Goal: Task Accomplishment & Management: Manage account settings

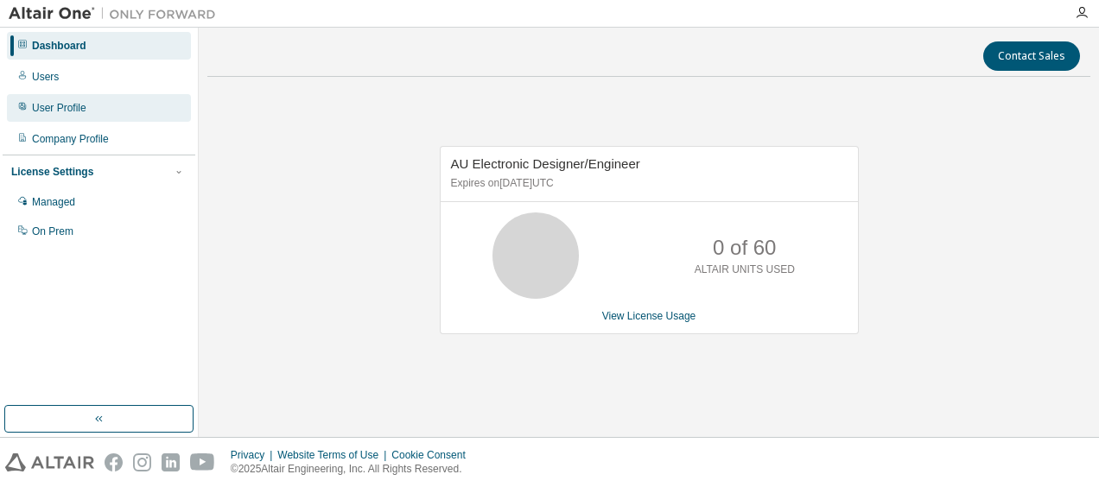
drag, startPoint x: 54, startPoint y: 74, endPoint x: 188, endPoint y: 118, distance: 140.8
click at [54, 73] on div "Users" at bounding box center [45, 77] width 27 height 14
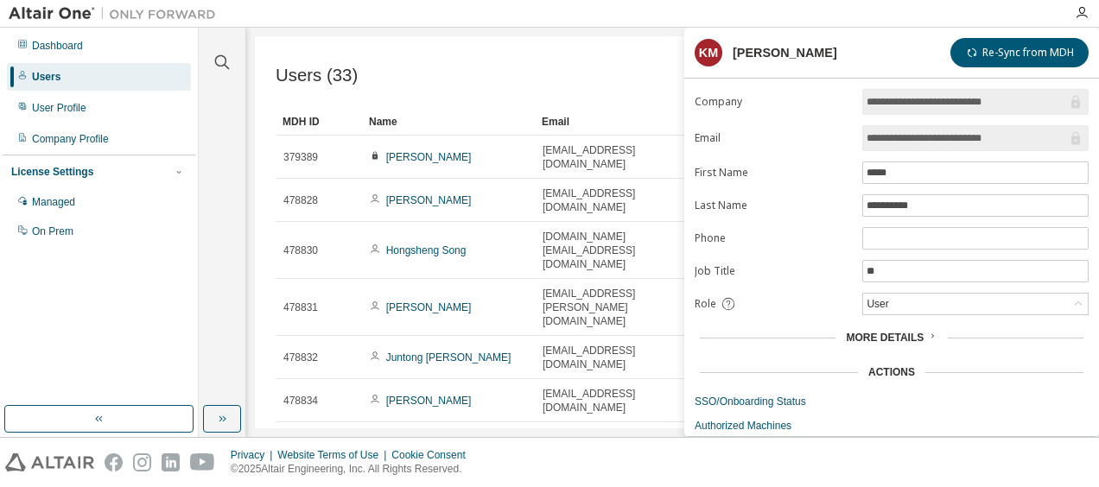
drag, startPoint x: 951, startPoint y: 136, endPoint x: 927, endPoint y: 137, distance: 23.3
click at [927, 137] on input "**********" at bounding box center [967, 138] width 200 height 17
drag, startPoint x: 898, startPoint y: 137, endPoint x: 954, endPoint y: 139, distance: 56.2
click at [954, 139] on input "**********" at bounding box center [967, 138] width 200 height 17
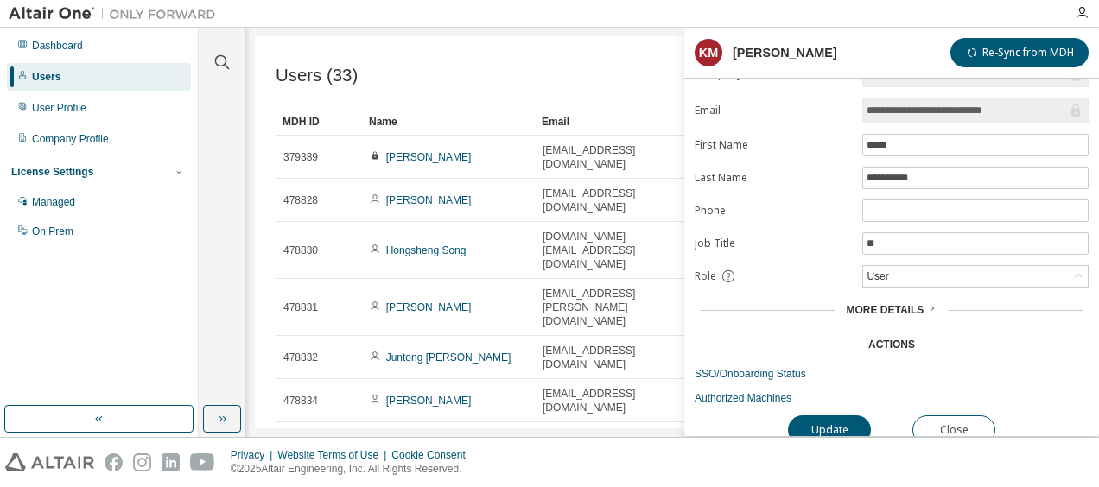
scroll to position [39, 0]
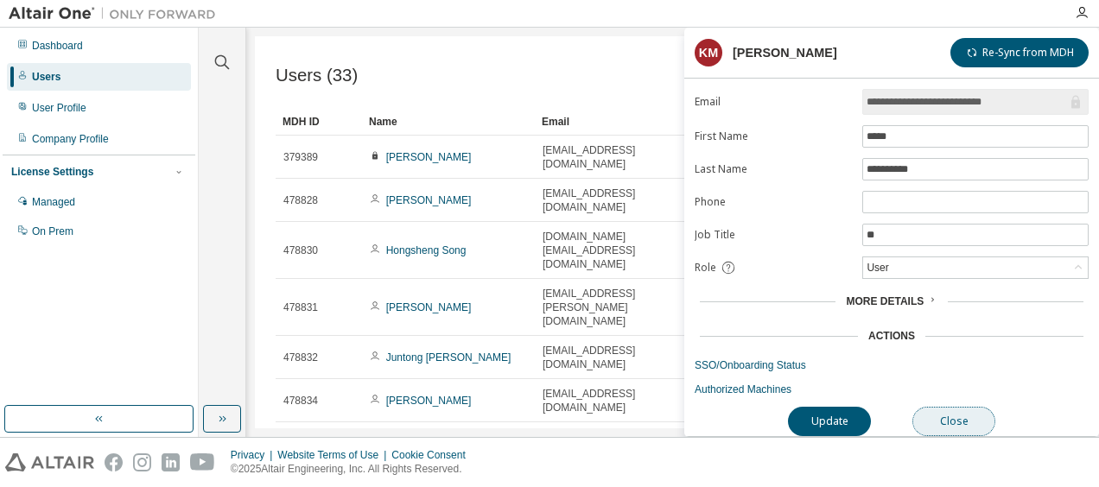
click at [956, 417] on button "Close" at bounding box center [954, 421] width 83 height 29
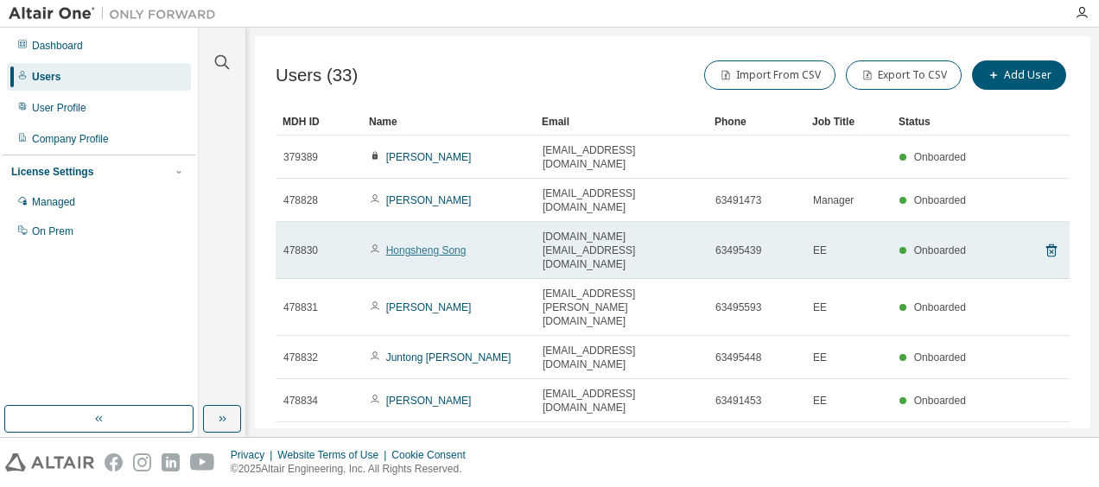
click at [454, 245] on link "Hongsheng Song" at bounding box center [426, 251] width 80 height 12
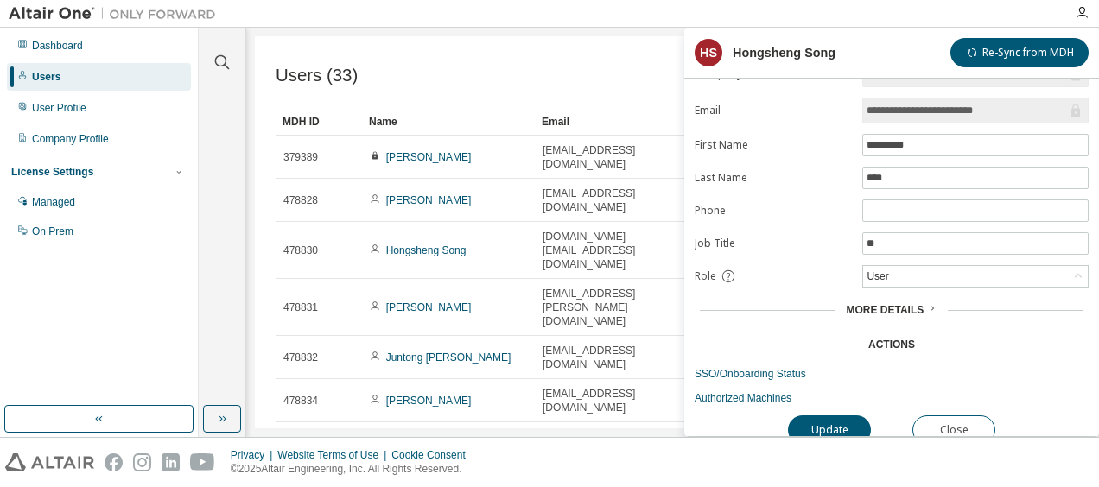
scroll to position [39, 0]
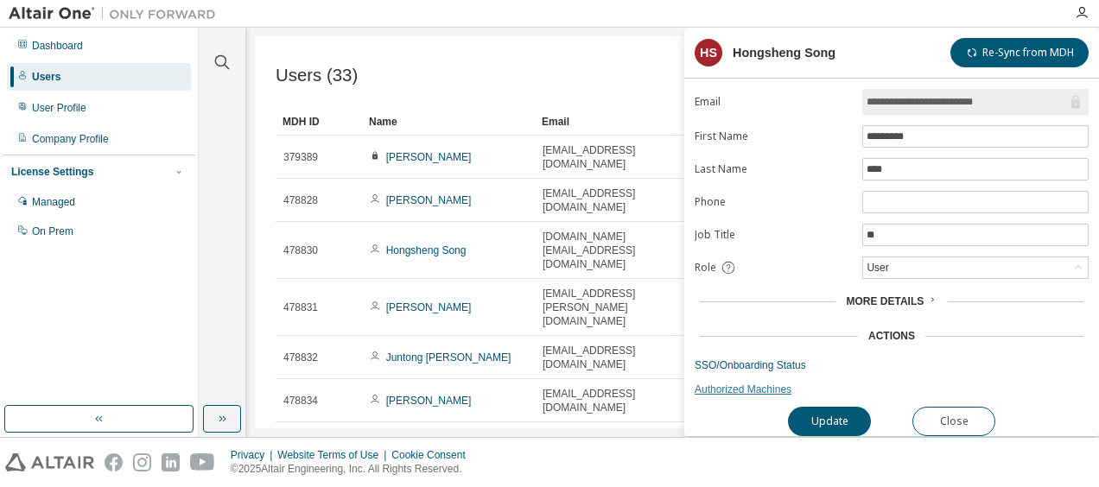
click at [730, 383] on link "Authorized Machines" at bounding box center [892, 390] width 394 height 14
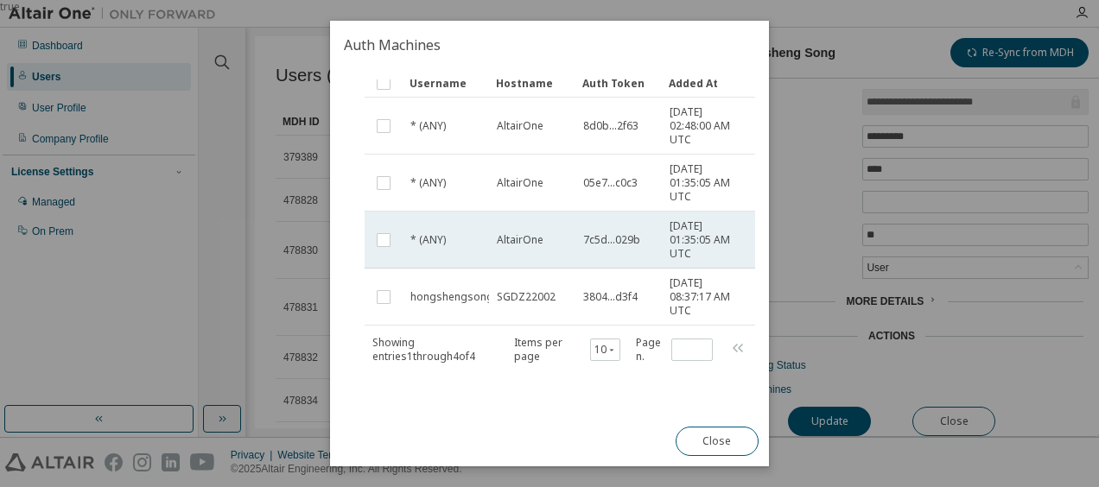
scroll to position [140, 0]
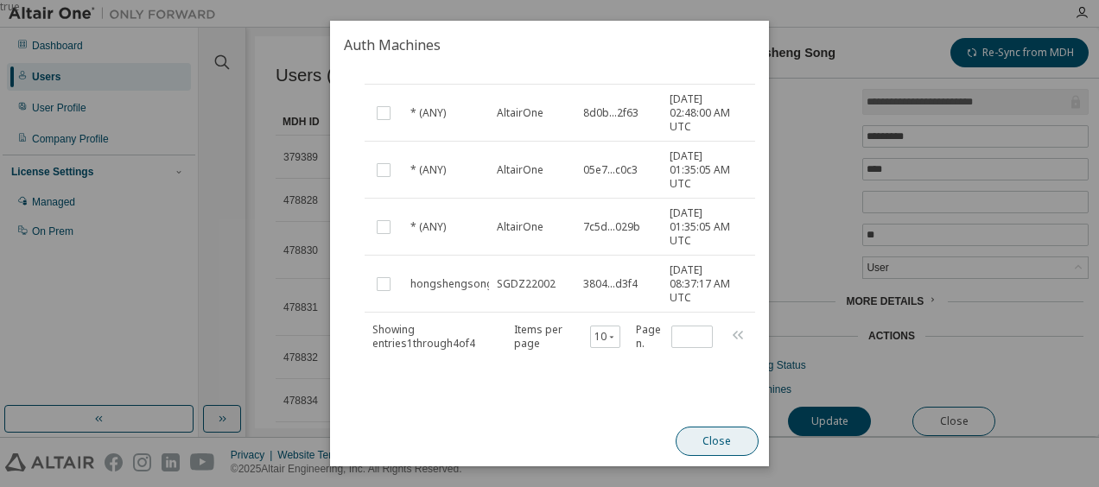
drag, startPoint x: 719, startPoint y: 443, endPoint x: 735, endPoint y: 437, distance: 16.7
click at [719, 442] on button "Close" at bounding box center [717, 441] width 83 height 29
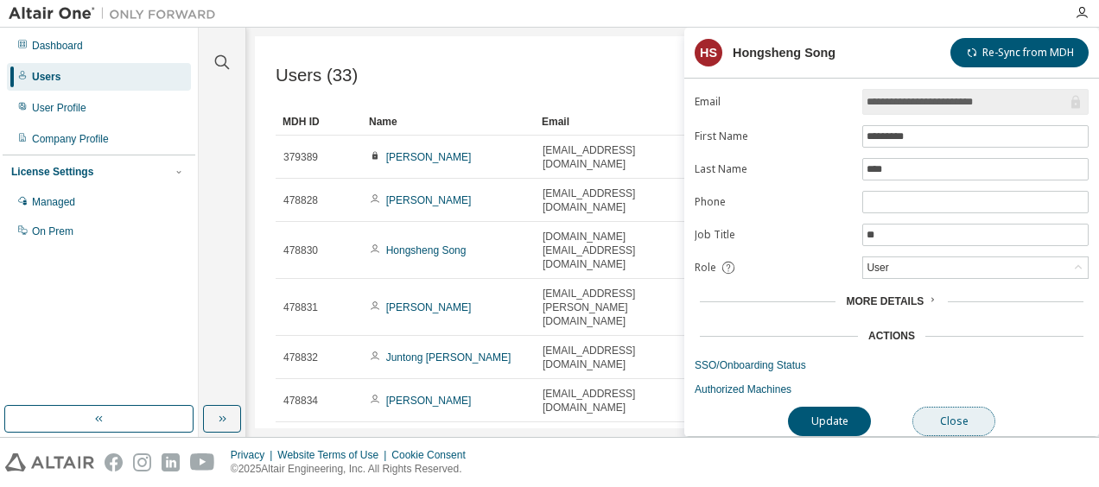
click at [975, 415] on button "Close" at bounding box center [954, 421] width 83 height 29
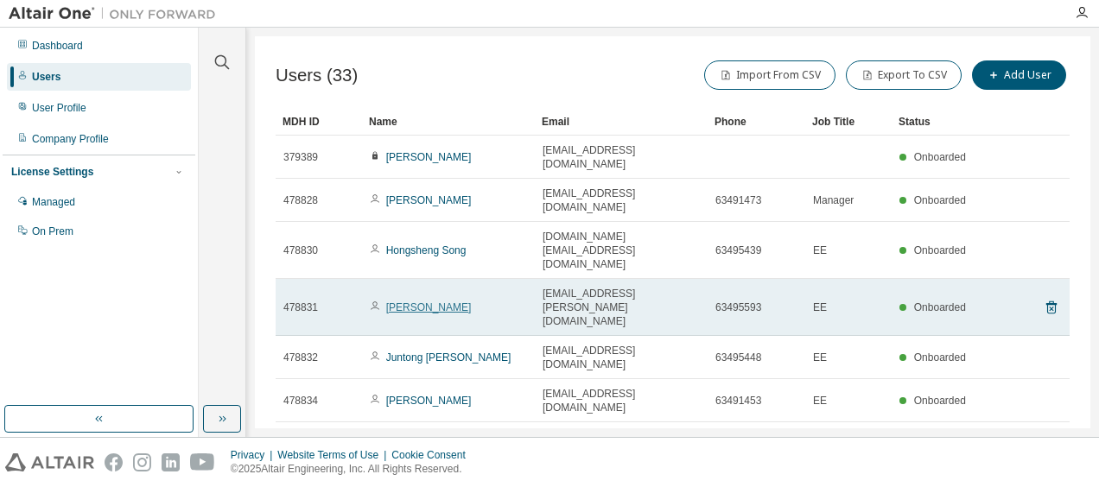
click at [416, 302] on link "Rayyan Fairuz" at bounding box center [429, 308] width 86 height 12
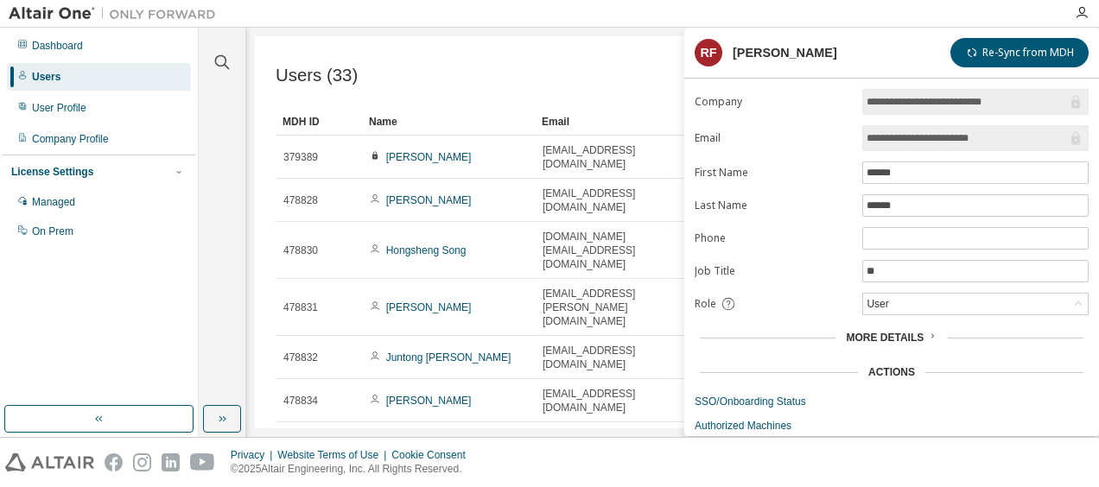
scroll to position [39, 0]
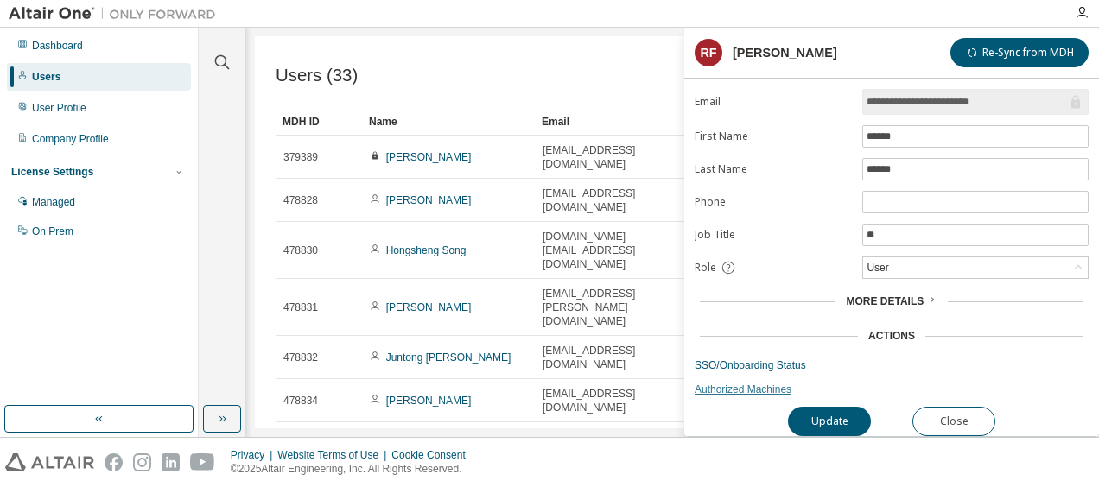
click at [734, 385] on link "Authorized Machines" at bounding box center [892, 390] width 394 height 14
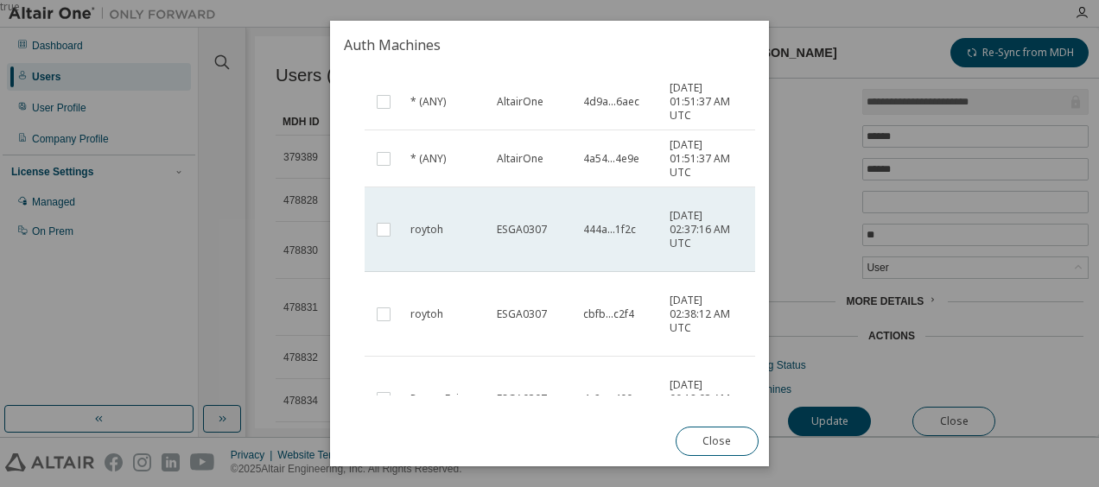
scroll to position [479, 0]
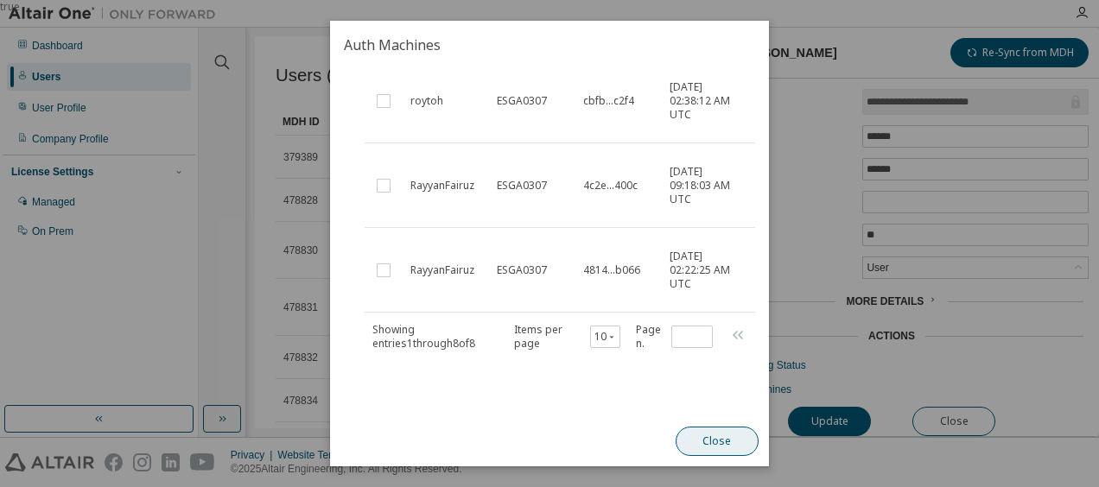
drag, startPoint x: 717, startPoint y: 449, endPoint x: 722, endPoint y: 437, distance: 12.4
click at [717, 444] on button "Close" at bounding box center [717, 441] width 83 height 29
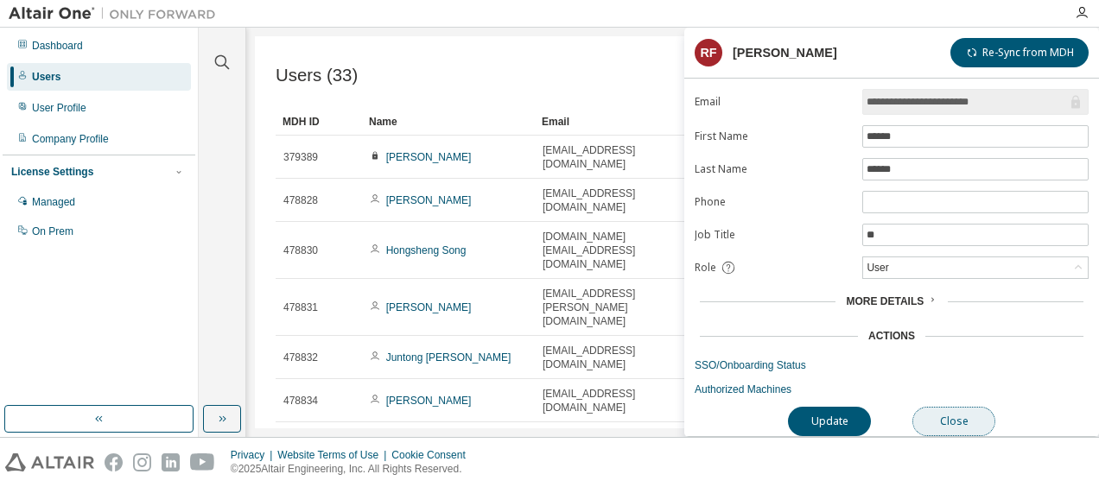
click at [956, 411] on button "Close" at bounding box center [954, 421] width 83 height 29
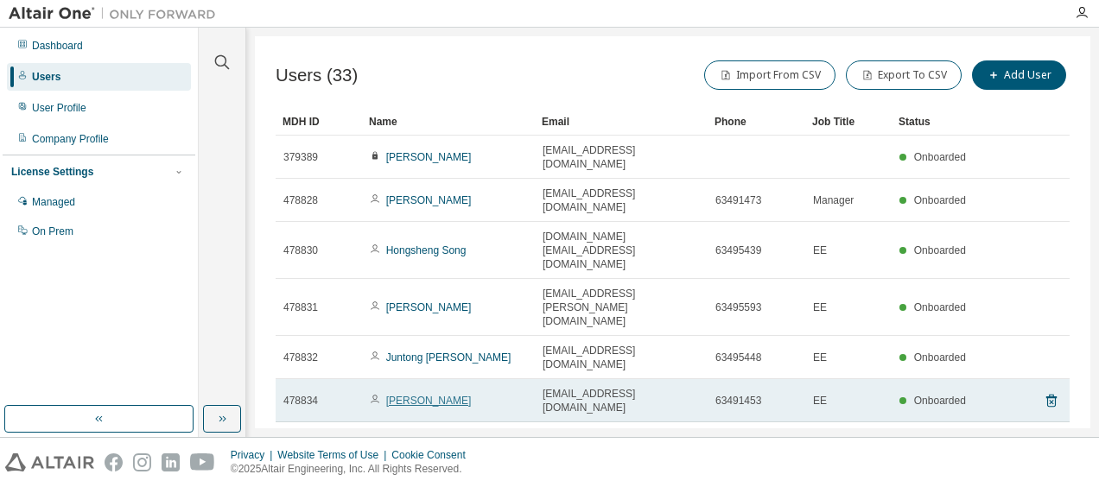
click at [417, 395] on link "Yingqian Zhang" at bounding box center [429, 401] width 86 height 12
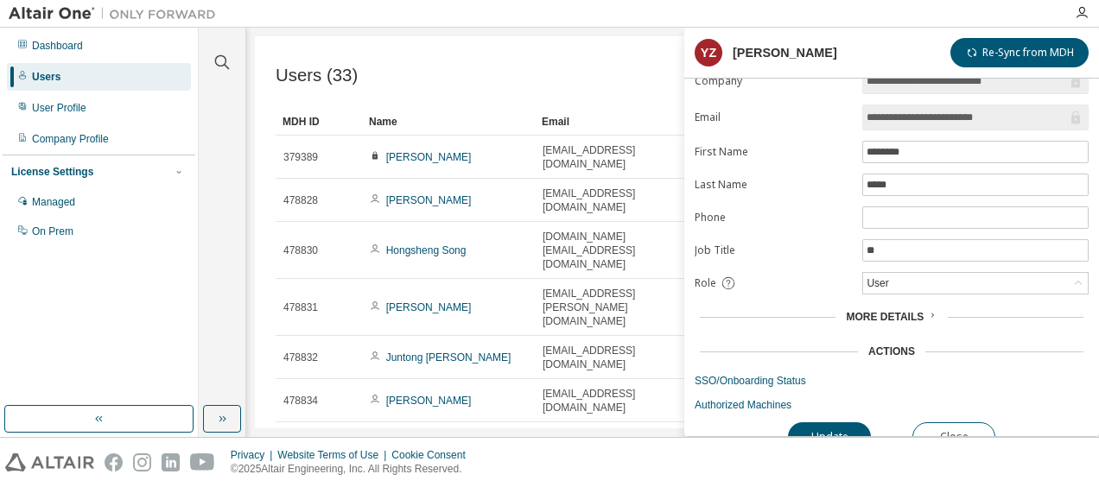
scroll to position [39, 0]
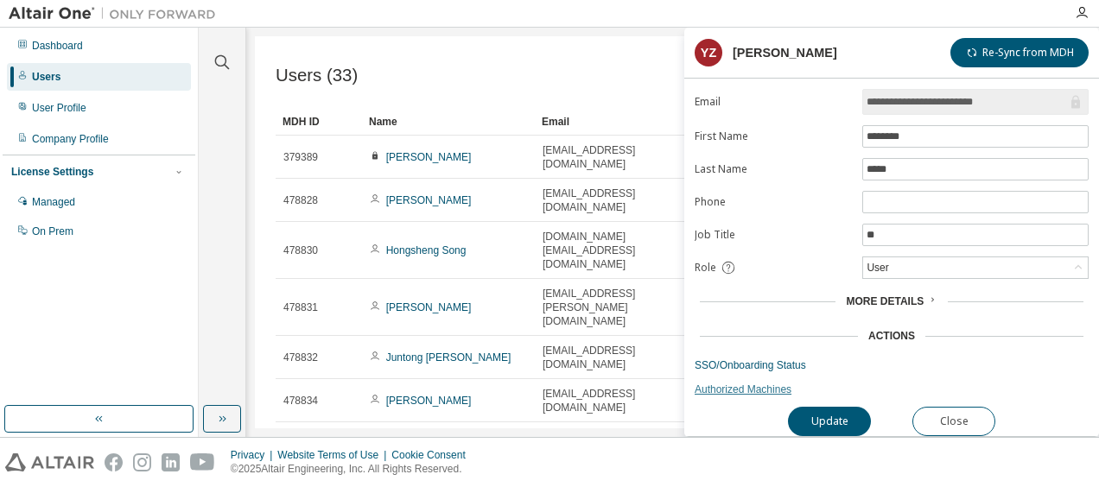
click at [728, 383] on link "Authorized Machines" at bounding box center [892, 390] width 394 height 14
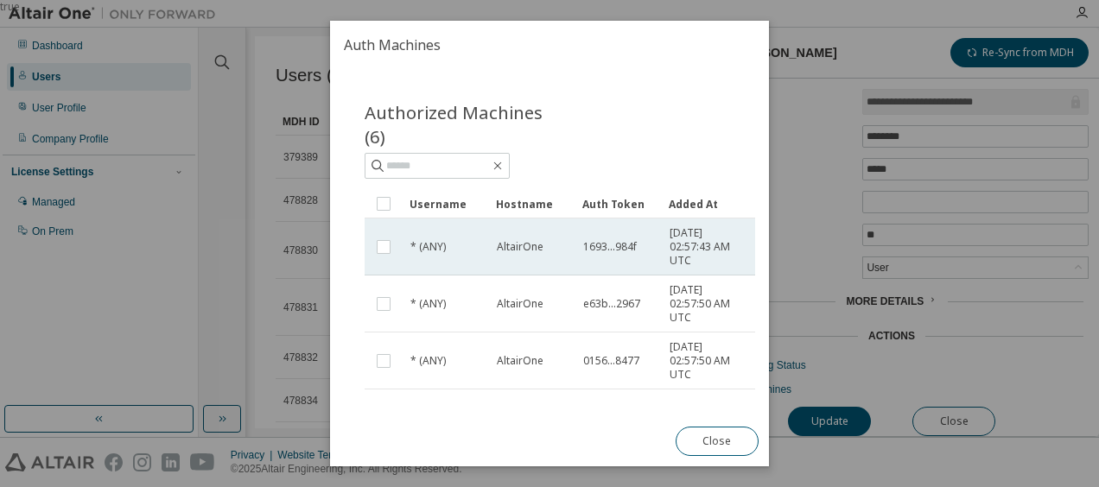
scroll to position [254, 0]
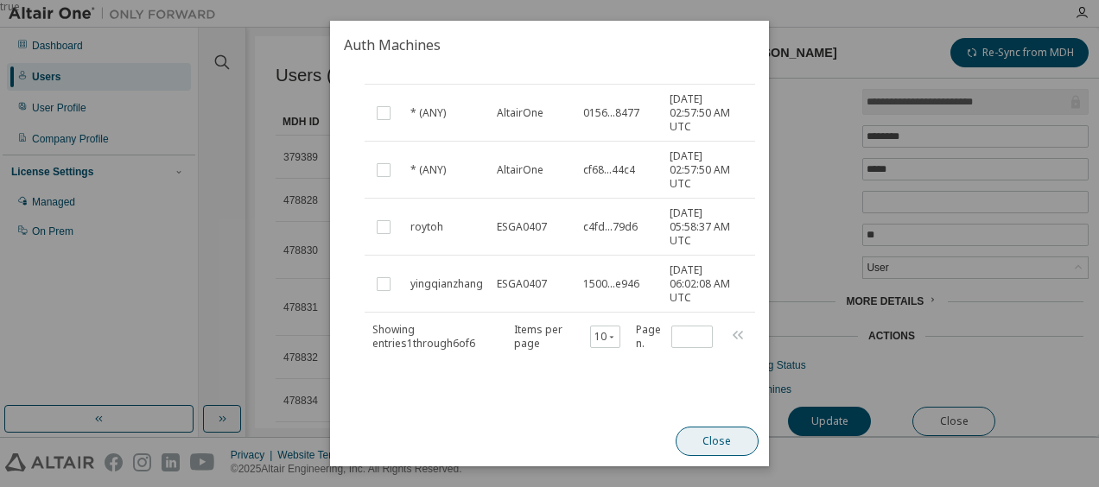
click at [703, 445] on button "Close" at bounding box center [717, 441] width 83 height 29
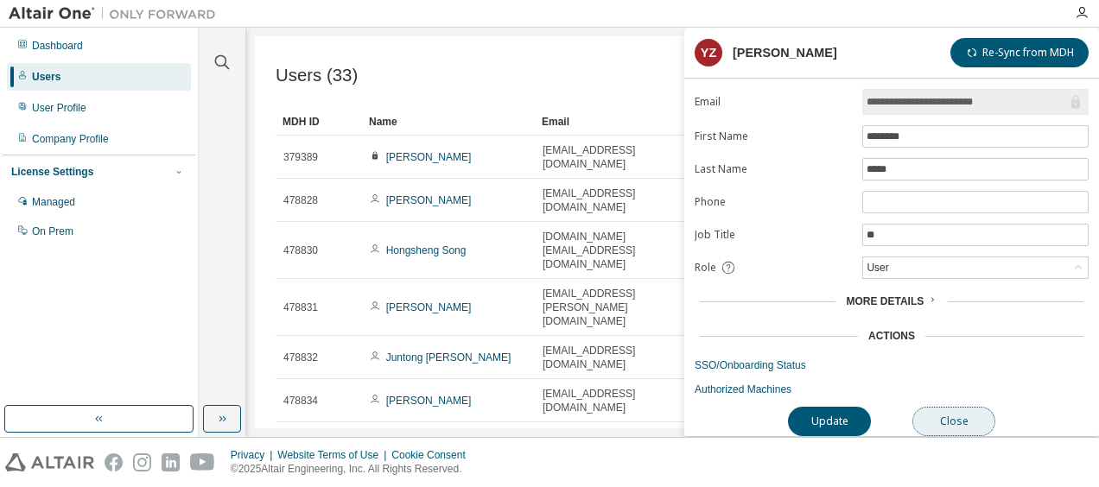
click at [971, 416] on button "Close" at bounding box center [954, 421] width 83 height 29
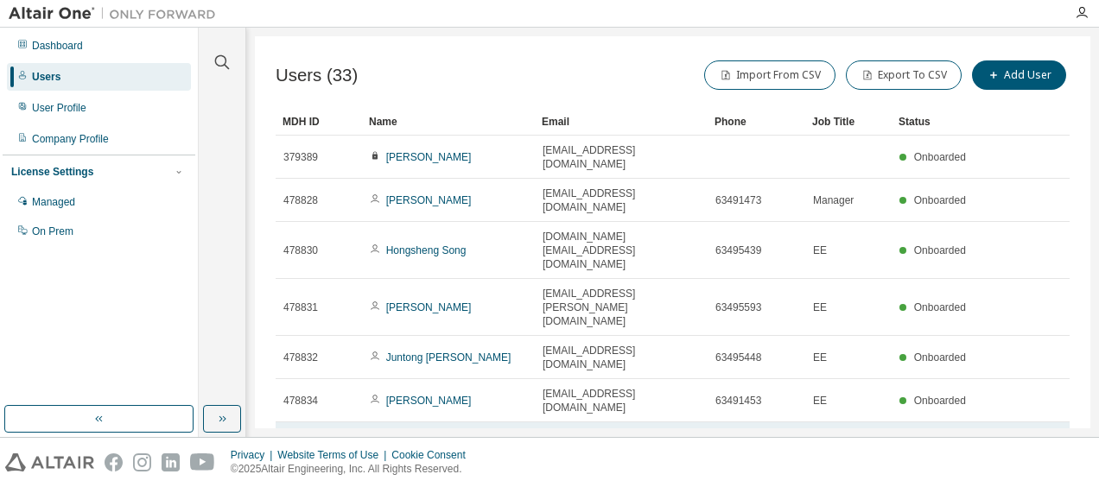
click at [422, 445] on link "Eugene Teo" at bounding box center [429, 451] width 86 height 12
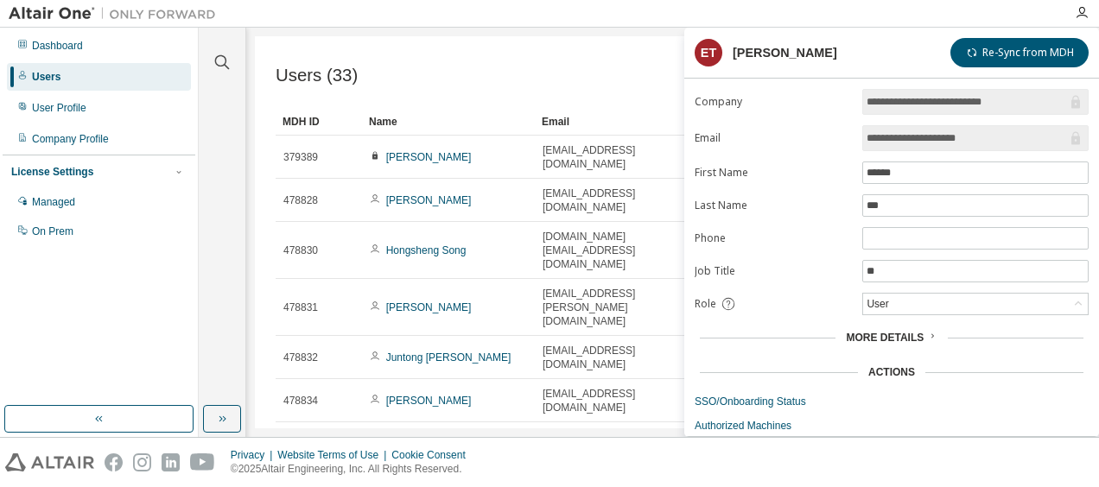
scroll to position [39, 0]
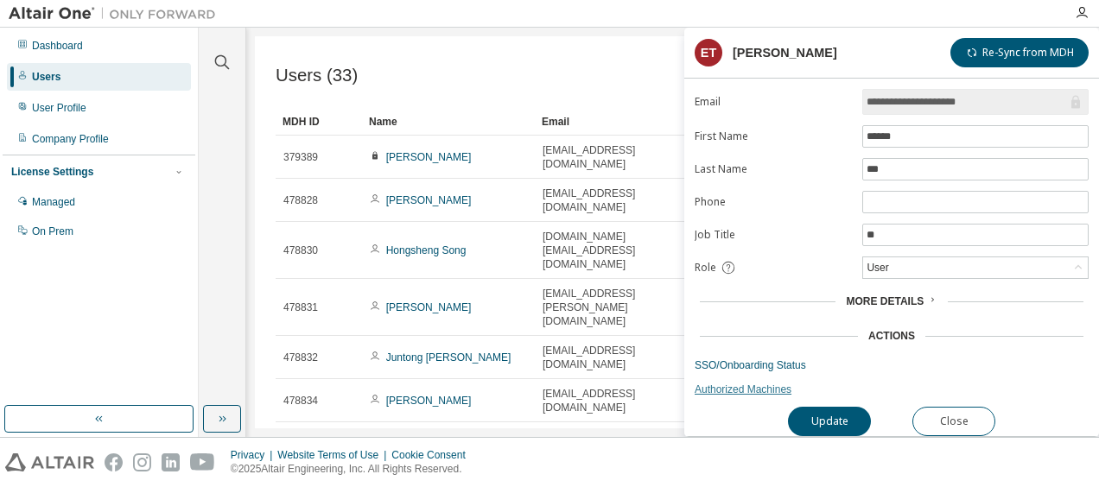
click at [712, 387] on link "Authorized Machines" at bounding box center [892, 390] width 394 height 14
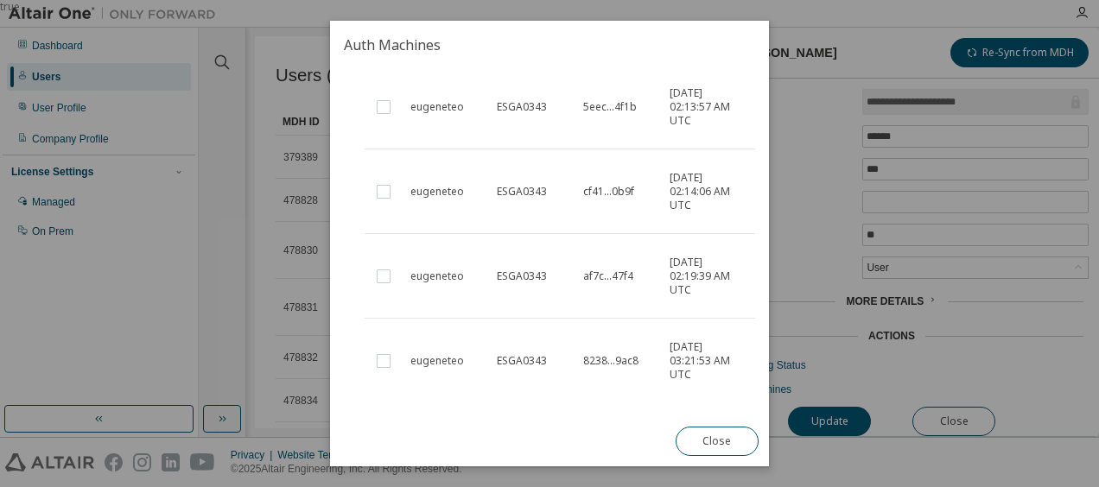
scroll to position [605, 0]
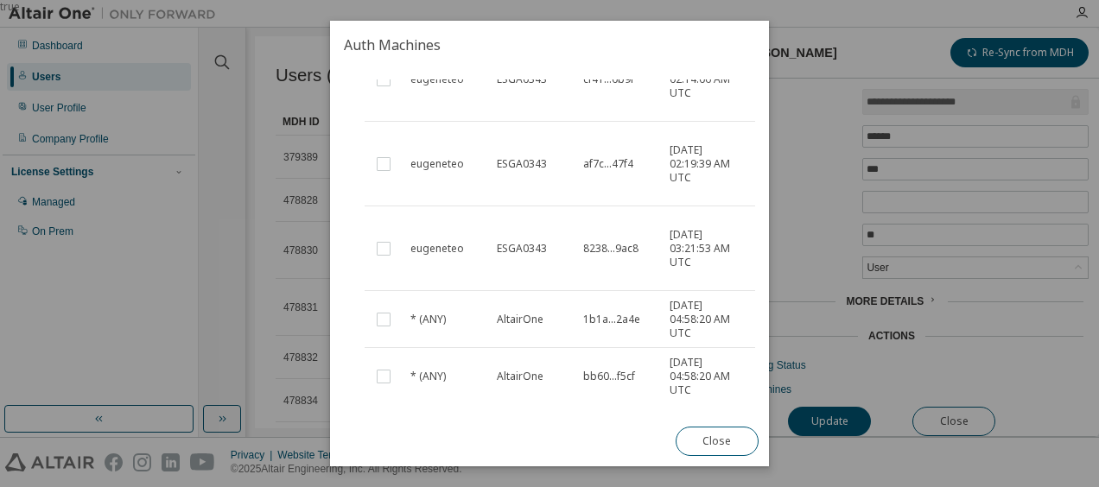
drag, startPoint x: 714, startPoint y: 442, endPoint x: 752, endPoint y: 437, distance: 38.4
click at [716, 440] on button "Close" at bounding box center [717, 441] width 83 height 29
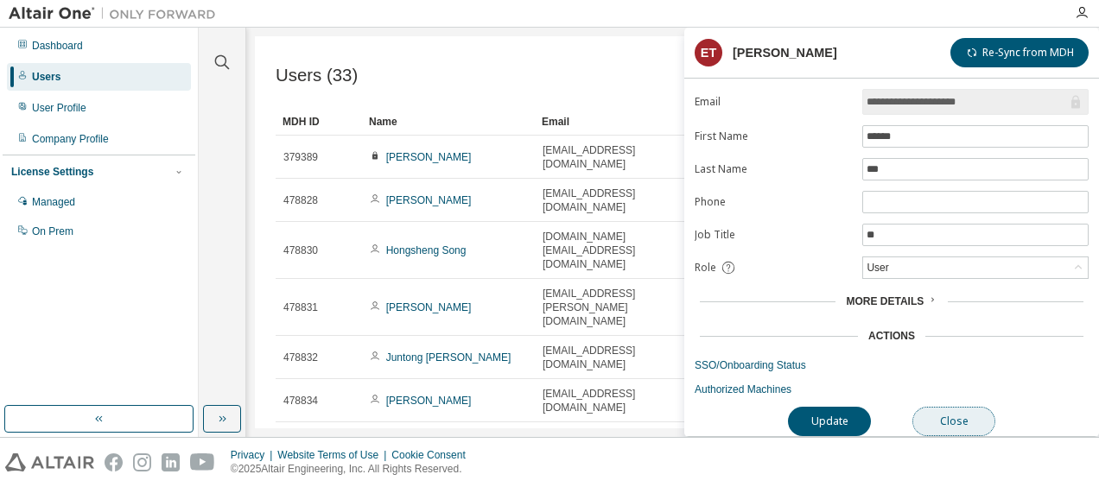
click at [936, 410] on button "Close" at bounding box center [954, 421] width 83 height 29
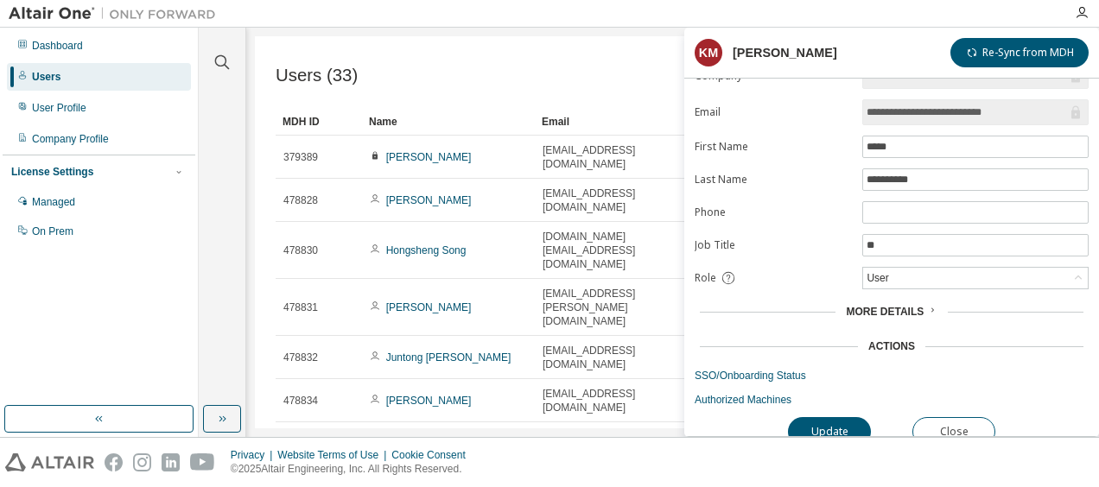
scroll to position [39, 0]
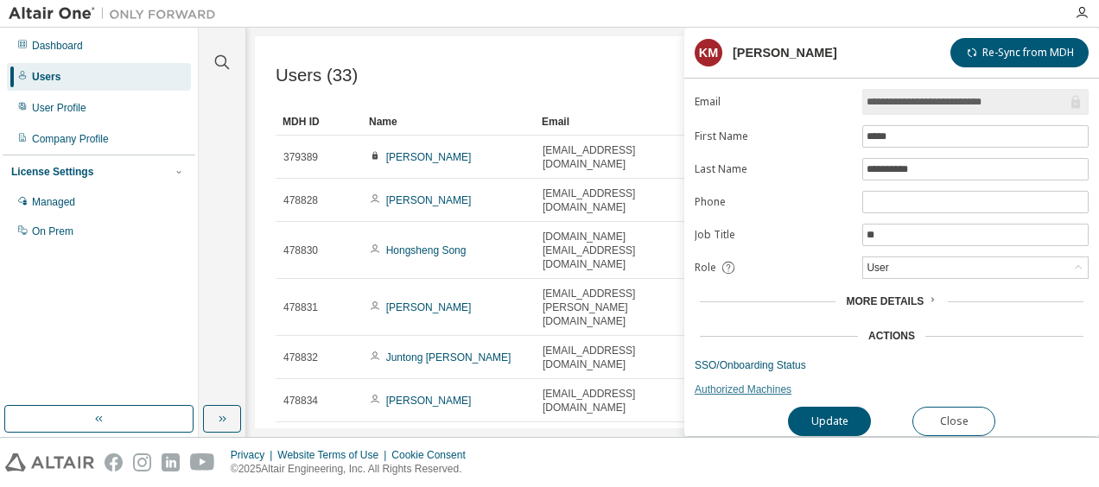
click at [717, 383] on link "Authorized Machines" at bounding box center [892, 390] width 394 height 14
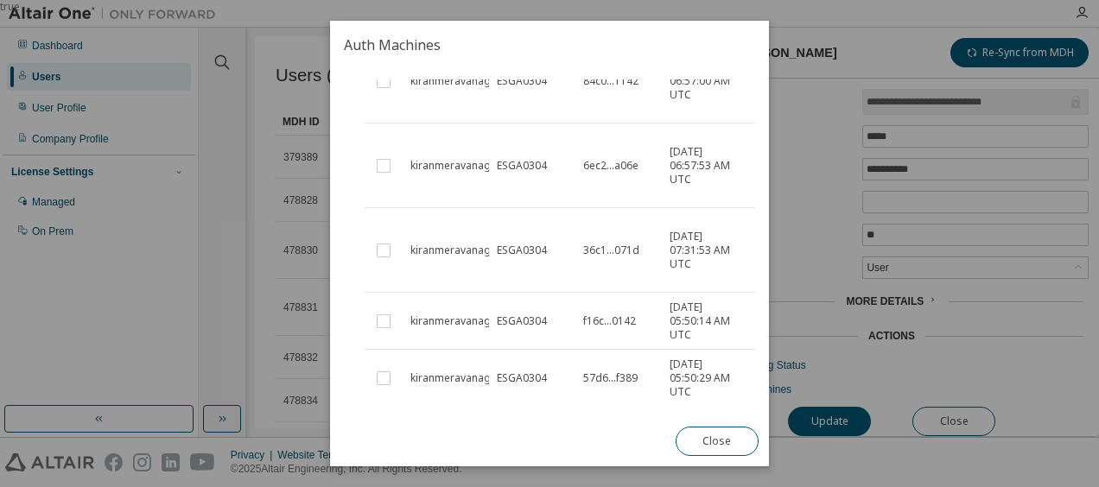
scroll to position [619, 0]
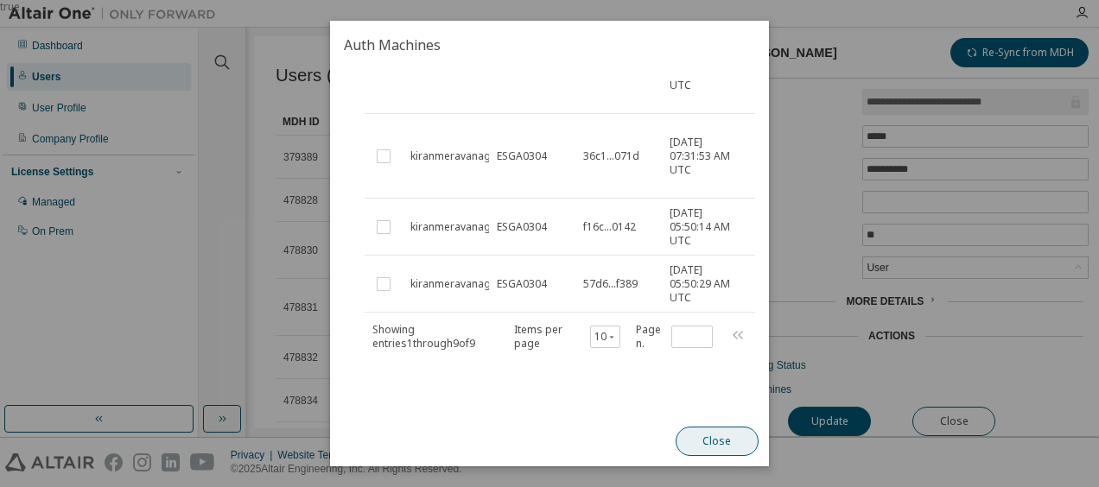
drag, startPoint x: 697, startPoint y: 437, endPoint x: 533, endPoint y: 398, distance: 168.1
click at [696, 436] on button "Close" at bounding box center [717, 441] width 83 height 29
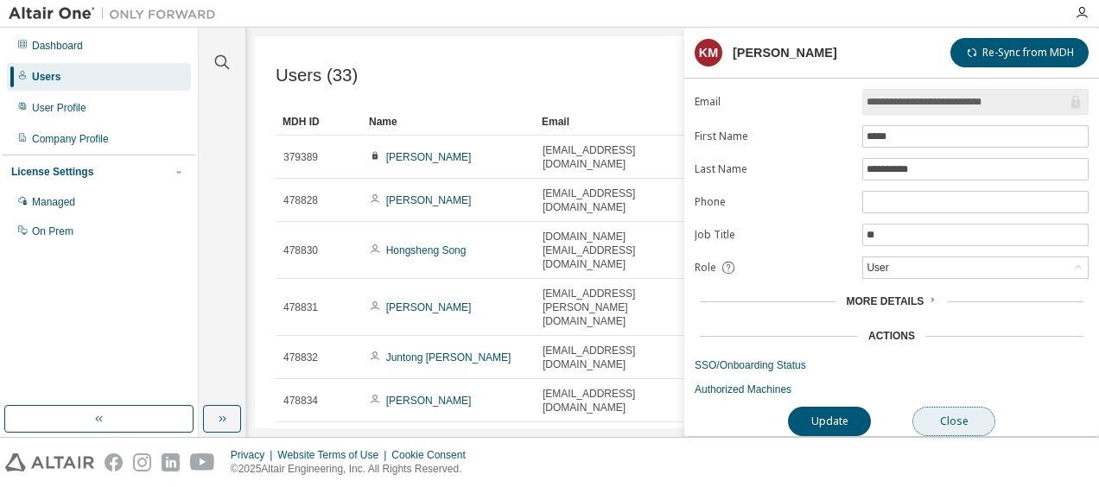
click at [964, 413] on button "Close" at bounding box center [954, 421] width 83 height 29
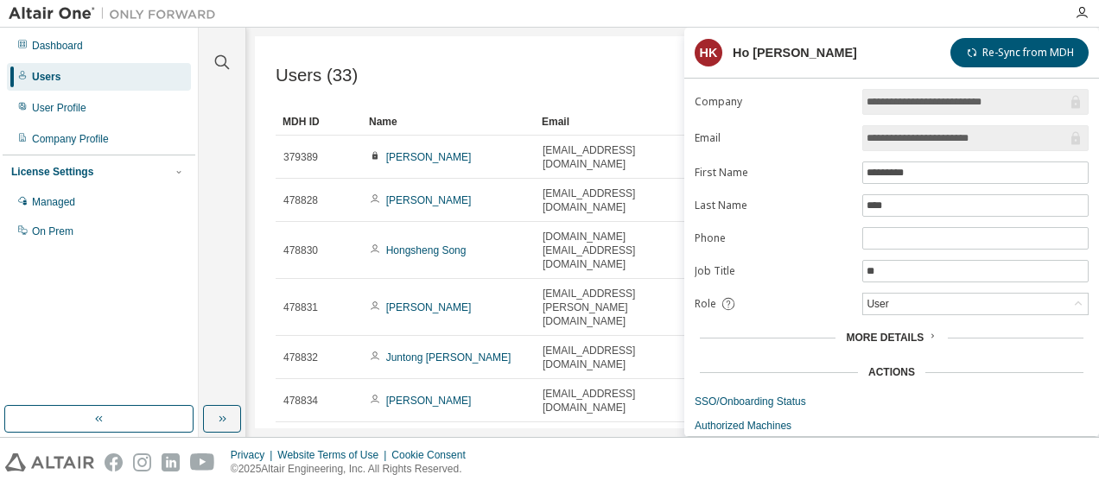
scroll to position [39, 0]
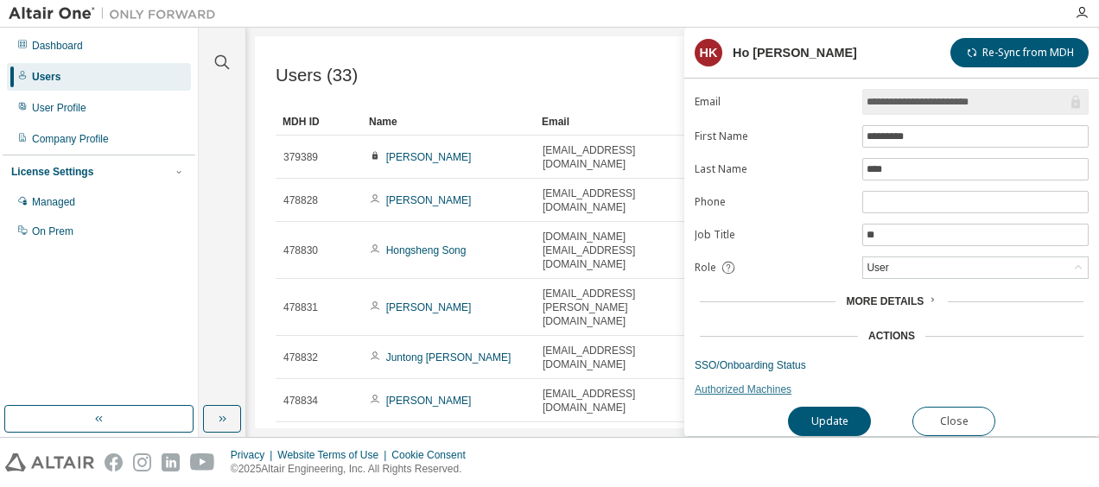
click at [722, 383] on link "Authorized Machines" at bounding box center [892, 390] width 394 height 14
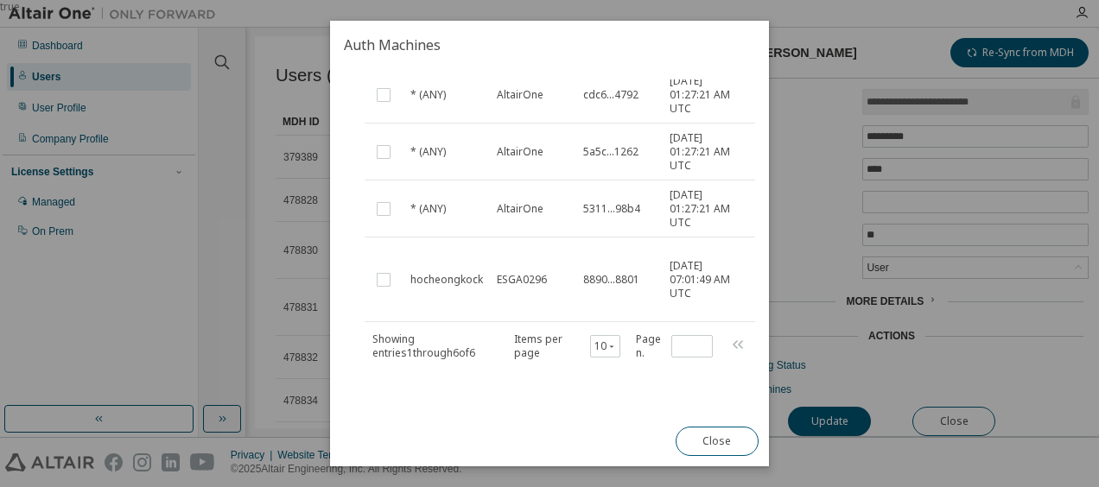
scroll to position [268, 0]
click at [701, 442] on button "Close" at bounding box center [717, 441] width 83 height 29
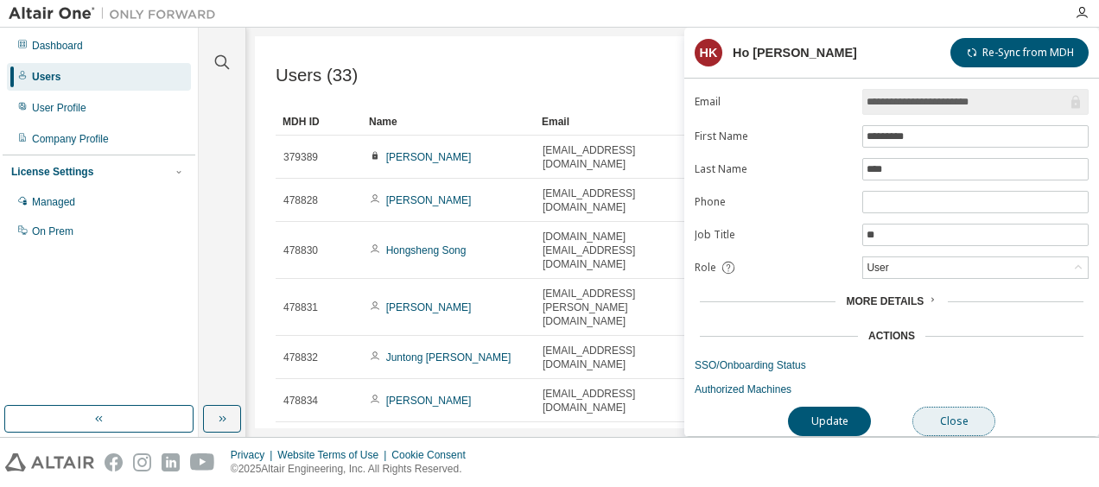
click at [962, 411] on button "Close" at bounding box center [954, 421] width 83 height 29
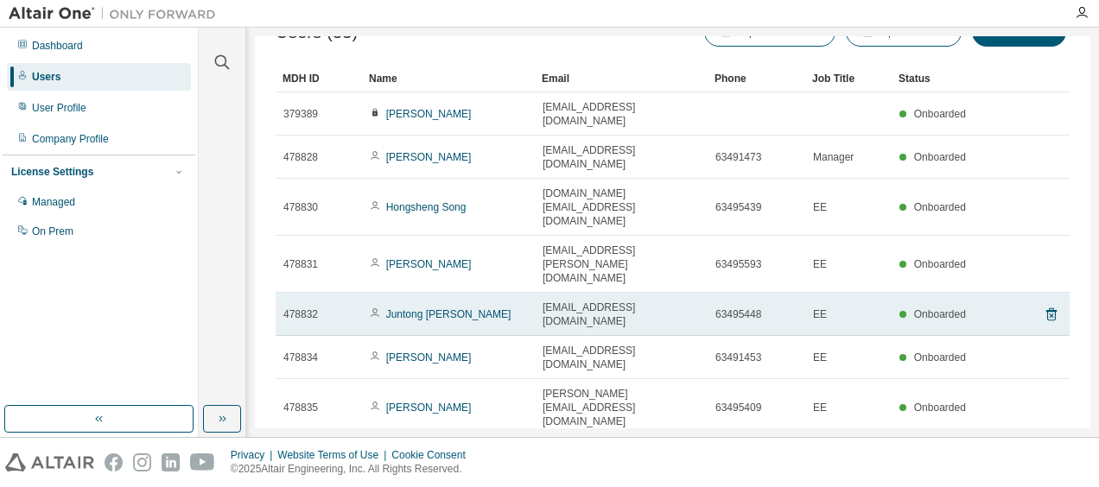
scroll to position [80, 0]
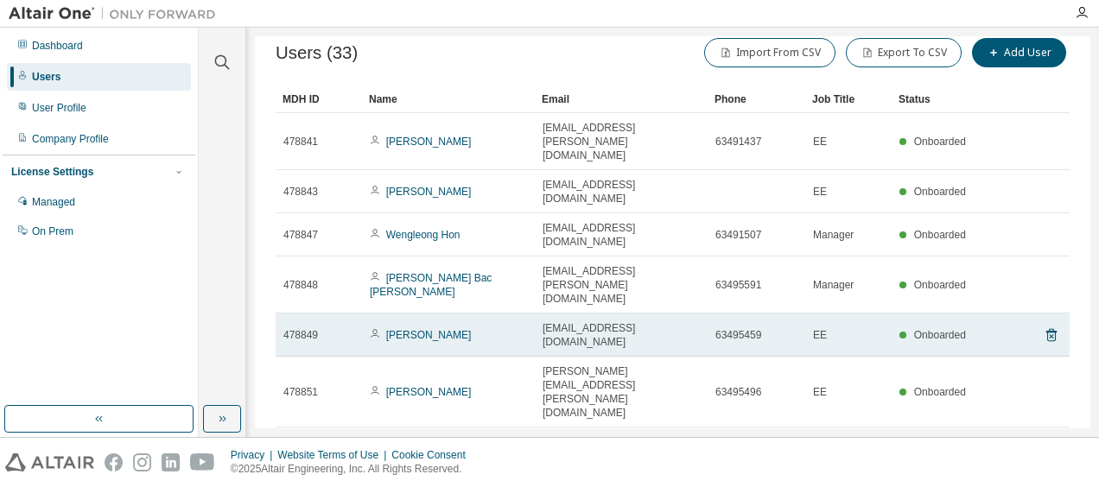
scroll to position [0, 0]
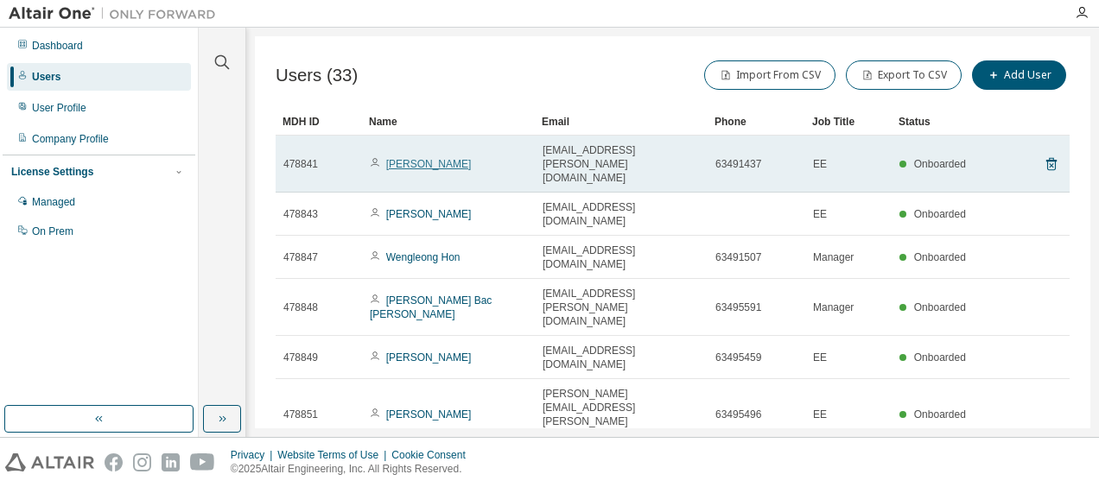
click at [427, 158] on link "Jinkang Lam" at bounding box center [429, 164] width 86 height 12
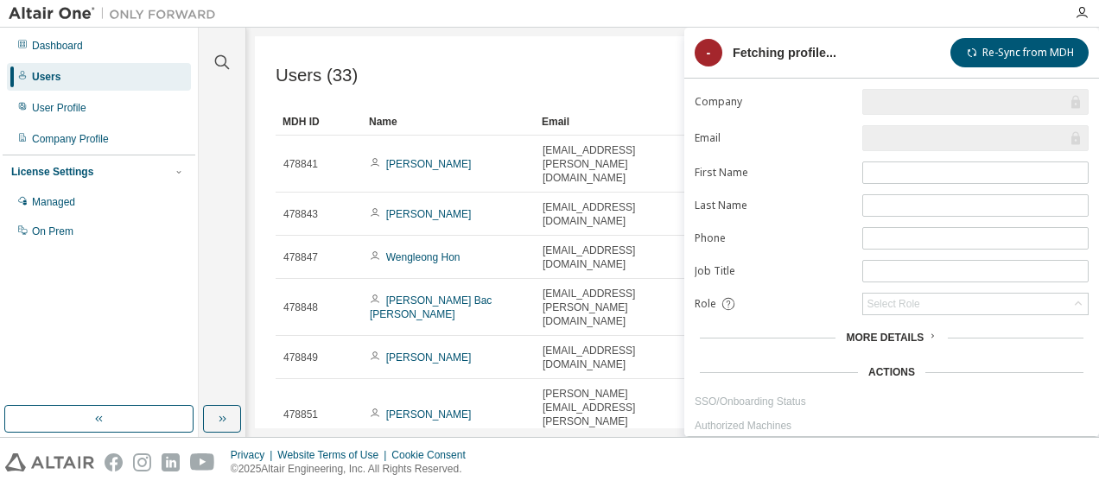
type input "*"
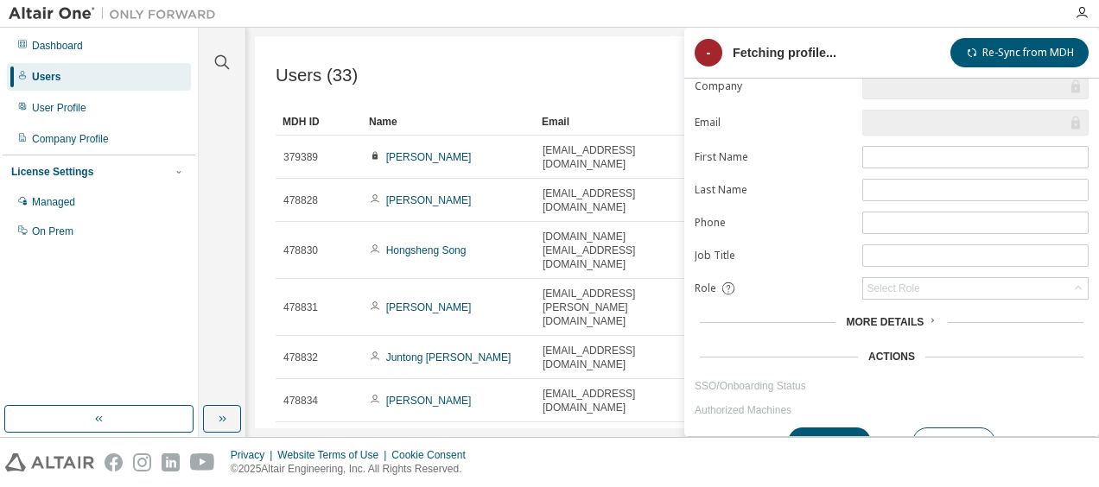
scroll to position [39, 0]
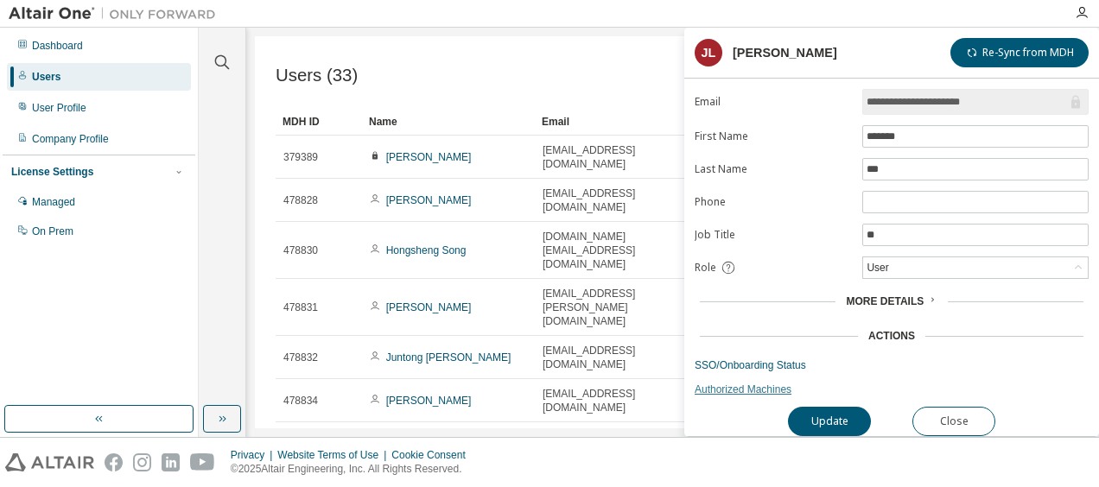
click at [735, 383] on link "Authorized Machines" at bounding box center [892, 390] width 394 height 14
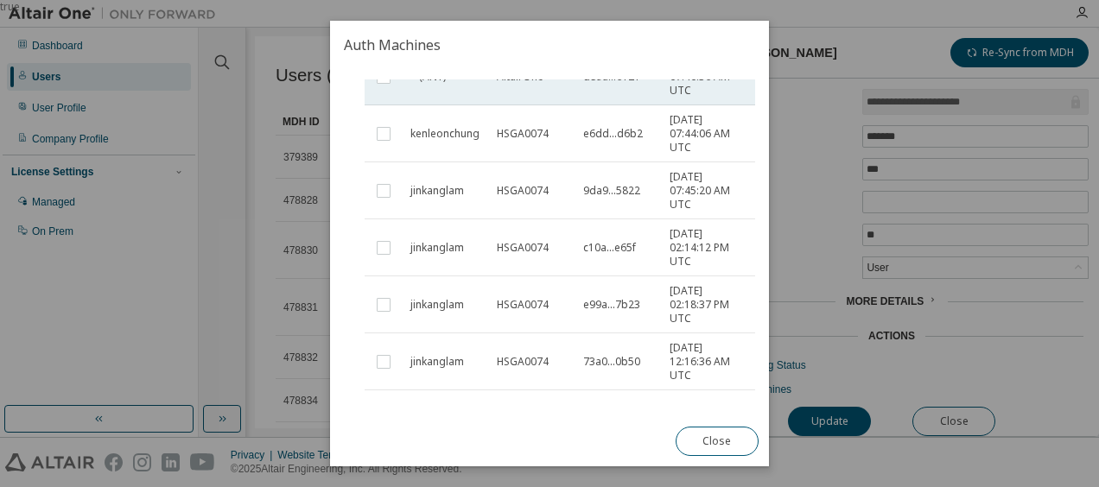
scroll to position [259, 0]
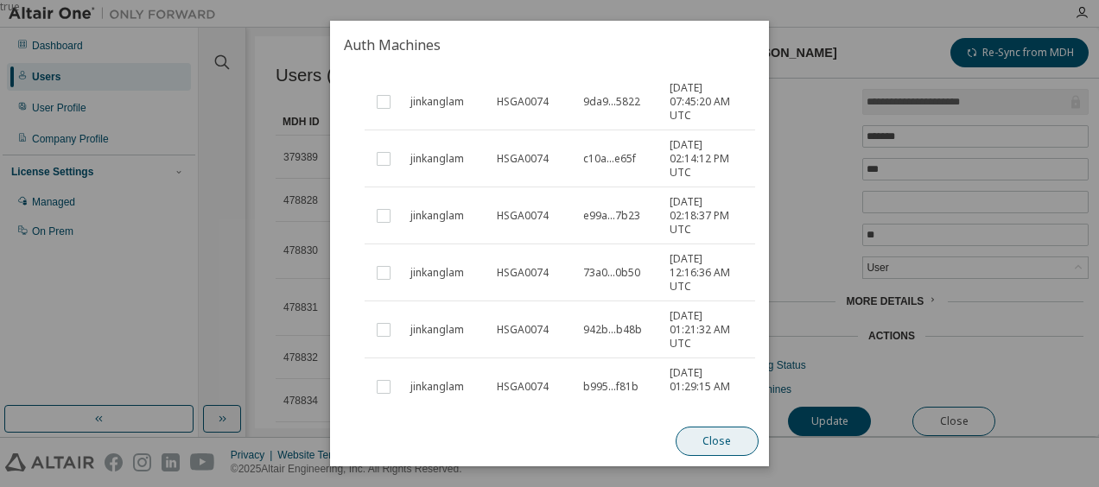
click at [727, 437] on button "Close" at bounding box center [717, 441] width 83 height 29
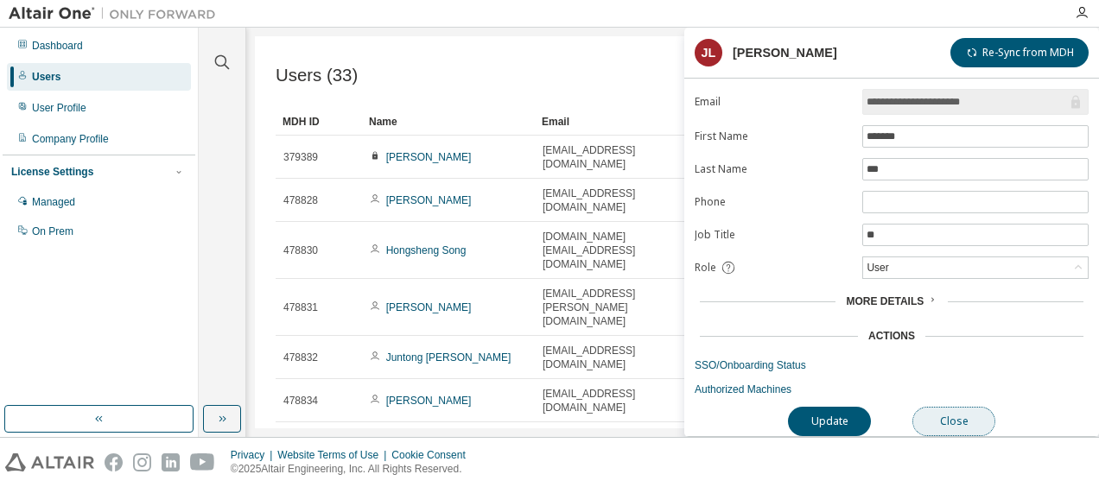
click at [958, 407] on button "Close" at bounding box center [954, 421] width 83 height 29
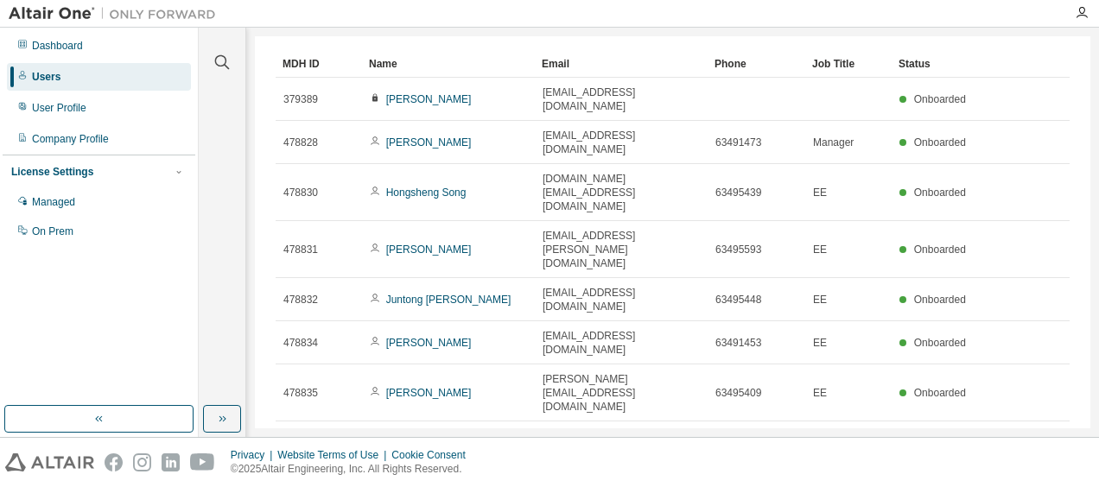
scroll to position [80, 0]
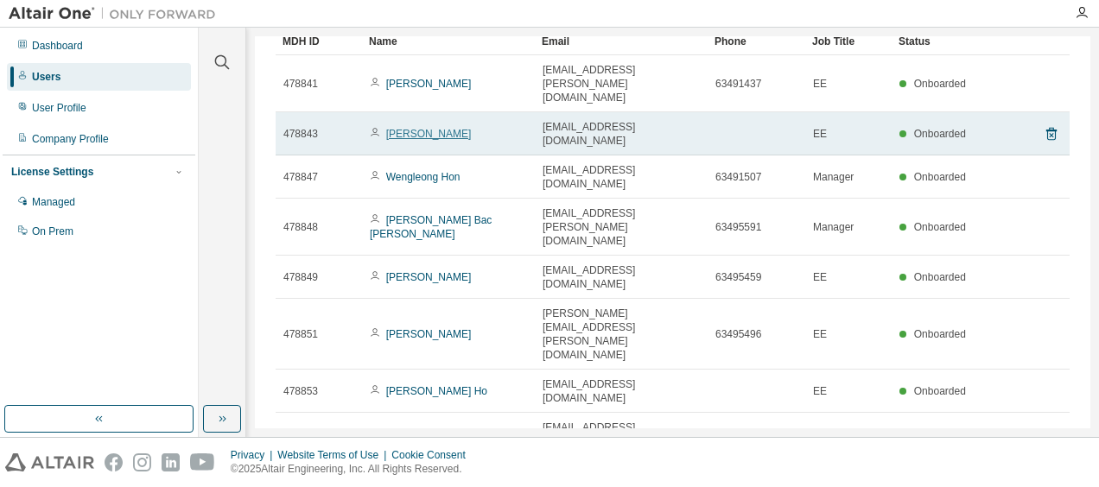
click at [408, 128] on link "Ramadhan Hakim" at bounding box center [429, 134] width 86 height 12
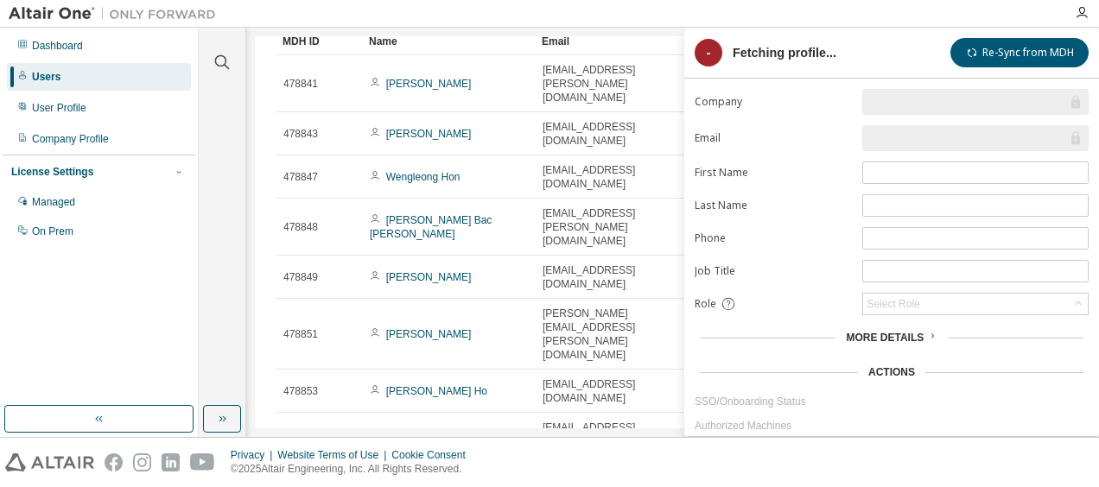
type input "*"
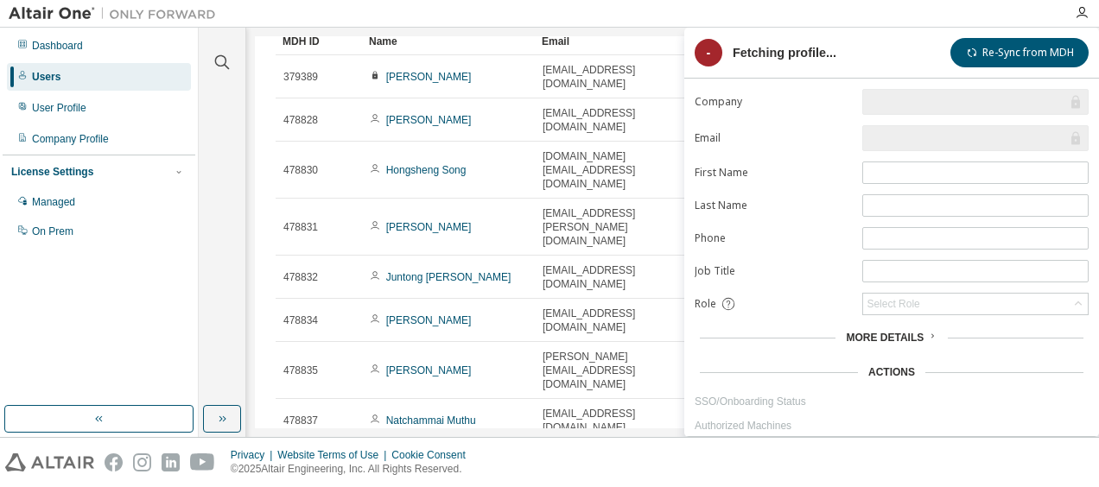
scroll to position [39, 0]
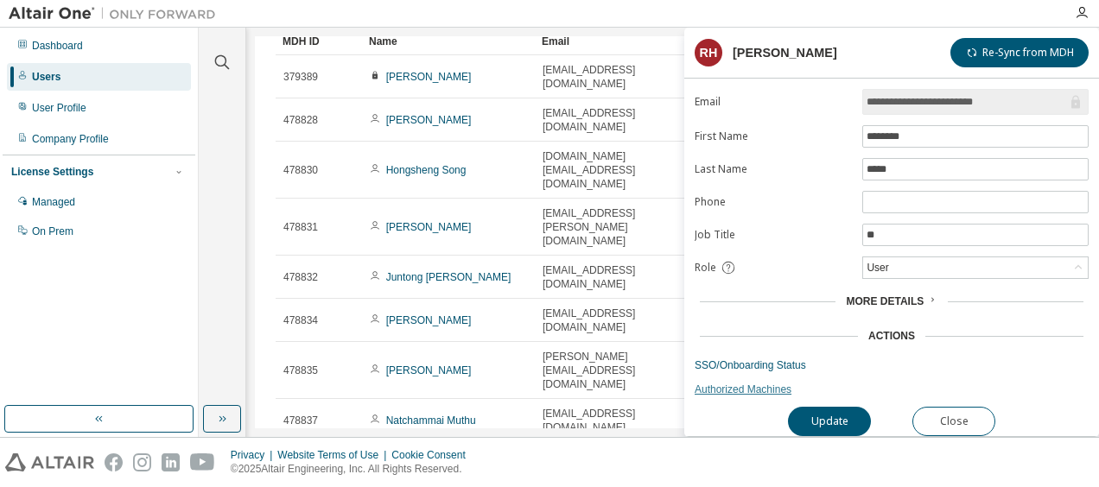
click at [755, 383] on link "Authorized Machines" at bounding box center [892, 390] width 394 height 14
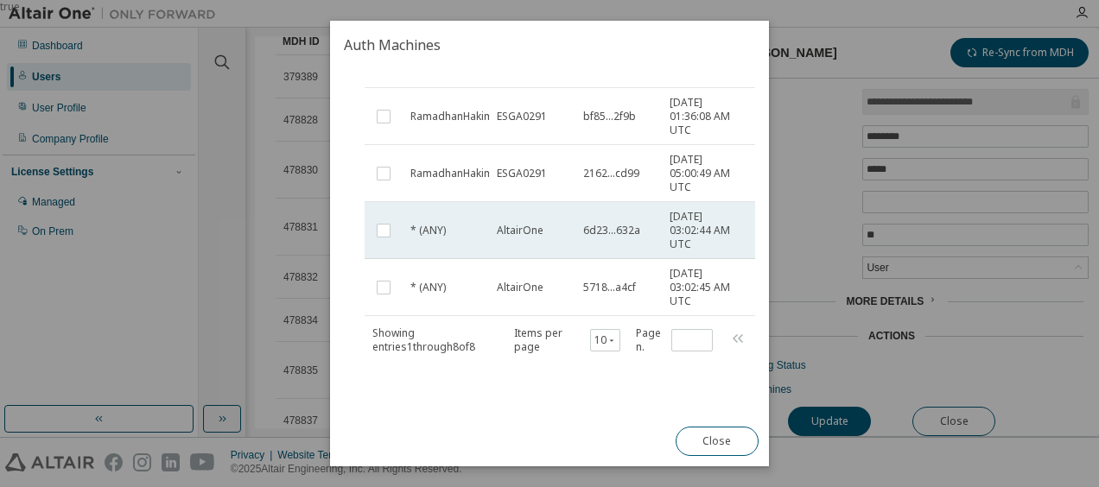
scroll to position [368, 0]
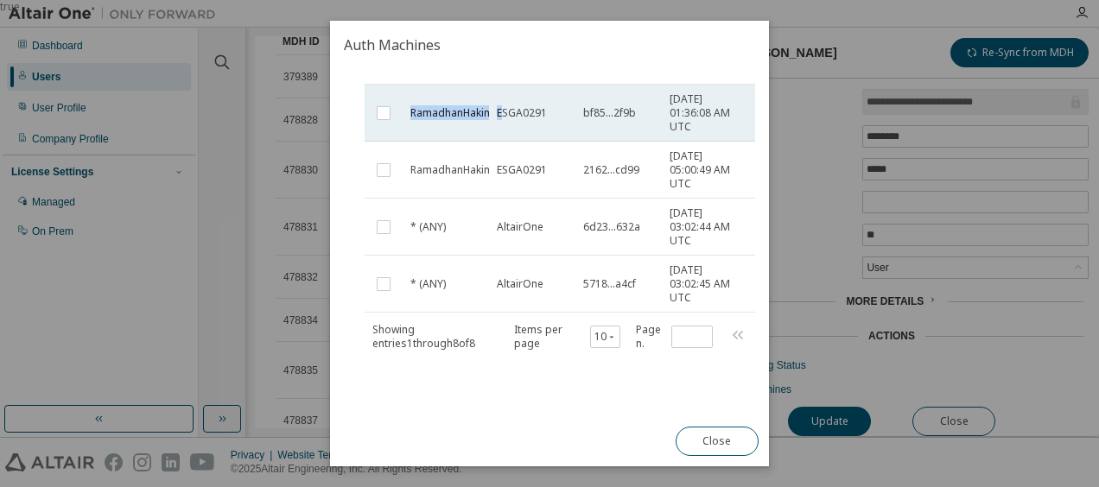
drag, startPoint x: 411, startPoint y: 104, endPoint x: 501, endPoint y: 104, distance: 89.9
click at [501, 104] on tr "RamadhanHakim ESGA0291 bf85...2f9b 2024-07-31 01:36:08 AM UTC E4:54:E8:4B:46:20…" at bounding box center [600, 113] width 470 height 57
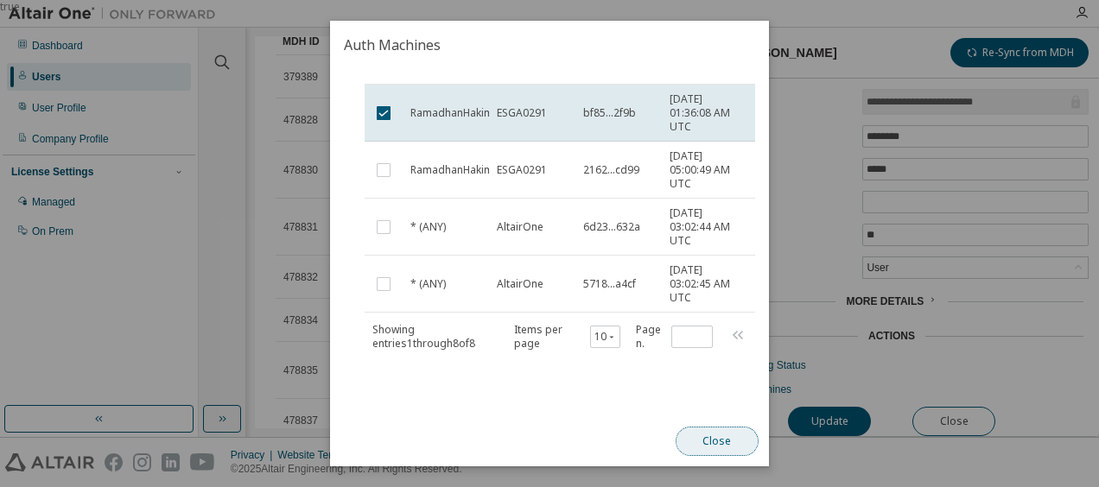
click at [710, 439] on button "Close" at bounding box center [717, 441] width 83 height 29
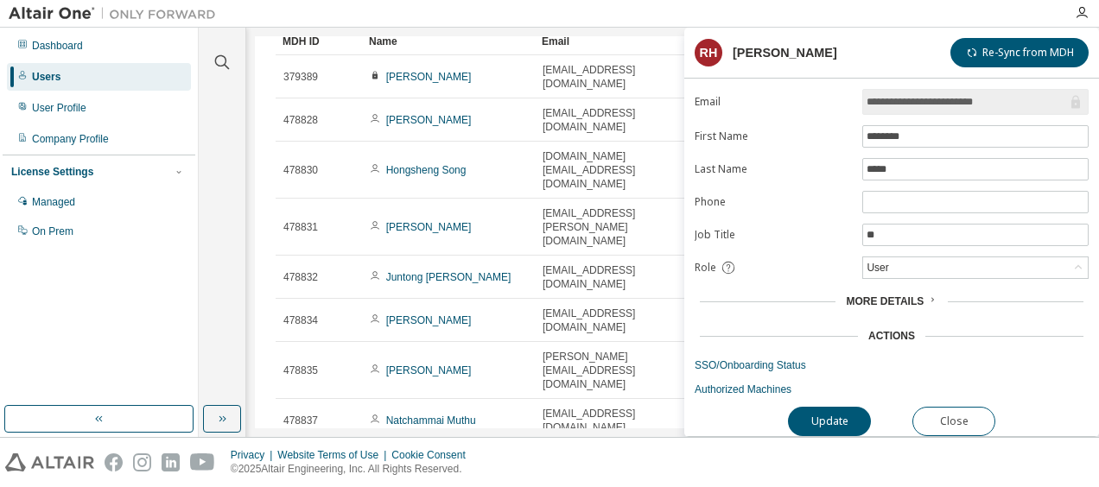
drag, startPoint x: 949, startPoint y: 98, endPoint x: 866, endPoint y: 97, distance: 83.0
click at [866, 97] on span "**********" at bounding box center [975, 102] width 226 height 26
click at [947, 410] on button "Close" at bounding box center [954, 421] width 83 height 29
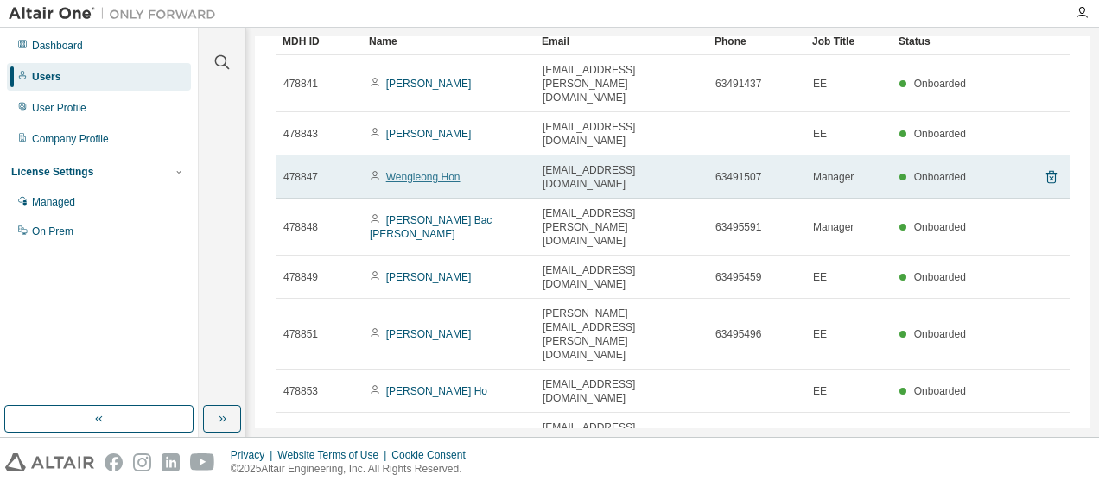
click at [450, 171] on link "Wengleong Hon" at bounding box center [423, 177] width 74 height 12
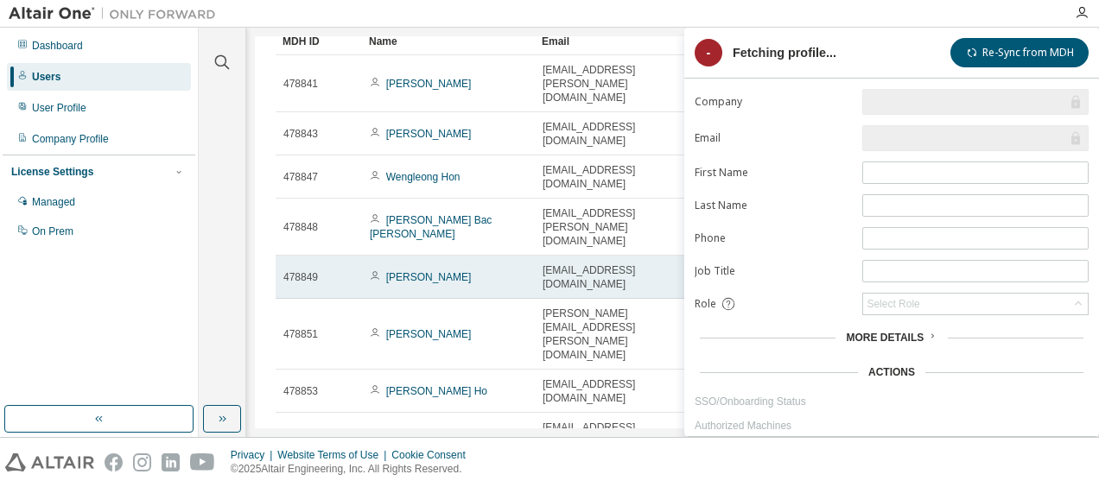
type input "*"
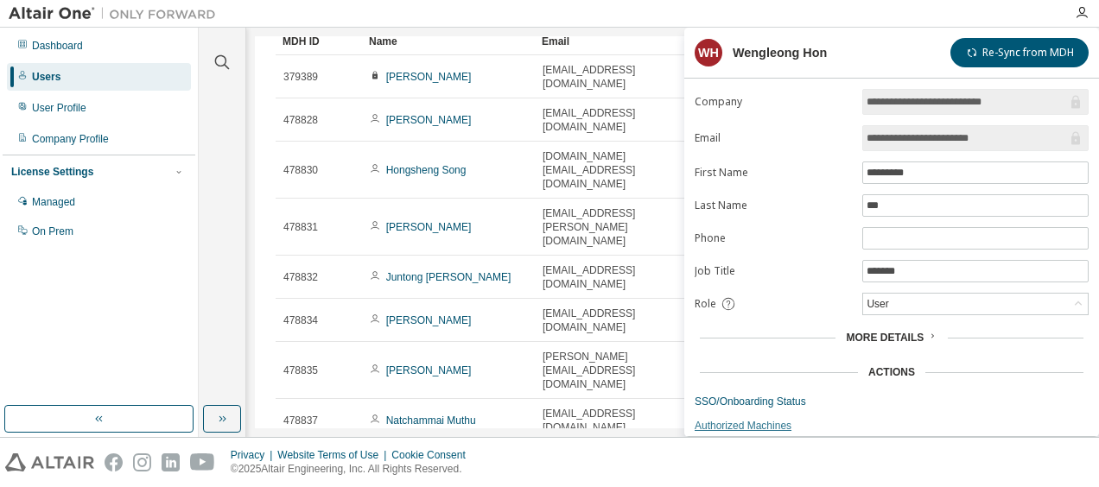
click at [736, 419] on link "Authorized Machines" at bounding box center [892, 426] width 394 height 14
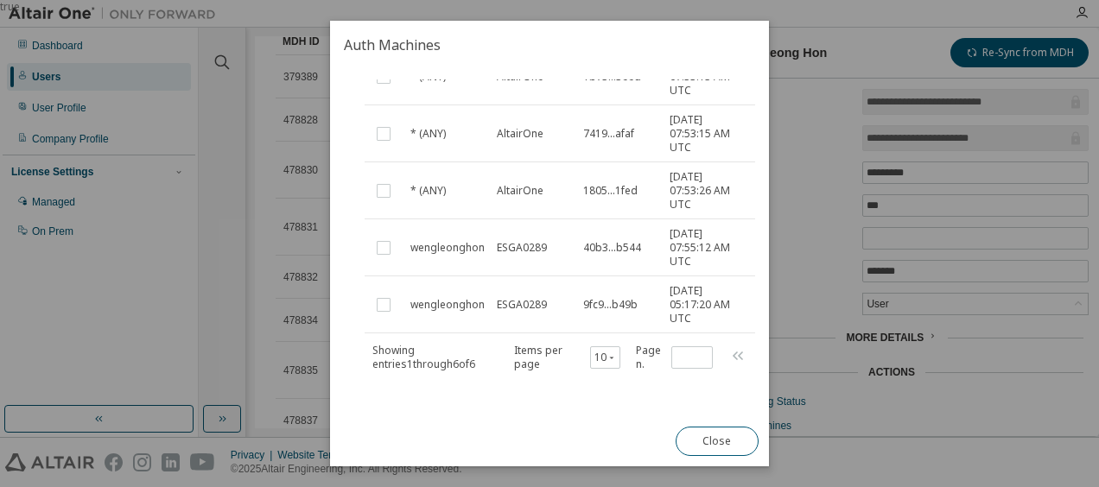
scroll to position [254, 0]
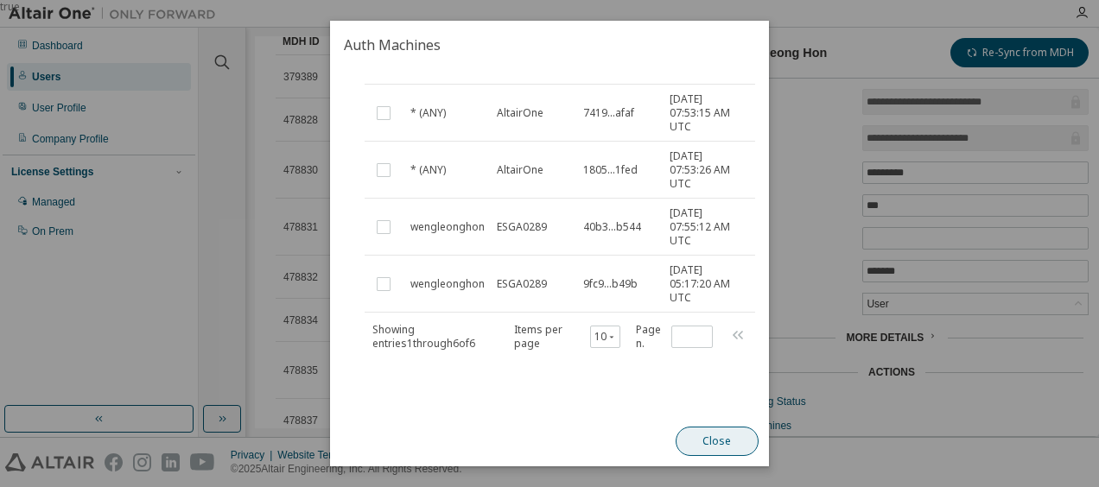
click at [716, 449] on button "Close" at bounding box center [717, 441] width 83 height 29
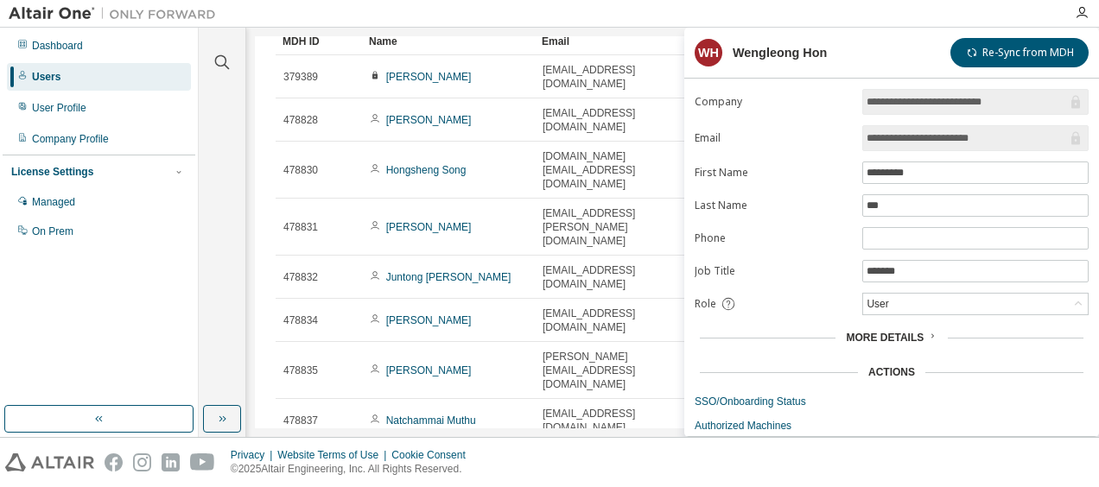
click at [652, 397] on div "Users (33) Import From CSV Export To CSV Add User Clear Load Save Save As Field…" at bounding box center [673, 232] width 836 height 392
click at [900, 19] on div at bounding box center [645, 13] width 840 height 27
click at [625, 395] on div "Users (33) Import From CSV Export To CSV Add User Clear Load Save Save As Field…" at bounding box center [673, 232] width 836 height 392
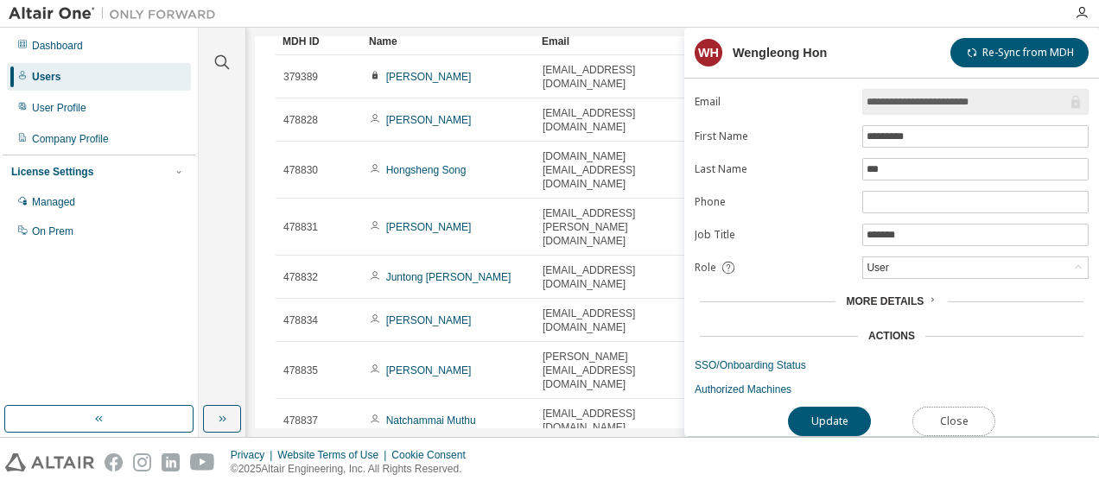
drag, startPoint x: 952, startPoint y: 421, endPoint x: 921, endPoint y: 413, distance: 32.1
click at [952, 420] on button "Close" at bounding box center [954, 421] width 83 height 29
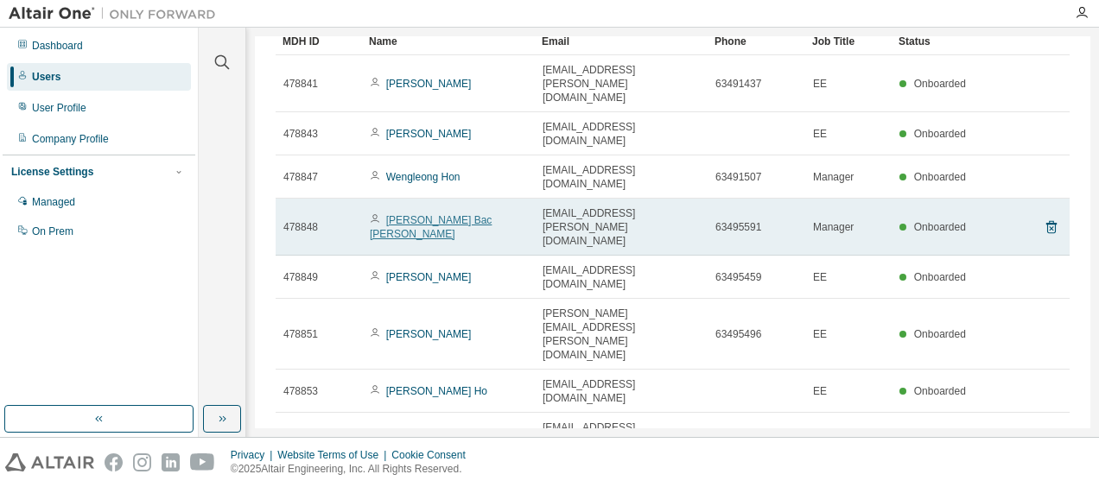
click at [436, 214] on link "Xuan Bac Nguyen" at bounding box center [431, 227] width 122 height 26
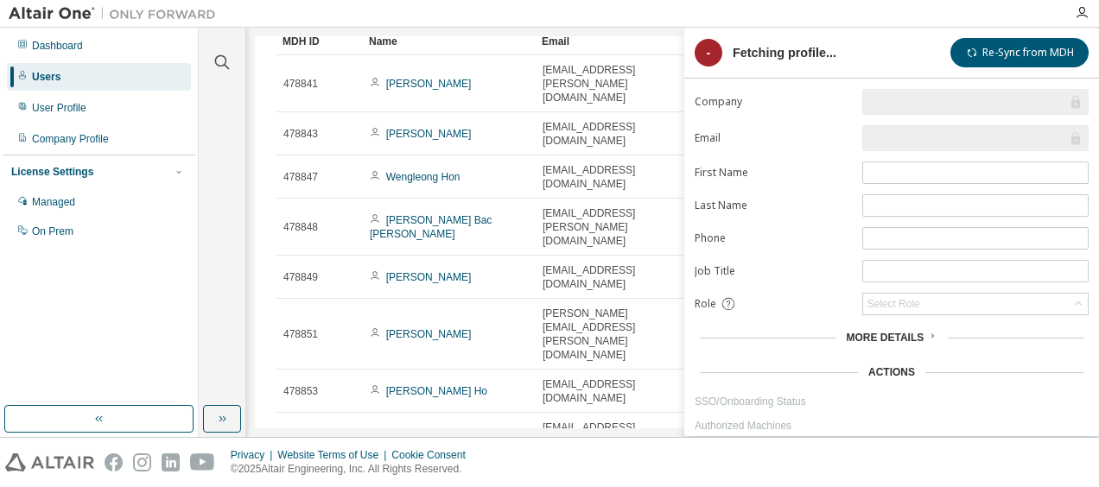
type input "*"
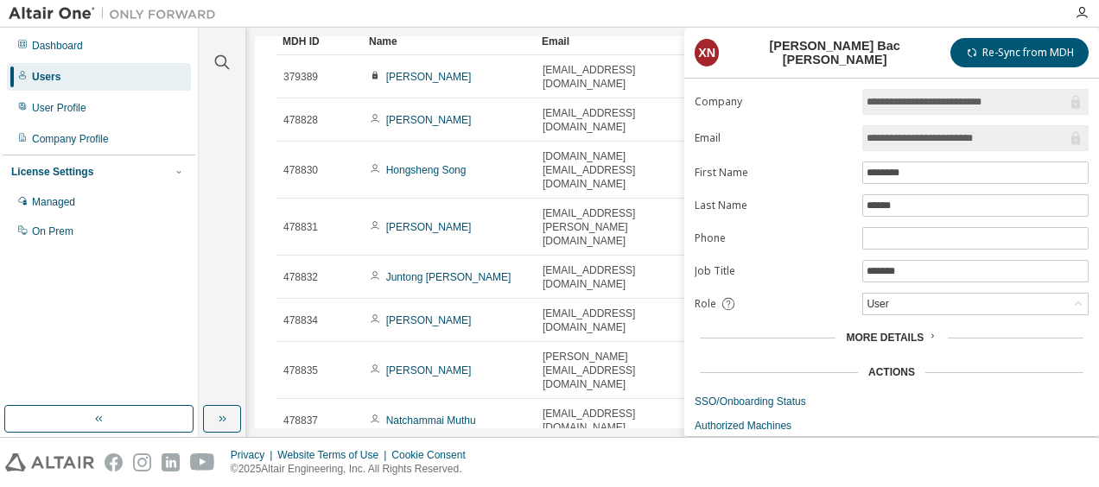
drag, startPoint x: 948, startPoint y: 138, endPoint x: 862, endPoint y: 137, distance: 86.4
click at [862, 137] on form "**********" at bounding box center [892, 261] width 394 height 344
click at [582, 411] on div "Users (33) Import From CSV Export To CSV Add User Clear Load Save Save As Field…" at bounding box center [673, 232] width 836 height 392
click at [572, 399] on div "Users (33) Import From CSV Export To CSV Add User Clear Load Save Save As Field…" at bounding box center [673, 232] width 836 height 392
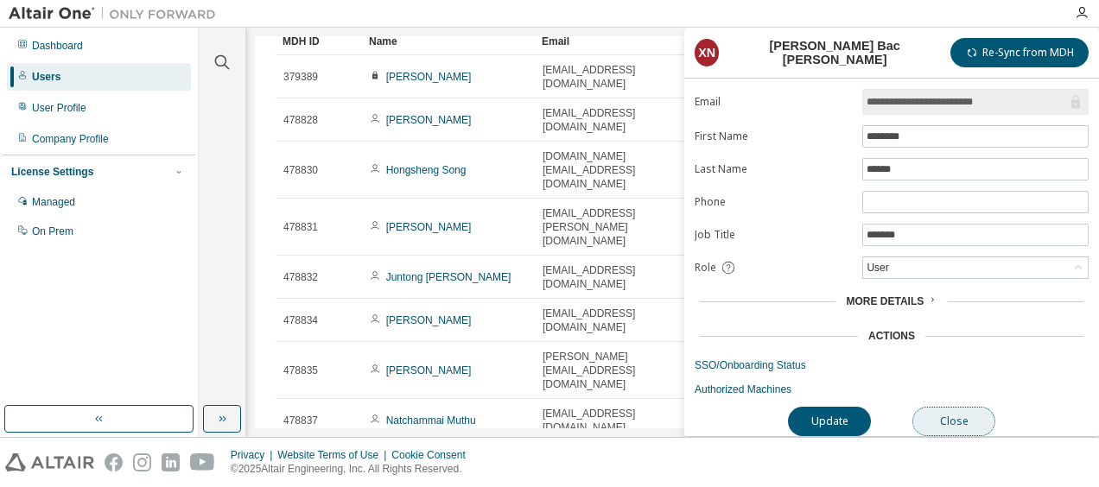
click at [940, 414] on button "Close" at bounding box center [954, 421] width 83 height 29
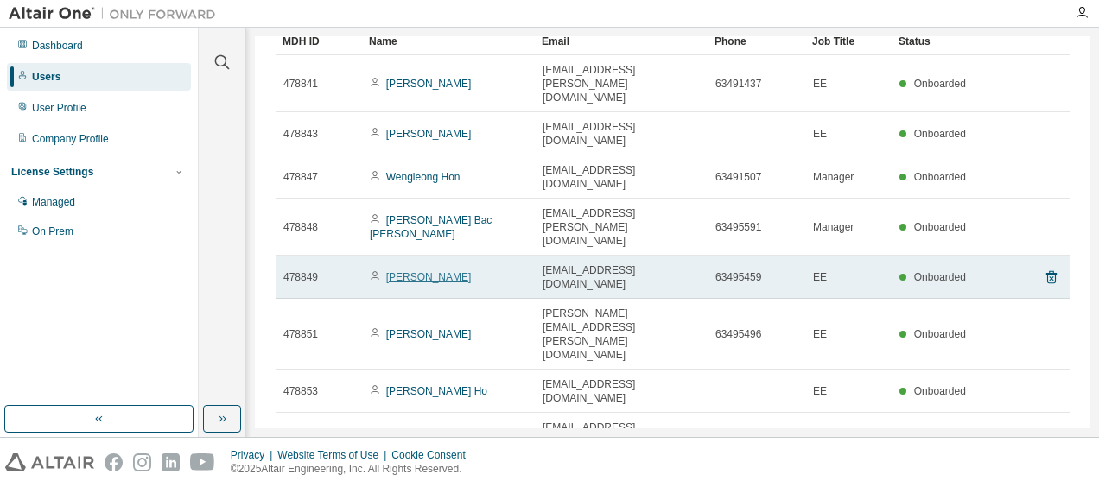
click at [418, 271] on link "Van Tien Le" at bounding box center [429, 277] width 86 height 12
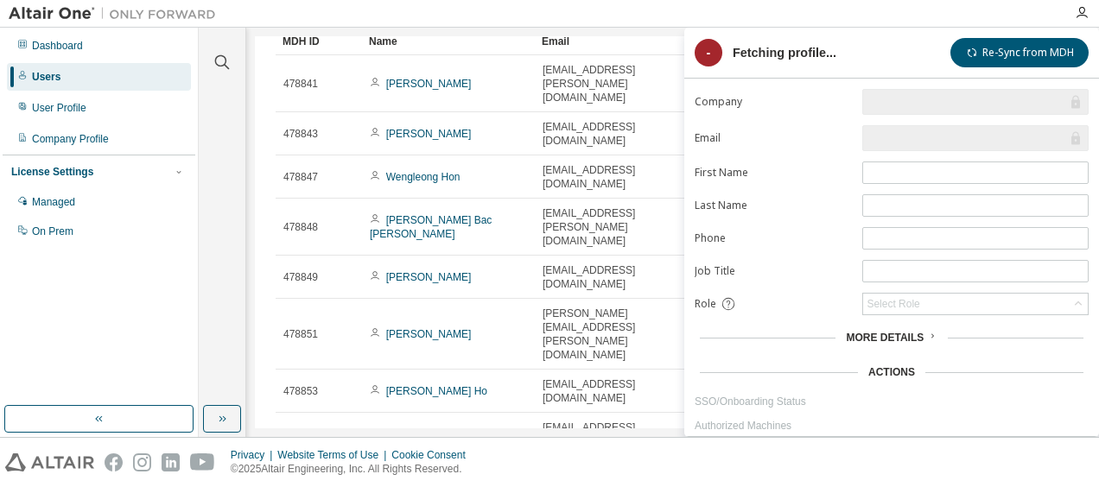
type input "*"
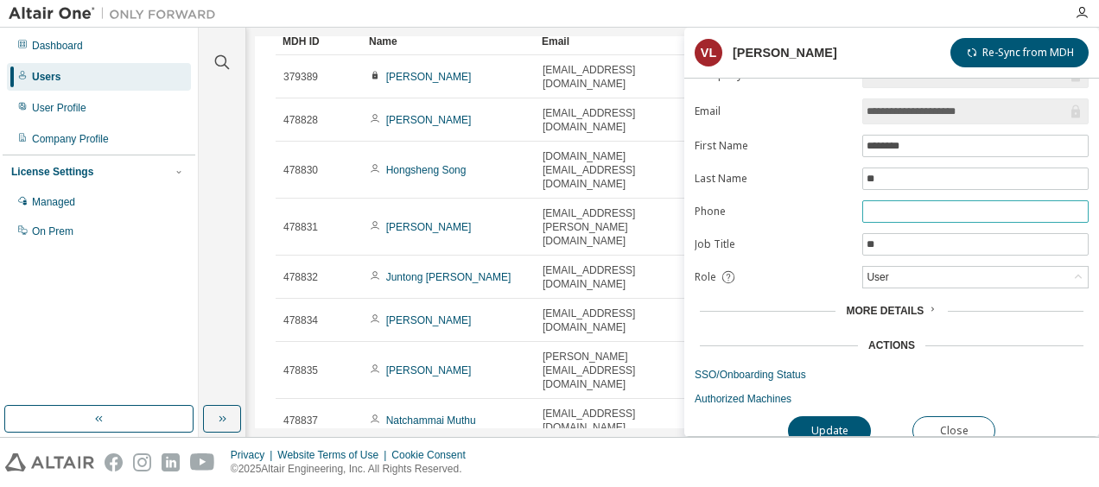
scroll to position [39, 0]
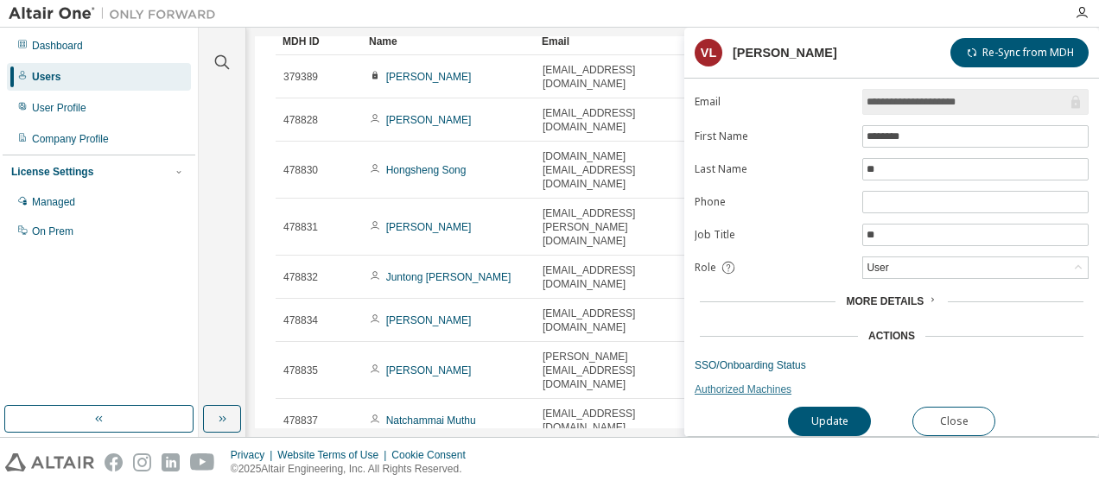
click at [742, 383] on link "Authorized Machines" at bounding box center [892, 390] width 394 height 14
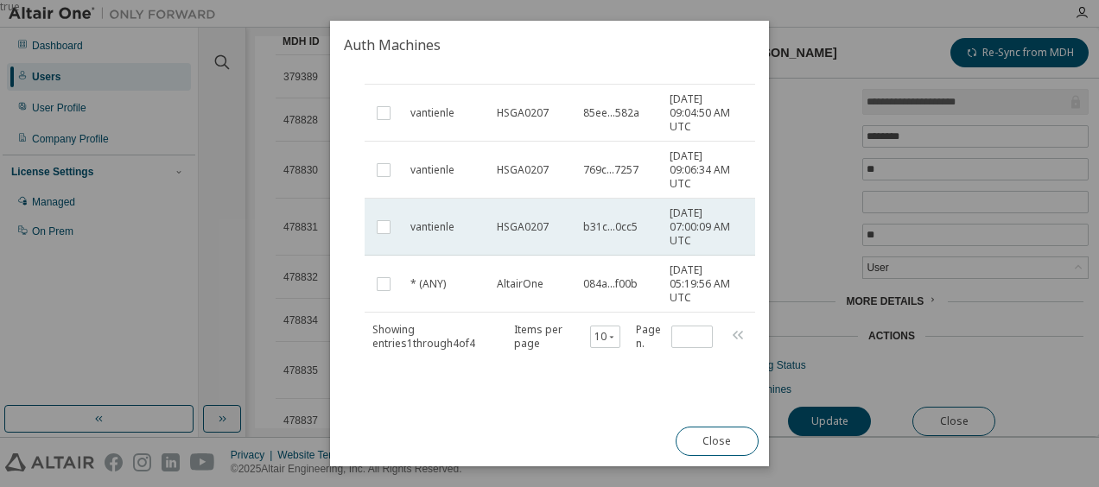
scroll to position [0, 0]
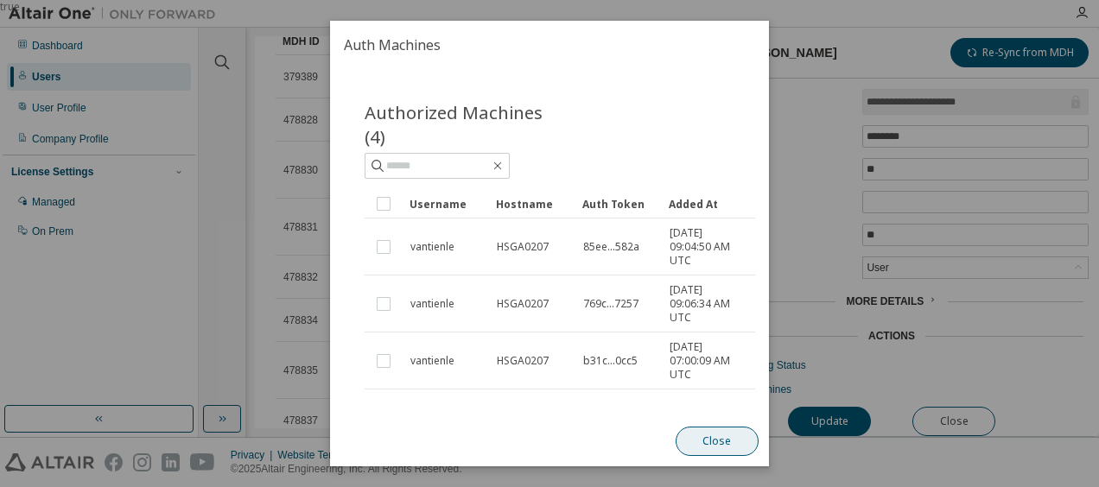
click at [743, 436] on button "Close" at bounding box center [717, 441] width 83 height 29
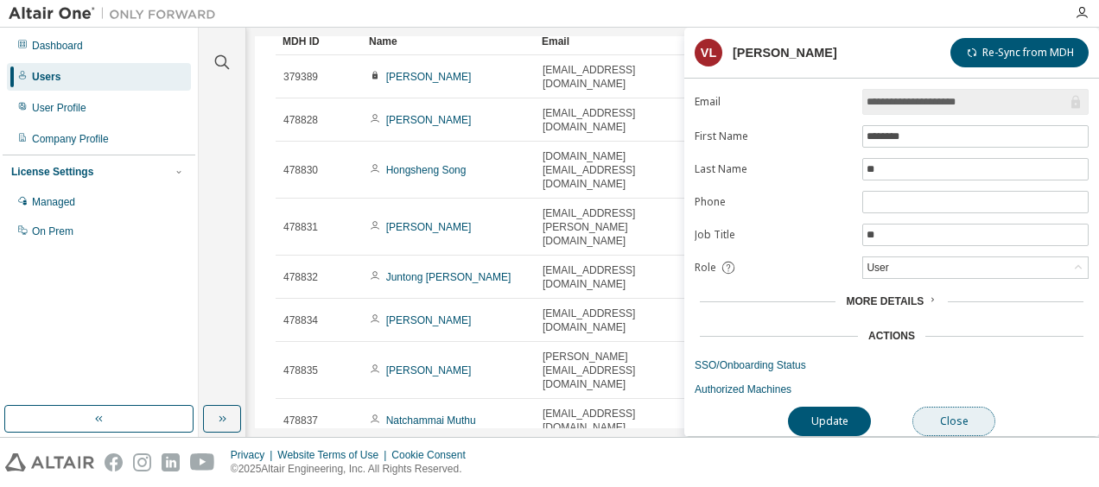
click at [961, 407] on button "Close" at bounding box center [954, 421] width 83 height 29
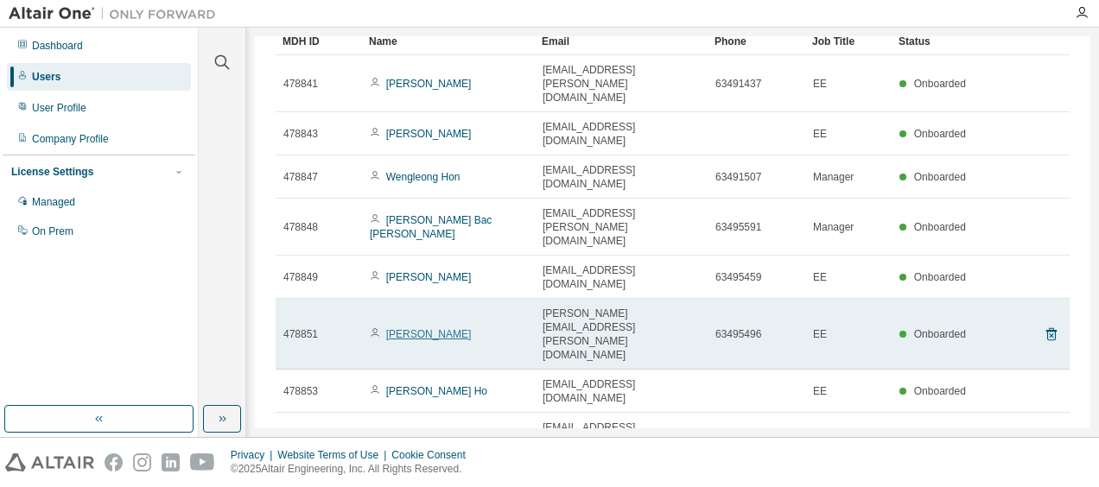
click at [418, 328] on link "Ankita Shaw" at bounding box center [429, 334] width 86 height 12
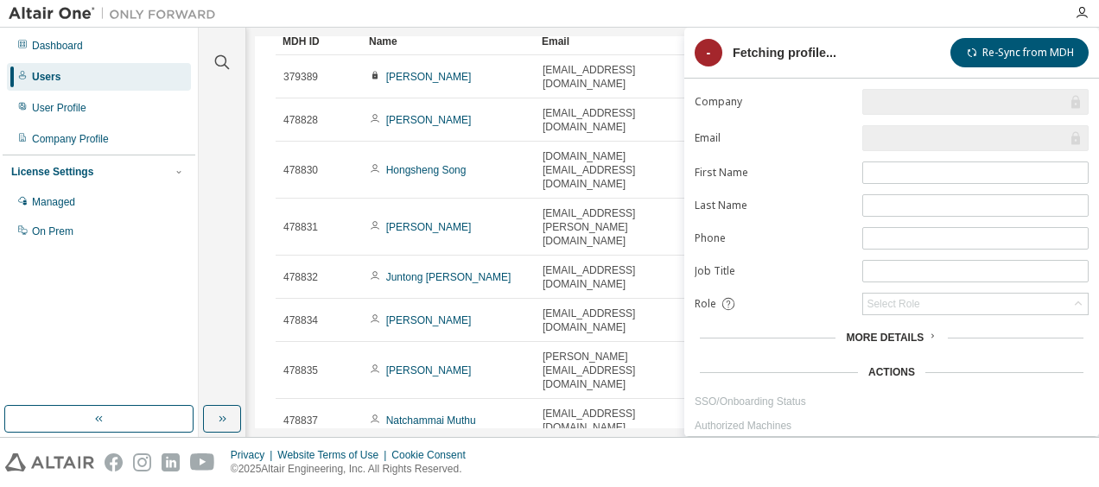
scroll to position [39, 0]
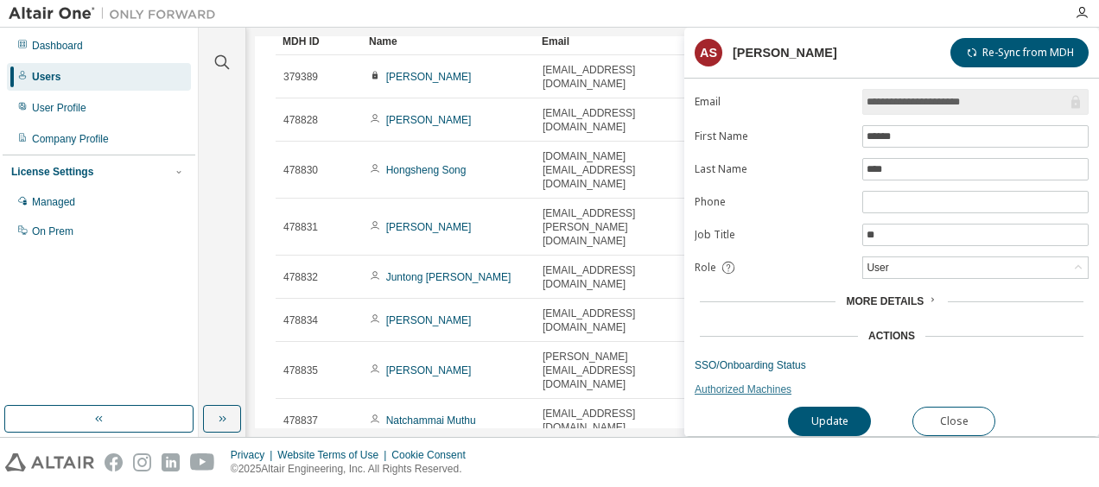
click at [735, 383] on link "Authorized Machines" at bounding box center [892, 390] width 394 height 14
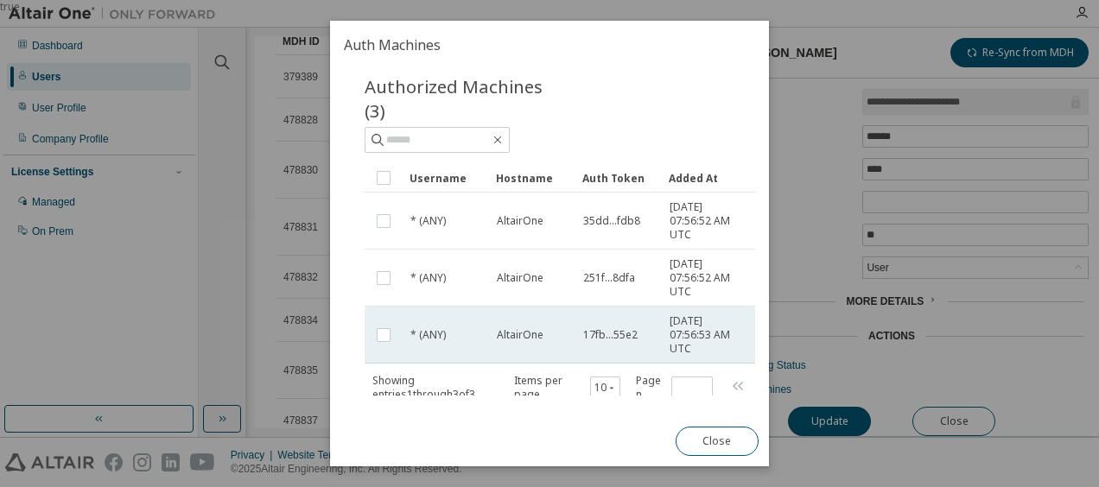
scroll to position [0, 0]
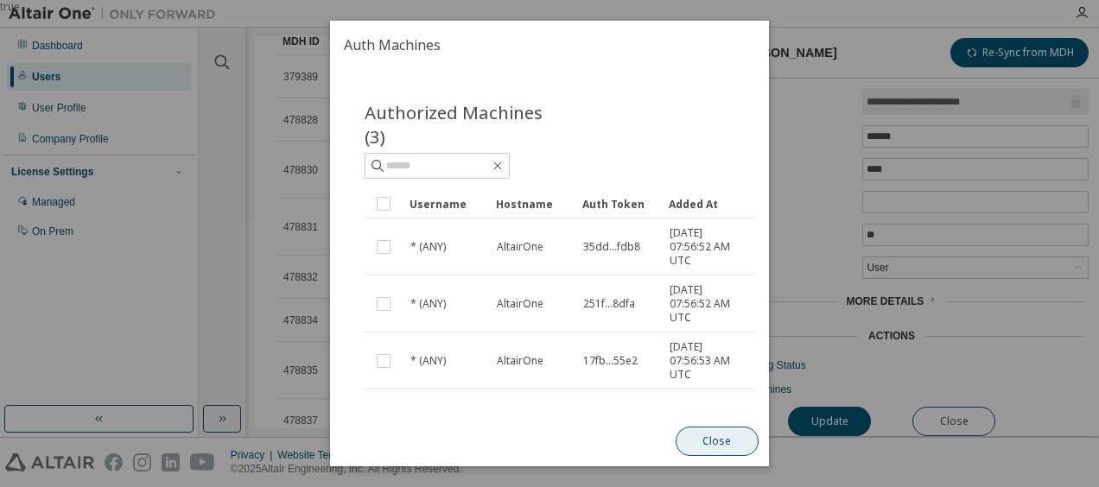
click at [716, 446] on button "Close" at bounding box center [717, 441] width 83 height 29
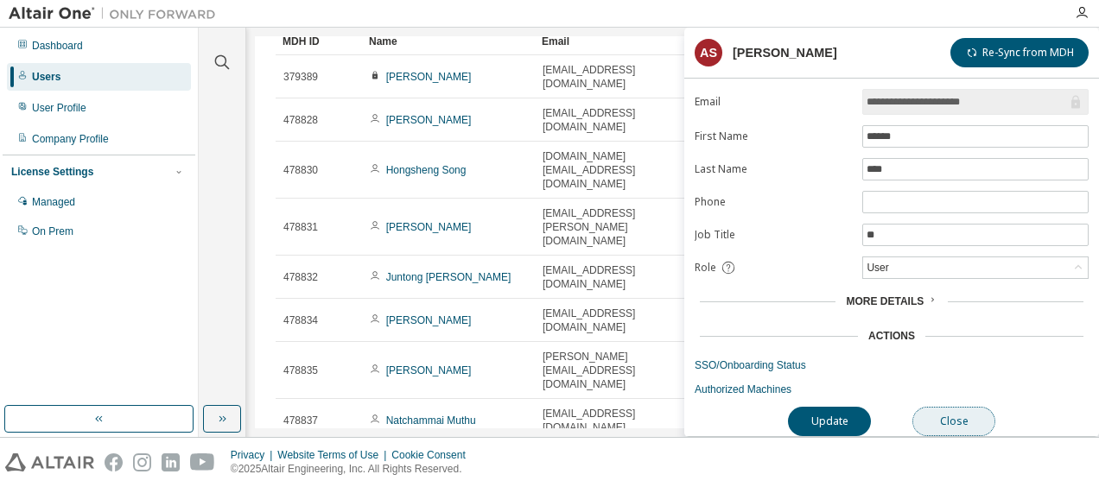
click at [971, 411] on button "Close" at bounding box center [954, 421] width 83 height 29
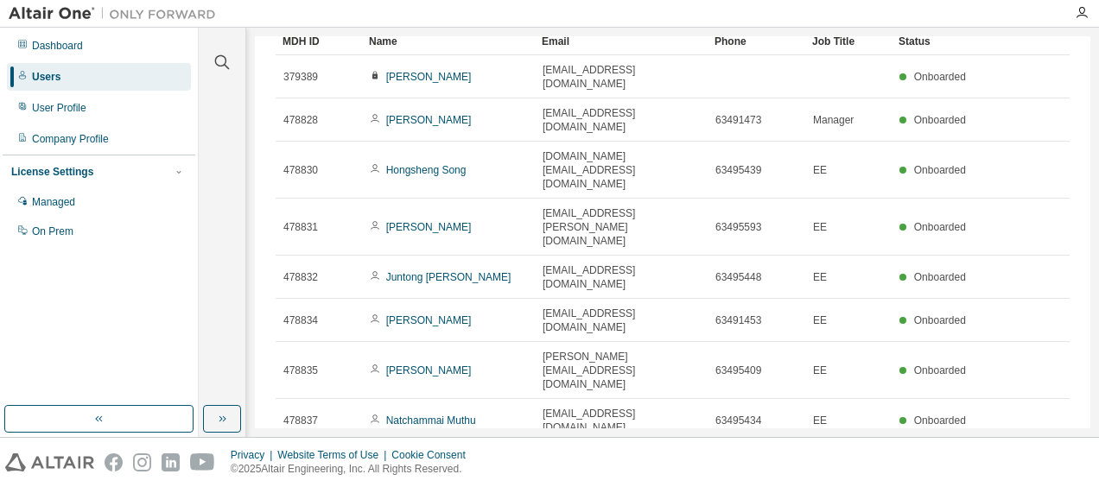
type input "*"
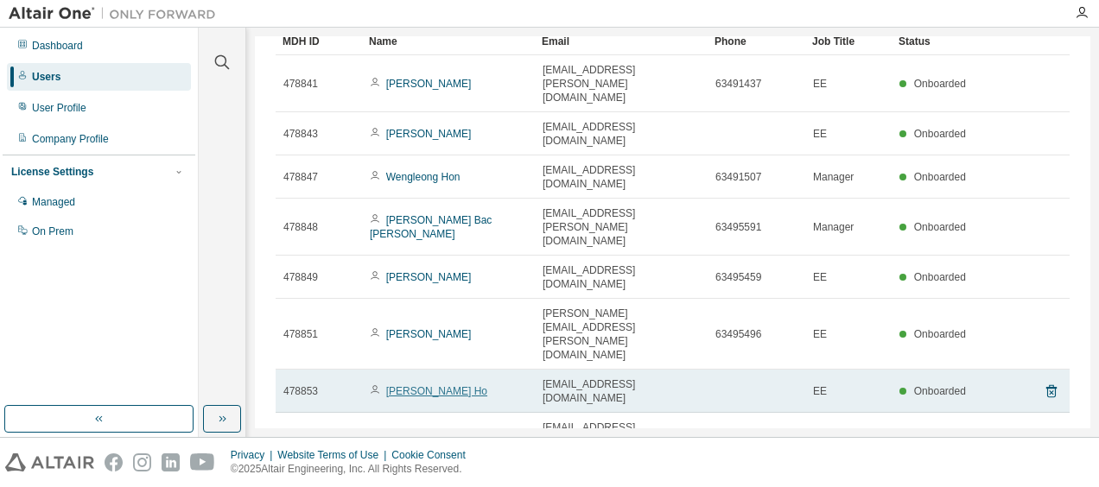
click at [430, 385] on link "Anh Vu Ho" at bounding box center [436, 391] width 101 height 12
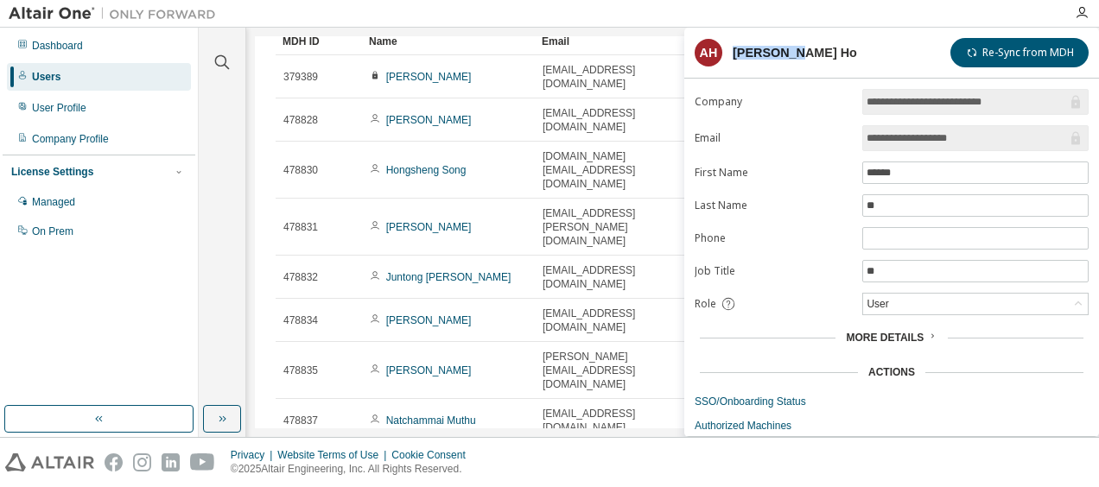
drag, startPoint x: 802, startPoint y: 54, endPoint x: 732, endPoint y: 51, distance: 70.0
click at [732, 51] on header "AH Anh Vu Ho Re-Sync from MDH" at bounding box center [892, 52] width 394 height 29
copy div "Anh Vu Ho"
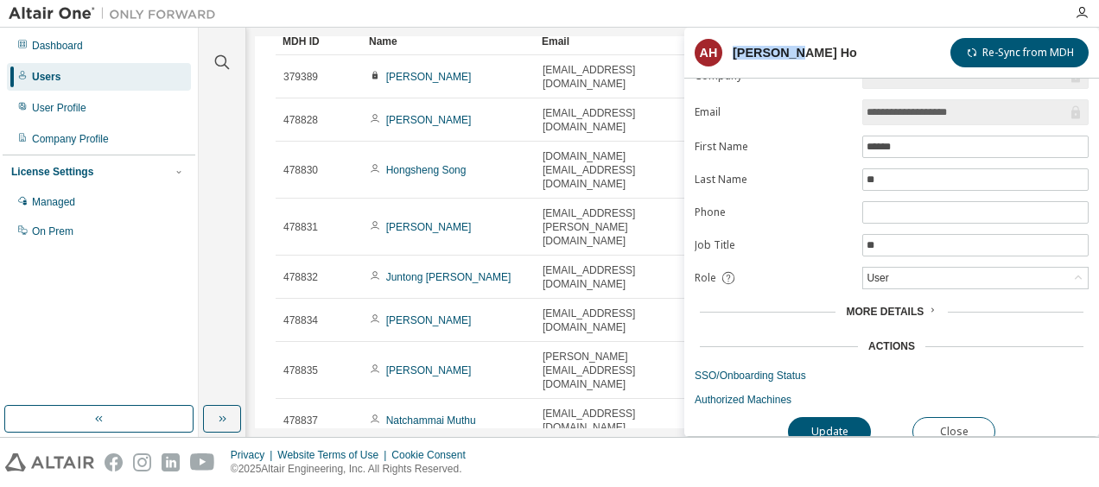
scroll to position [39, 0]
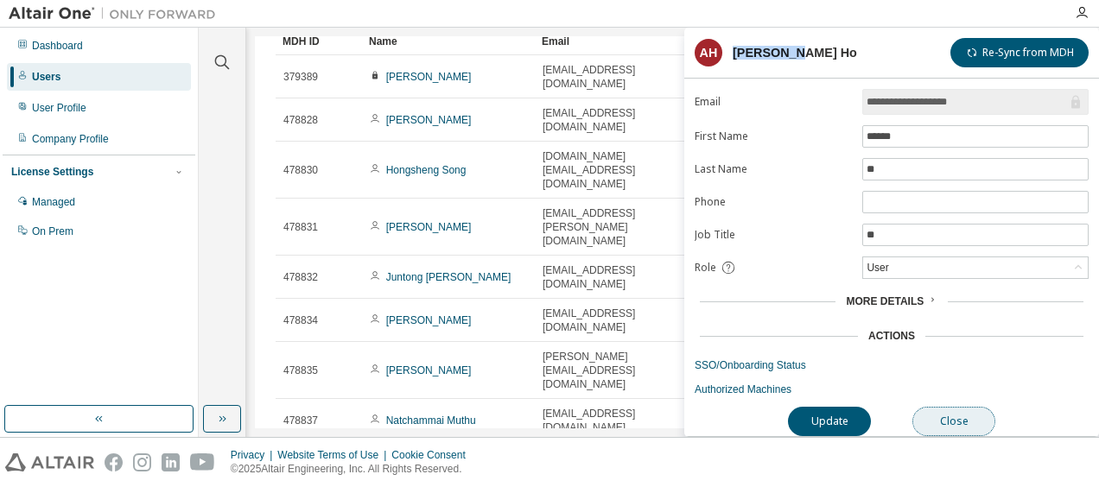
click at [947, 407] on button "Close" at bounding box center [954, 421] width 83 height 29
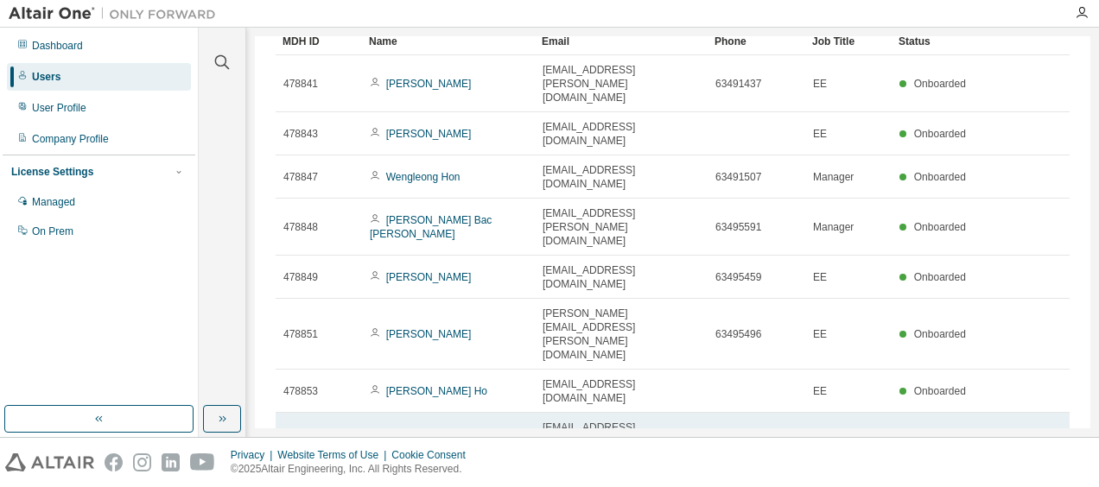
click at [453, 429] on link "Thi Kieu Trinh Nguyen" at bounding box center [420, 442] width 101 height 26
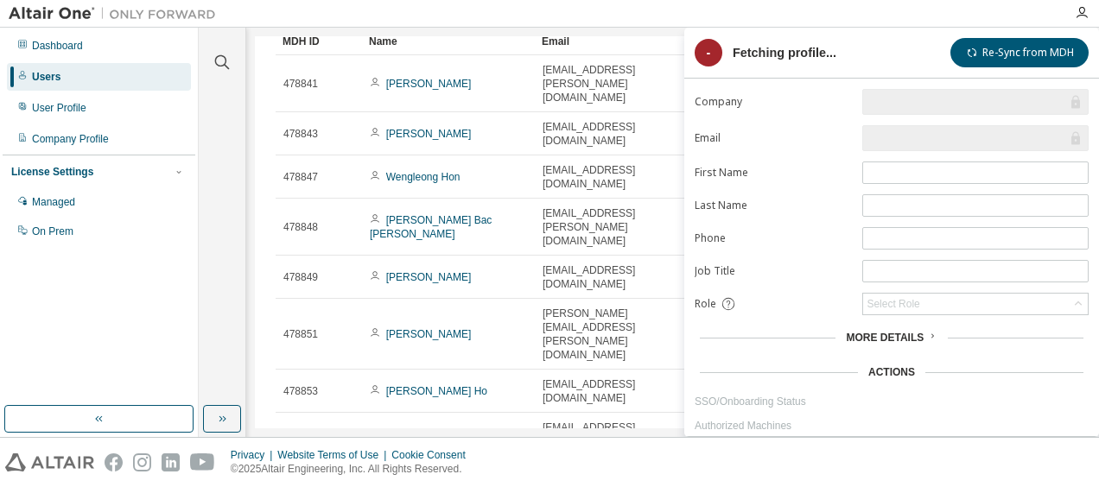
type input "*"
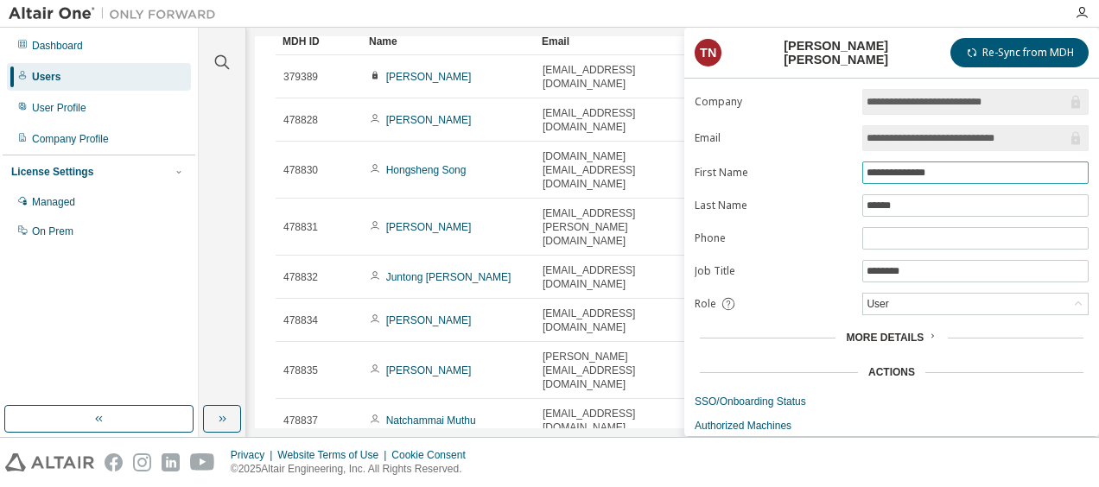
drag, startPoint x: 951, startPoint y: 169, endPoint x: 837, endPoint y: 169, distance: 114.1
click at [837, 169] on form "**********" at bounding box center [892, 261] width 394 height 344
drag, startPoint x: 962, startPoint y: 133, endPoint x: 831, endPoint y: 134, distance: 130.5
click at [831, 134] on form "**********" at bounding box center [892, 261] width 394 height 344
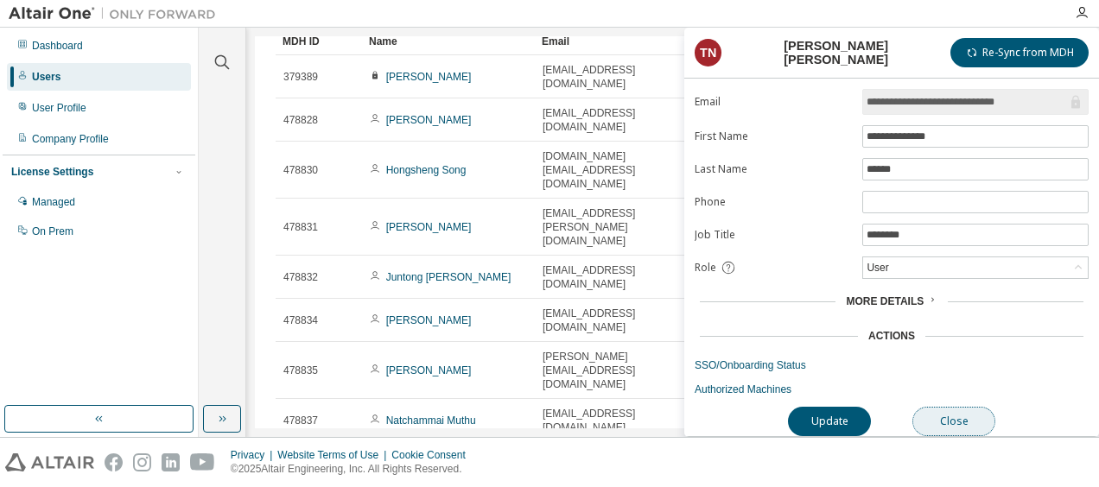
click at [959, 412] on button "Close" at bounding box center [954, 421] width 83 height 29
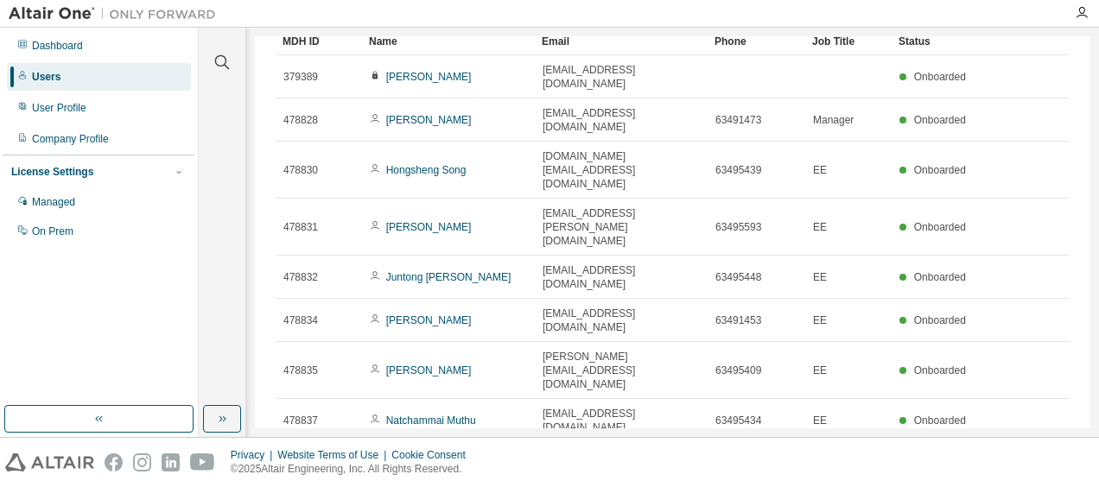
type input "*"
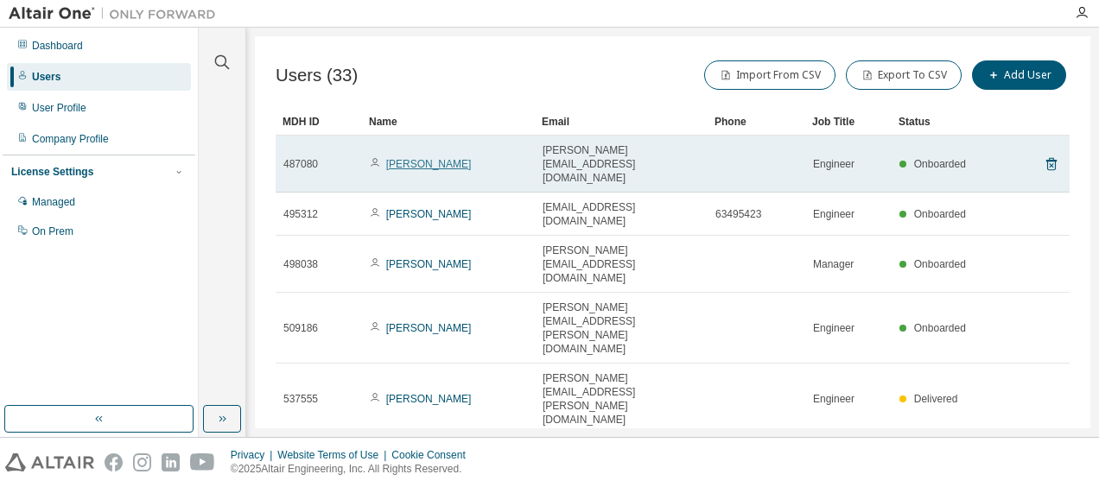
click at [422, 158] on link "Melissa Chow" at bounding box center [429, 164] width 86 height 12
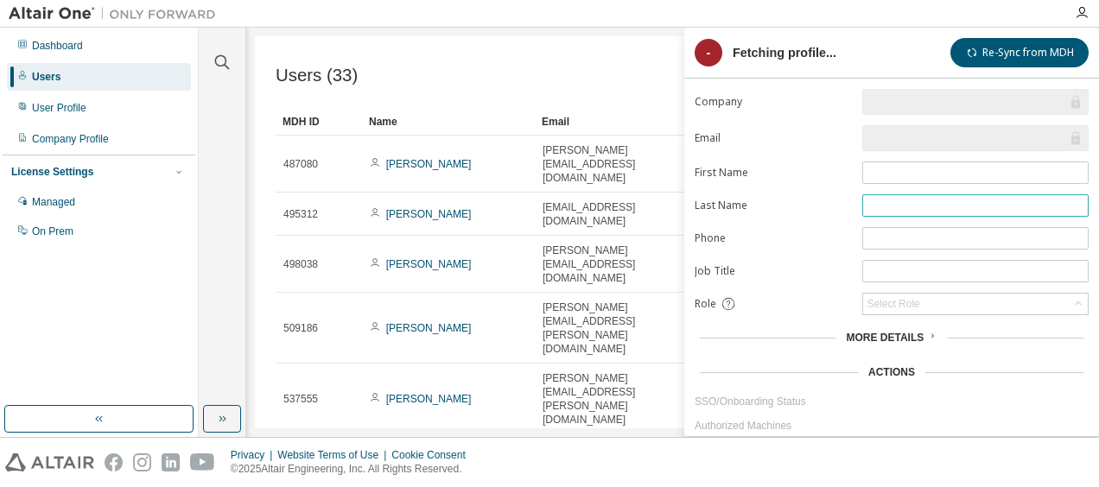
type input "*"
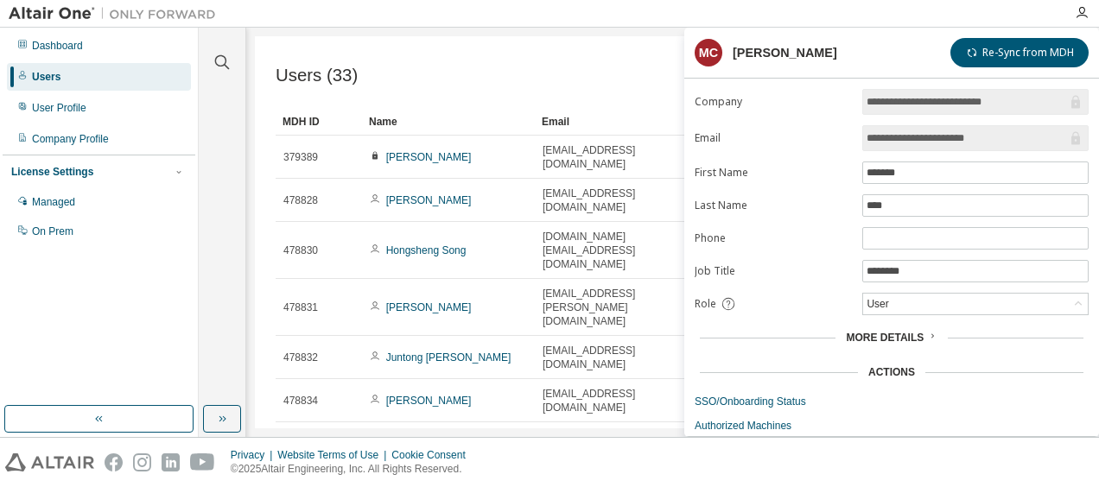
scroll to position [39, 0]
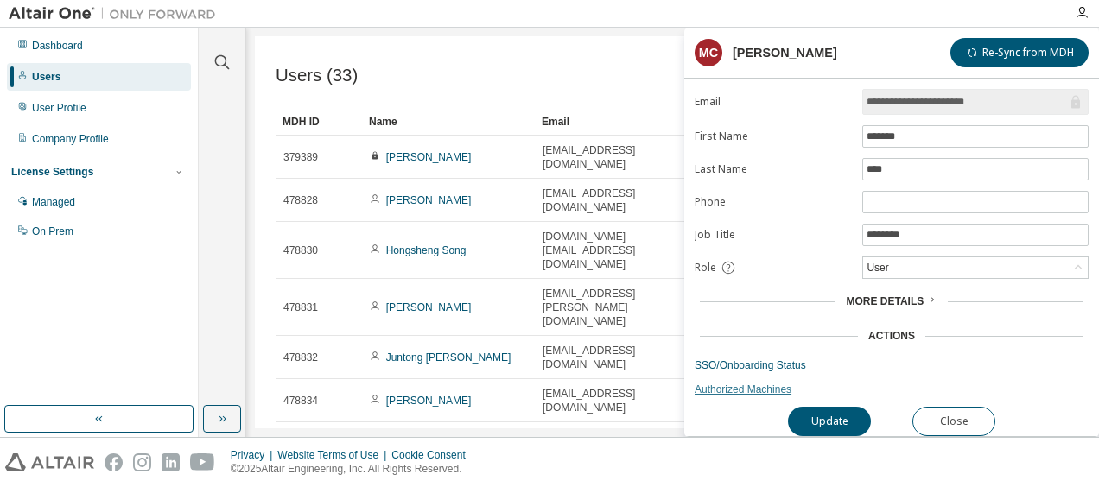
click at [743, 383] on link "Authorized Machines" at bounding box center [892, 390] width 394 height 14
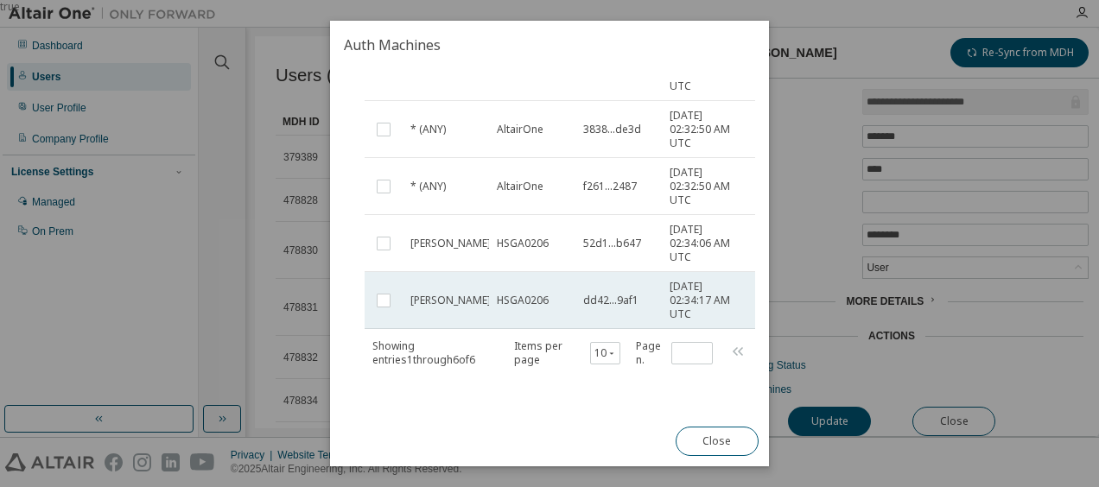
scroll to position [254, 0]
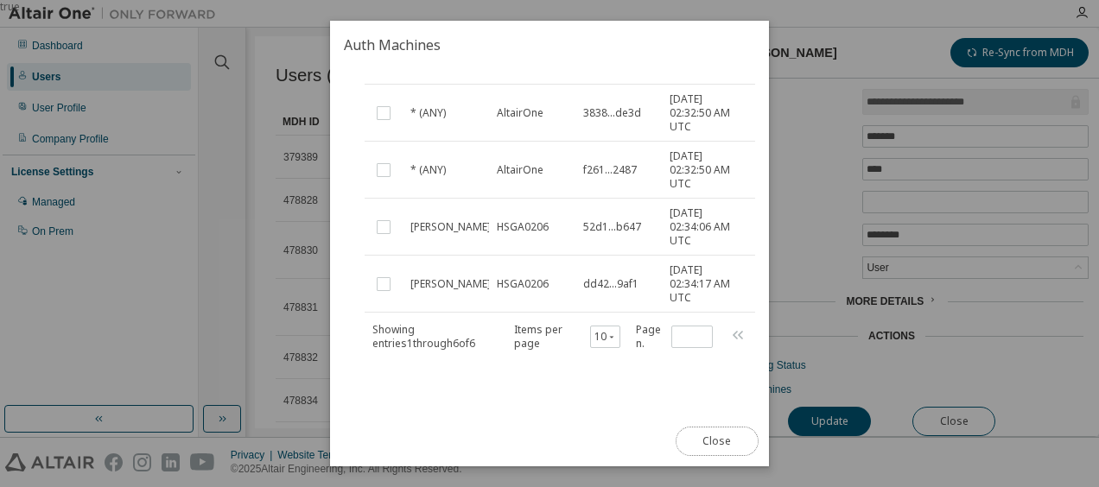
drag, startPoint x: 714, startPoint y: 446, endPoint x: 735, endPoint y: 446, distance: 21.6
click at [716, 444] on button "Close" at bounding box center [717, 441] width 83 height 29
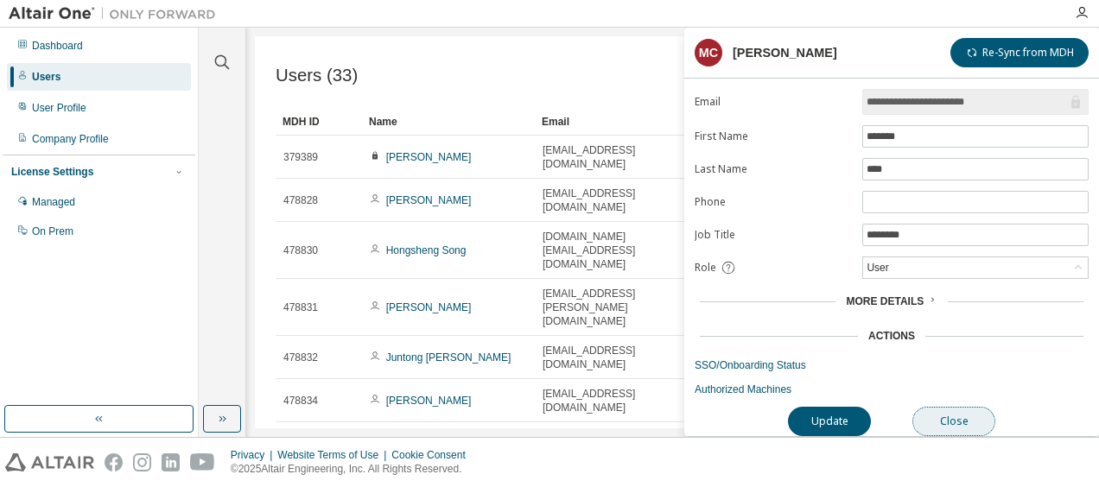
click at [955, 412] on button "Close" at bounding box center [954, 421] width 83 height 29
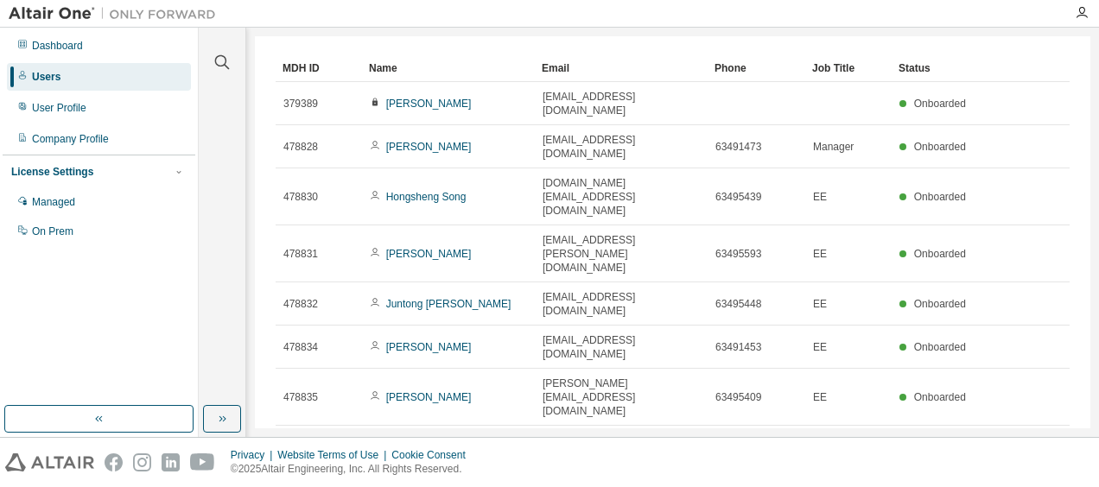
scroll to position [80, 0]
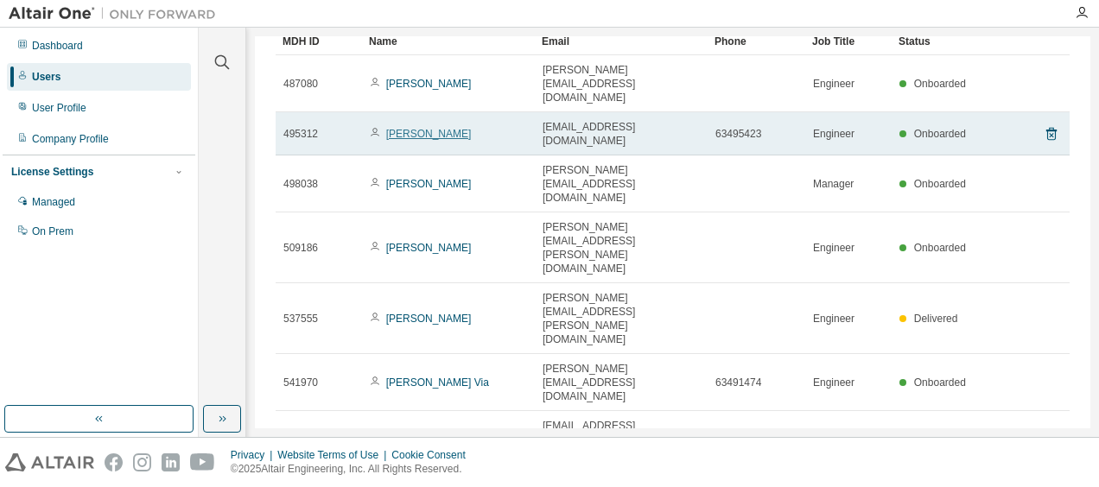
click at [437, 128] on link "Benedict Tan" at bounding box center [429, 134] width 86 height 12
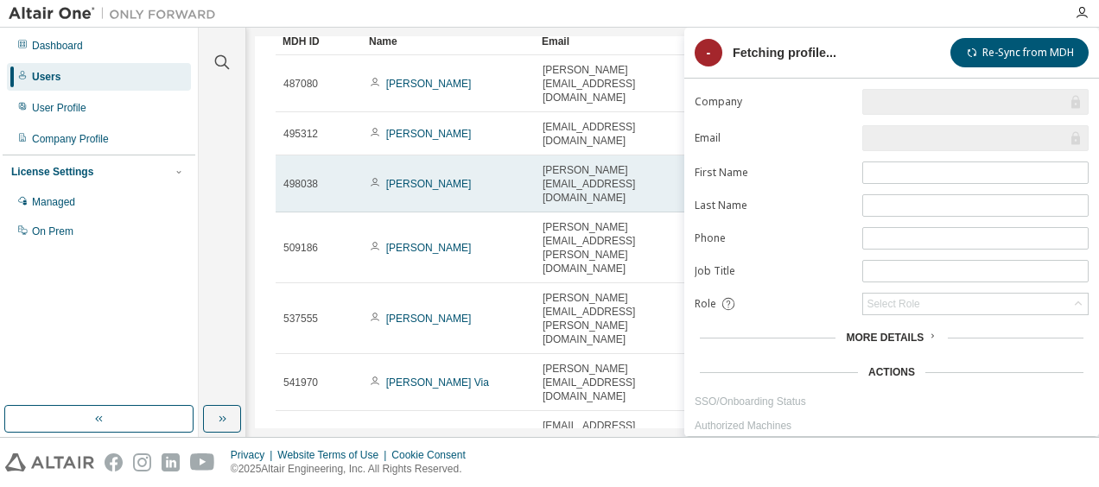
type input "*"
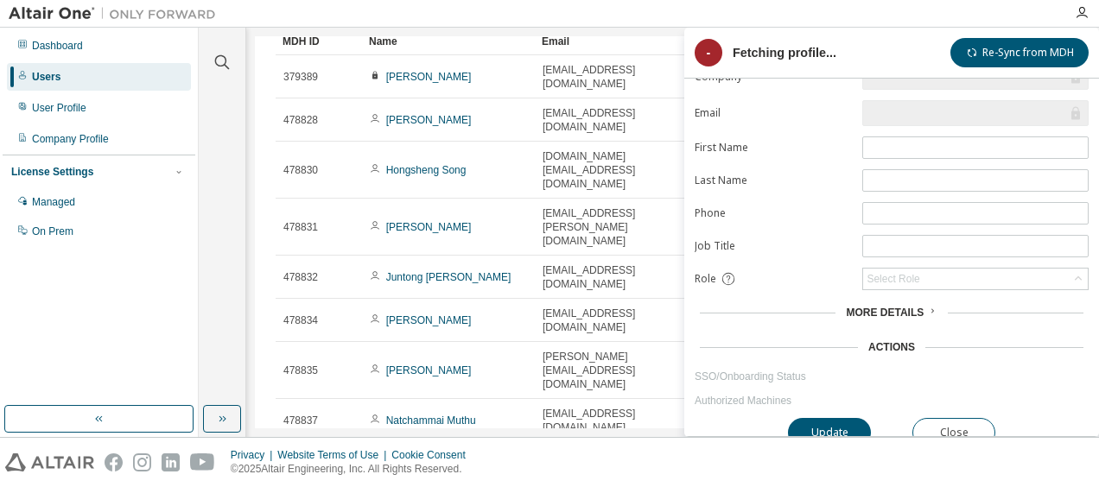
scroll to position [39, 0]
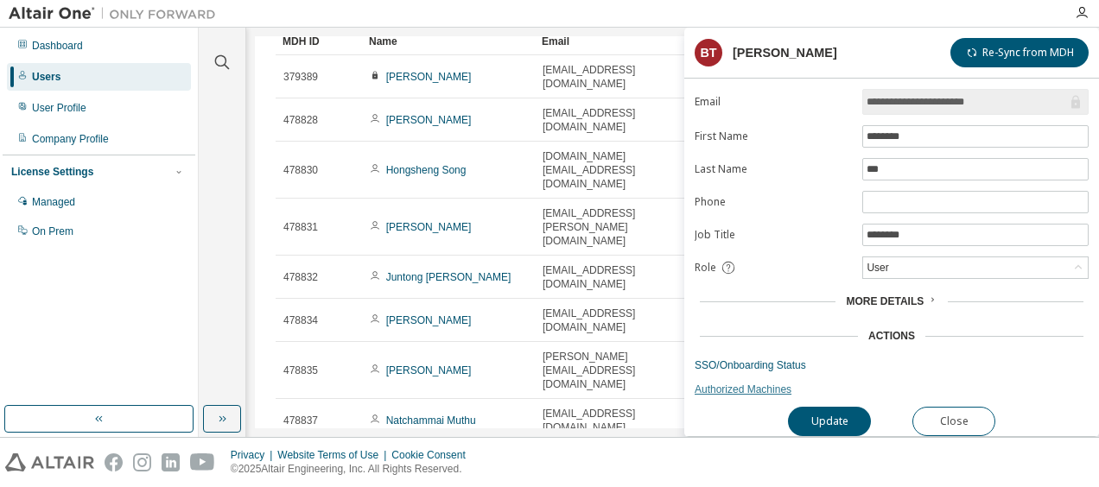
click at [741, 383] on link "Authorized Machines" at bounding box center [892, 390] width 394 height 14
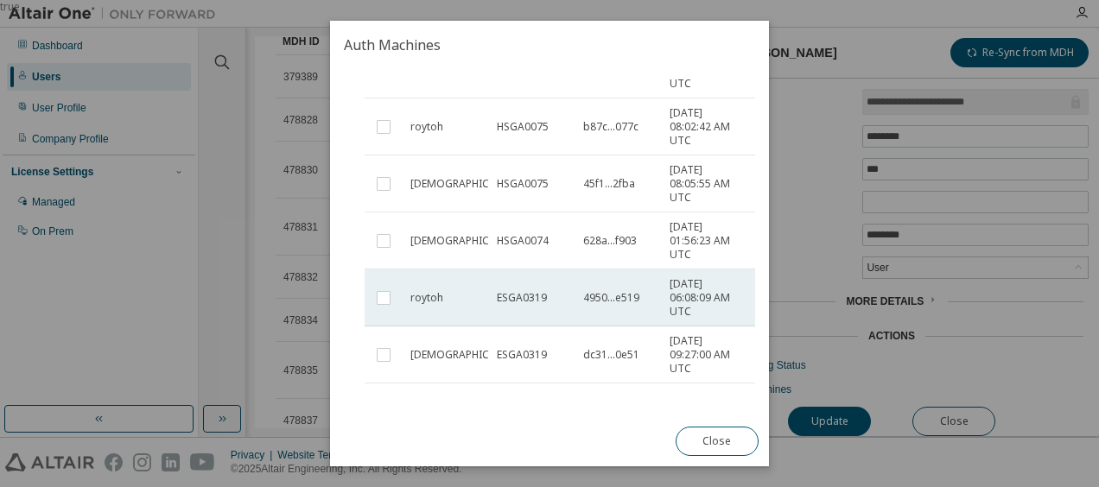
scroll to position [432, 0]
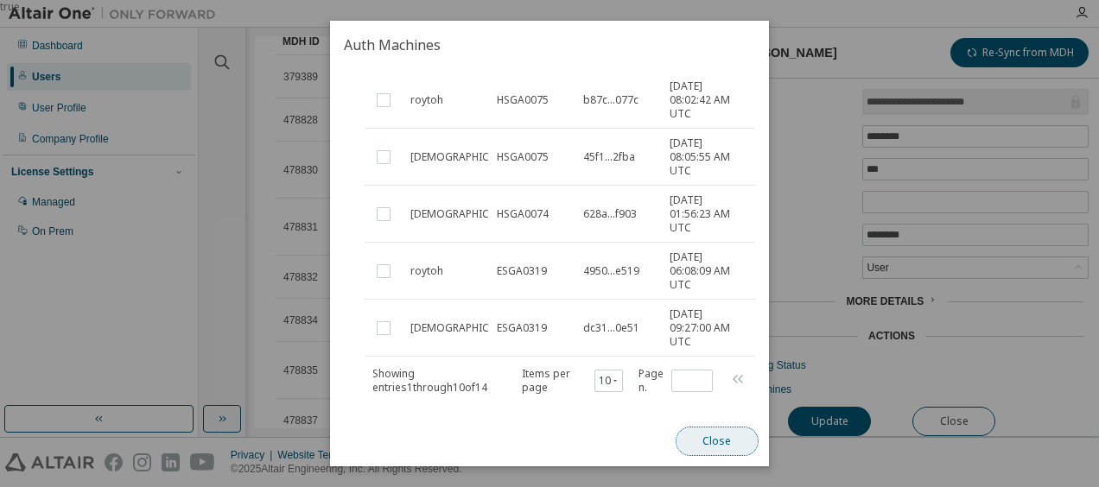
click at [711, 438] on button "Close" at bounding box center [717, 441] width 83 height 29
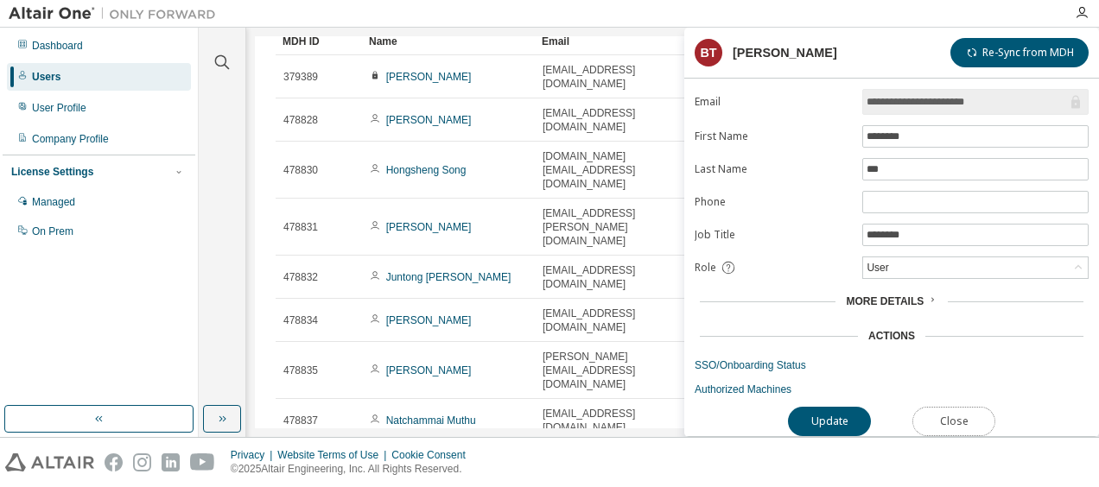
drag, startPoint x: 951, startPoint y: 417, endPoint x: 855, endPoint y: 389, distance: 99.8
click at [951, 416] on button "Close" at bounding box center [954, 421] width 83 height 29
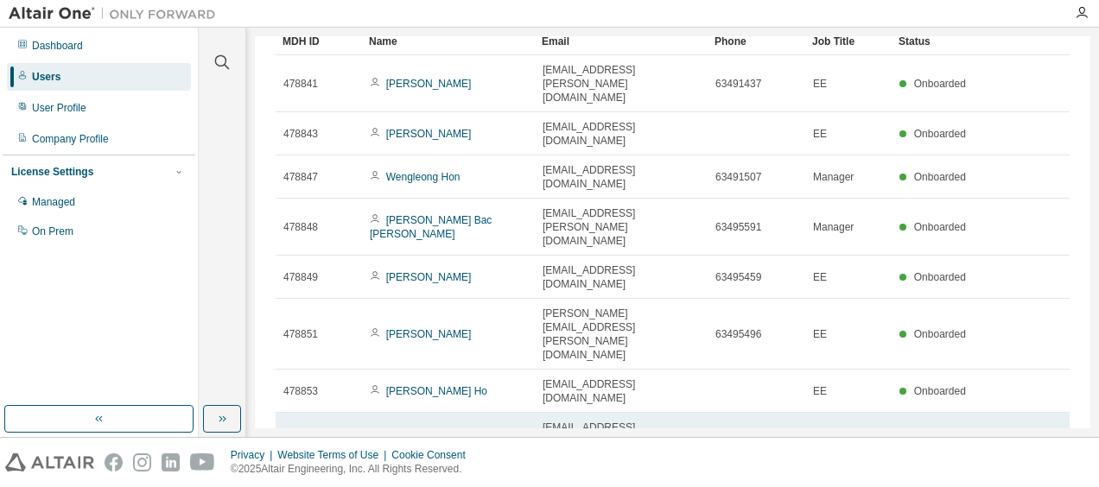
click at [441, 429] on link "Thi Kieu Trinh Nguyen" at bounding box center [420, 442] width 101 height 26
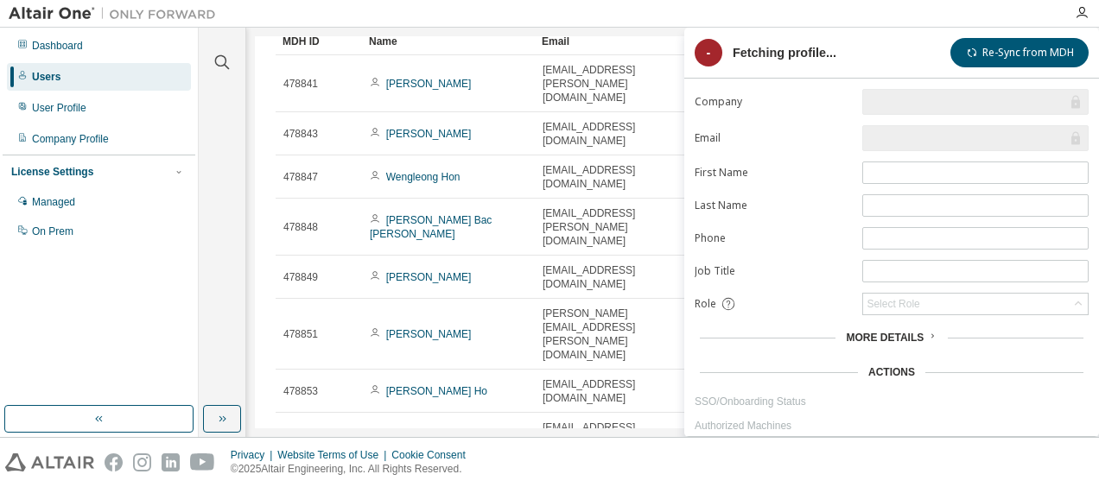
type input "*"
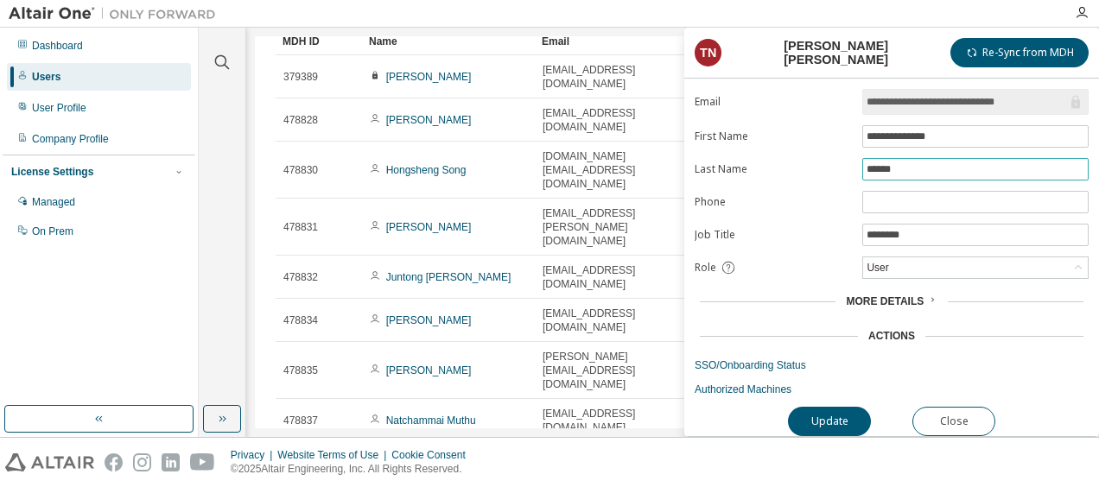
scroll to position [39, 0]
click at [733, 384] on link "Authorized Machines" at bounding box center [892, 390] width 394 height 14
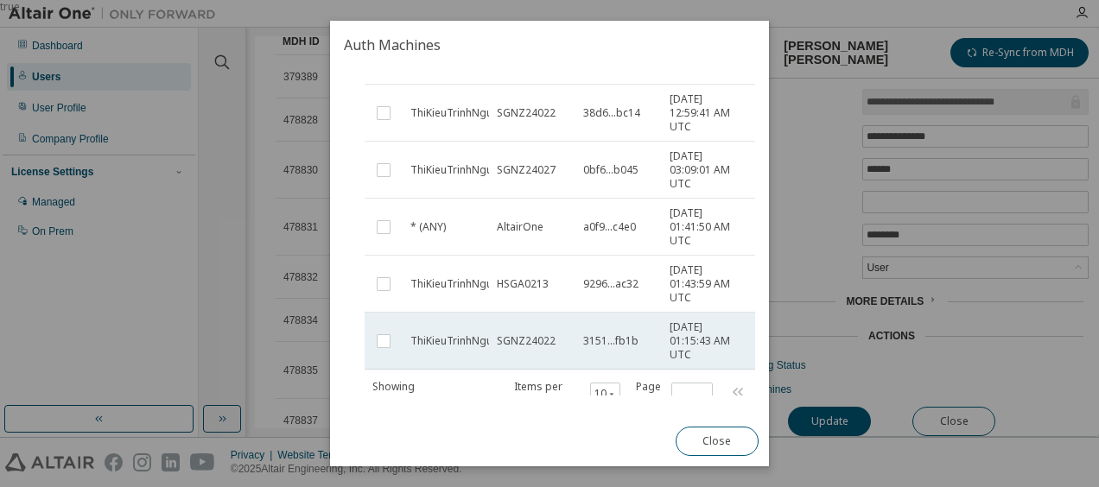
scroll to position [225, 0]
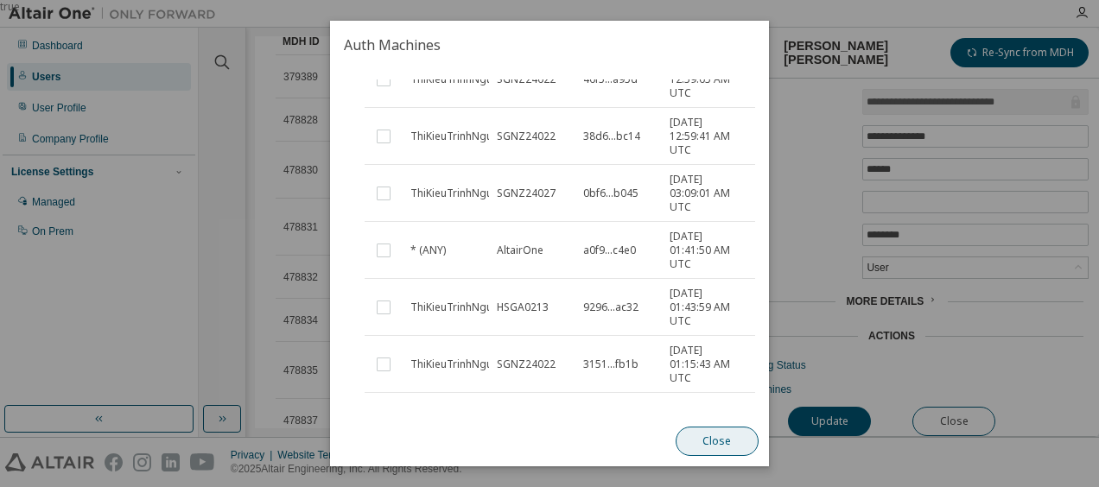
click at [703, 442] on button "Close" at bounding box center [717, 441] width 83 height 29
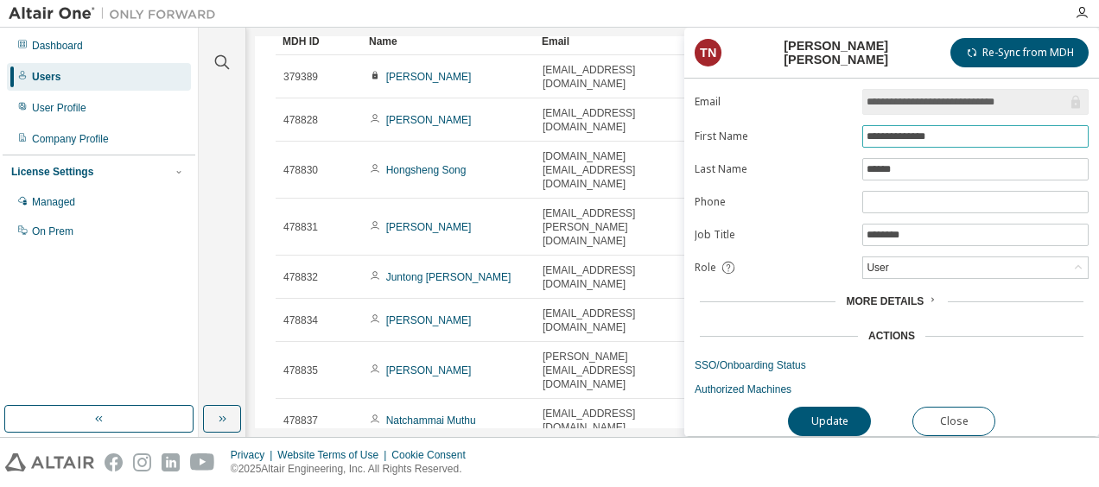
drag, startPoint x: 949, startPoint y: 133, endPoint x: 840, endPoint y: 133, distance: 108.9
click at [840, 133] on form "**********" at bounding box center [892, 225] width 394 height 344
click at [947, 418] on button "Close" at bounding box center [954, 421] width 83 height 29
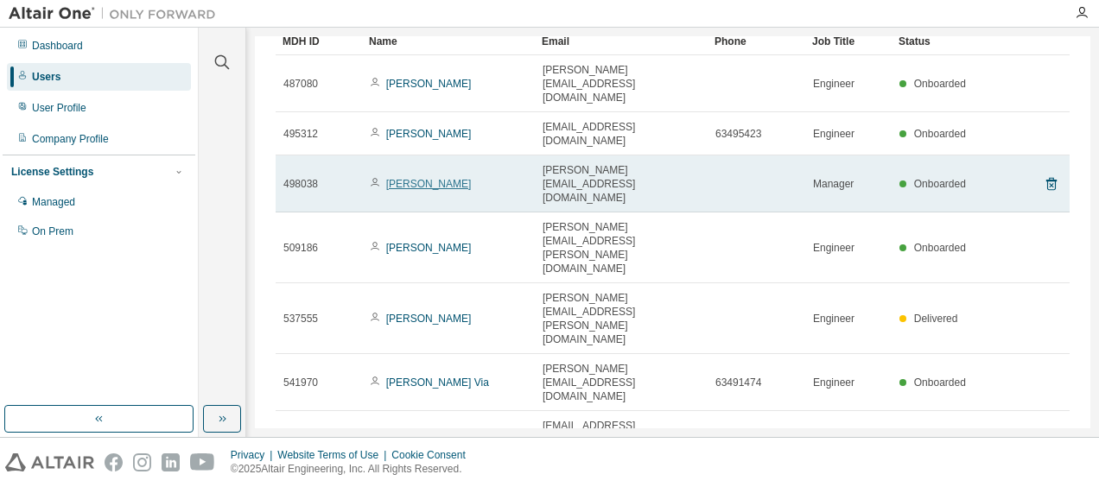
click at [423, 178] on link "Danny See" at bounding box center [429, 184] width 86 height 12
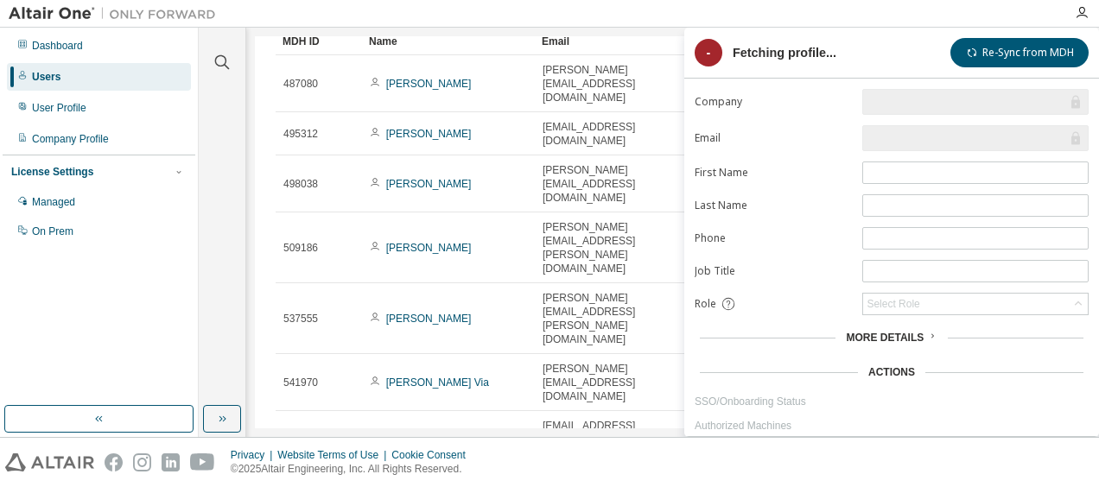
type input "*"
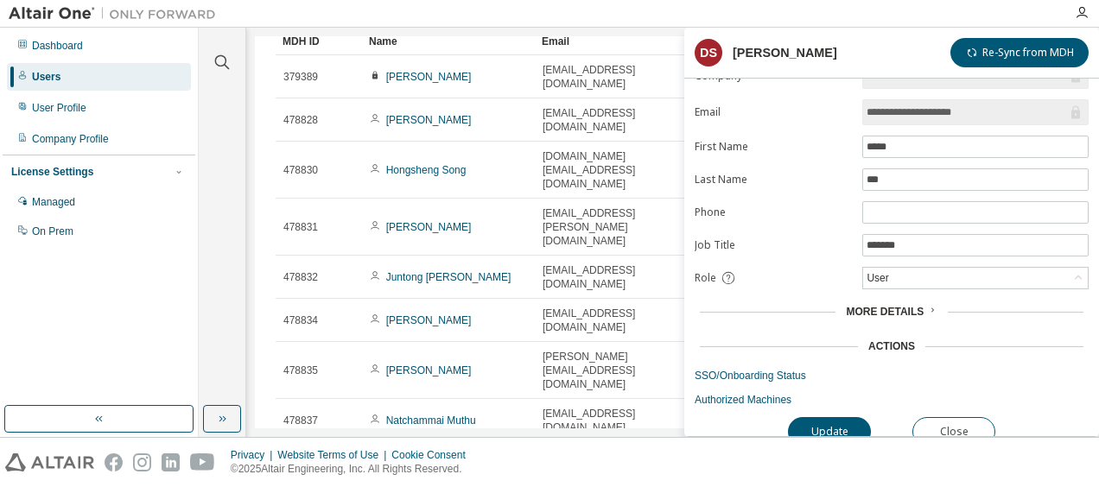
scroll to position [39, 0]
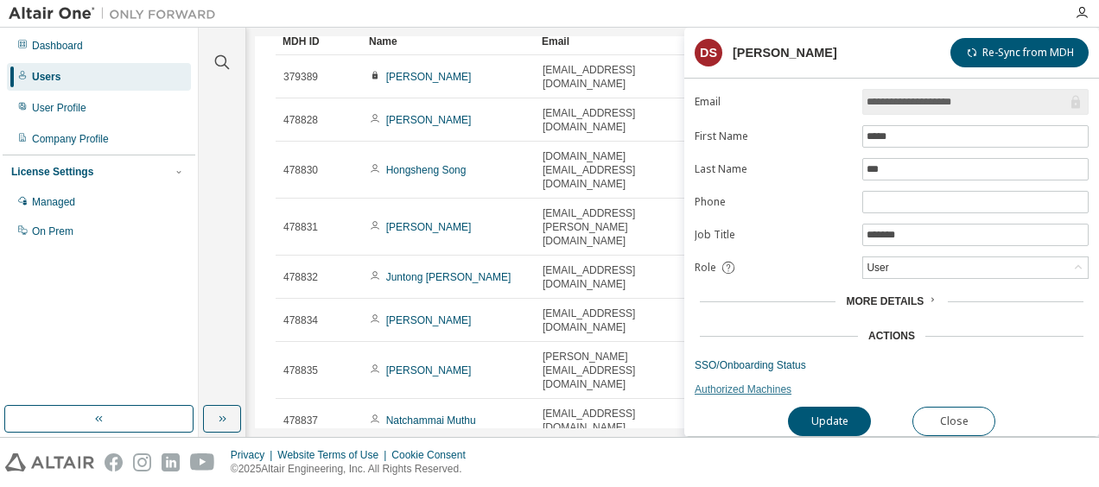
click at [736, 383] on link "Authorized Machines" at bounding box center [892, 390] width 394 height 14
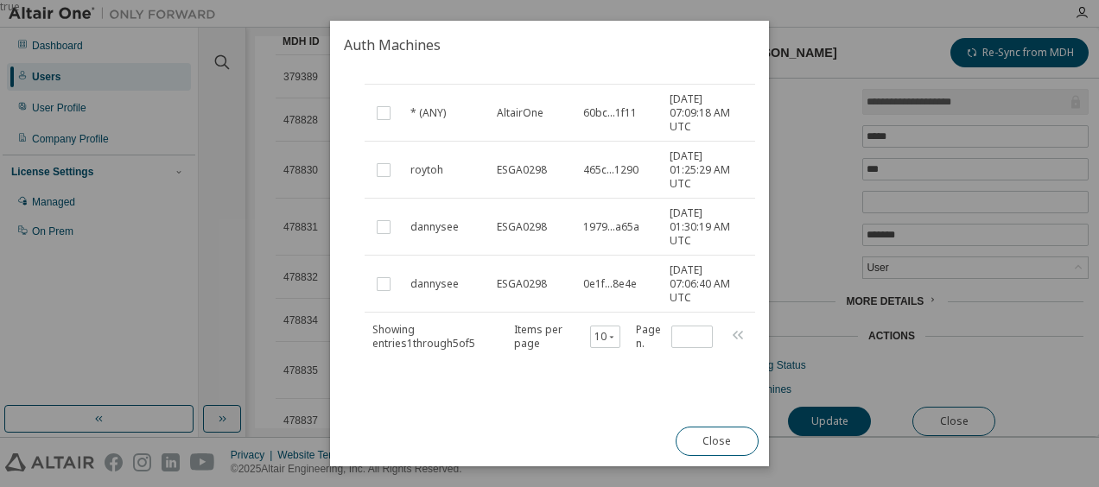
scroll to position [197, 0]
click at [719, 437] on button "Close" at bounding box center [717, 441] width 83 height 29
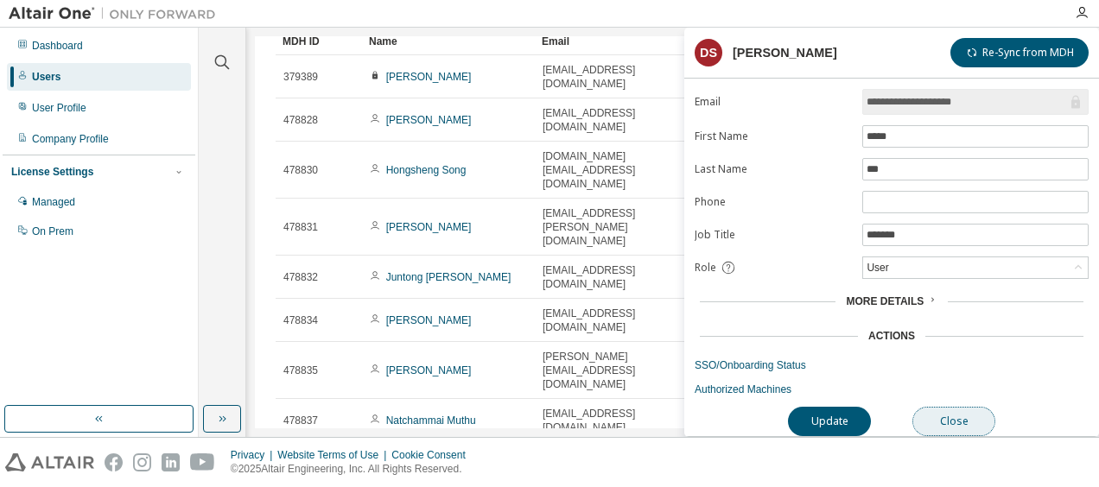
click at [958, 411] on button "Close" at bounding box center [954, 421] width 83 height 29
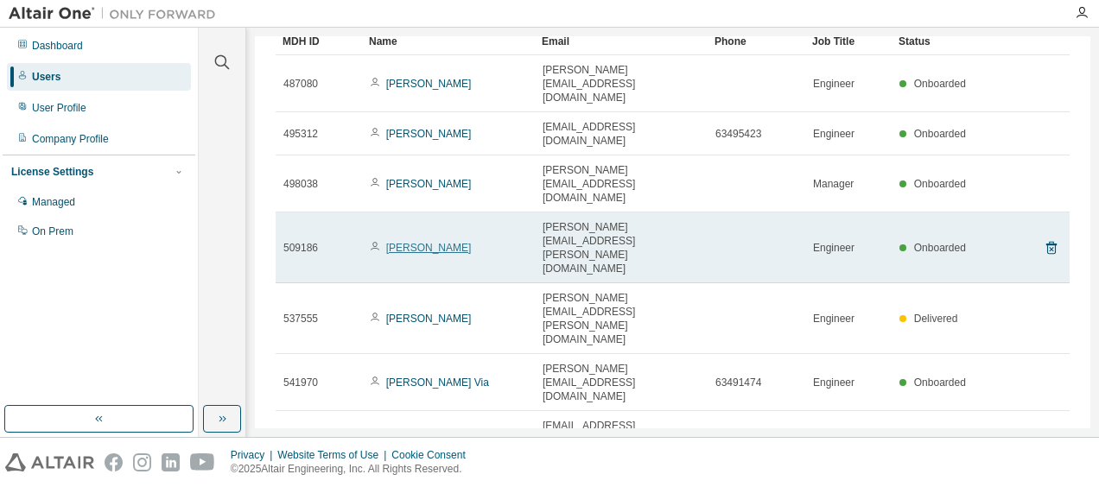
click at [404, 242] on link "Irfan Zakaria" at bounding box center [429, 248] width 86 height 12
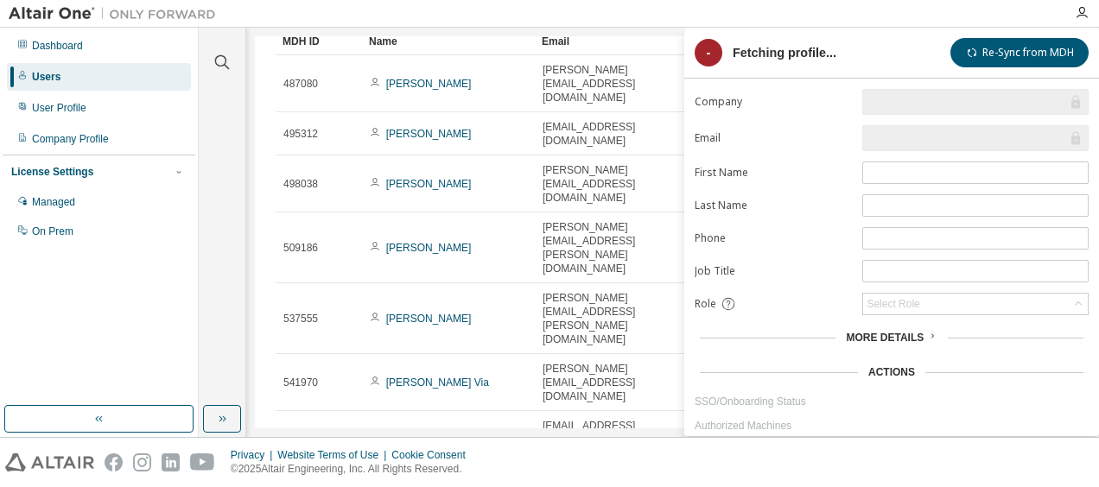
type input "*"
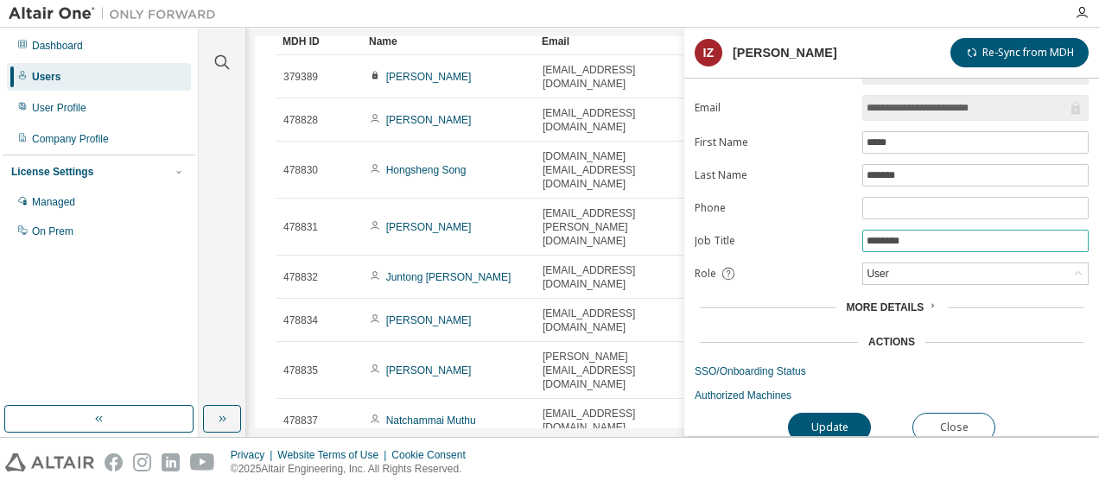
scroll to position [39, 0]
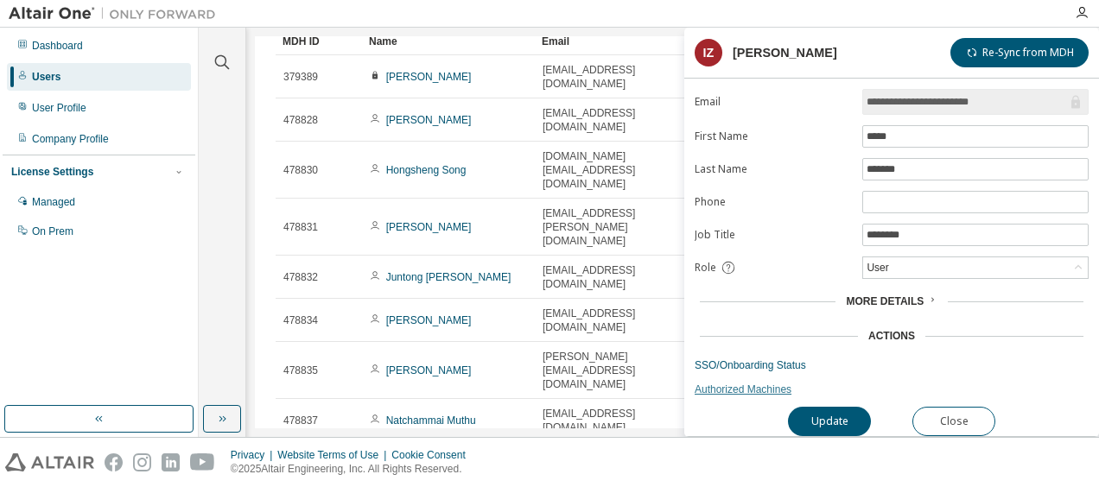
click at [741, 385] on link "Authorized Machines" at bounding box center [892, 390] width 394 height 14
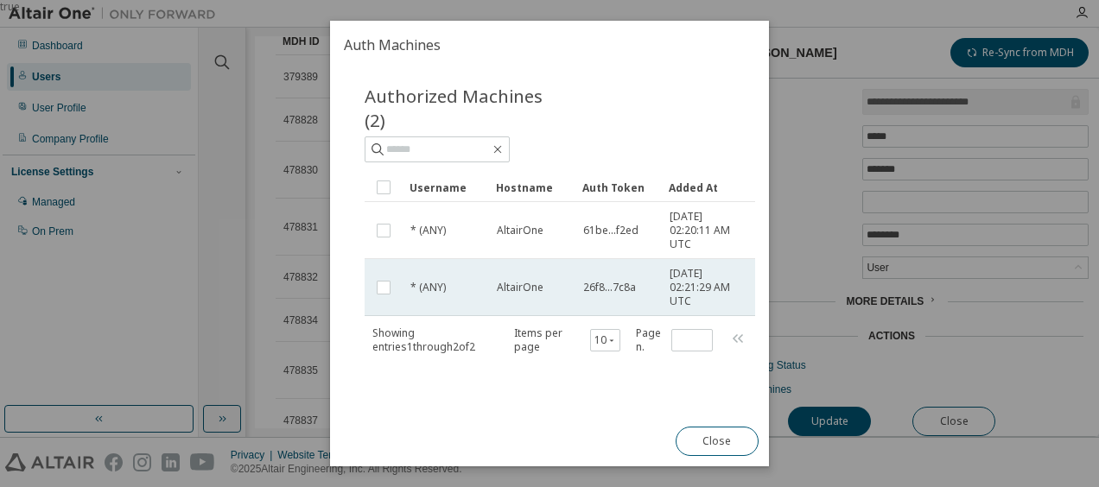
scroll to position [26, 0]
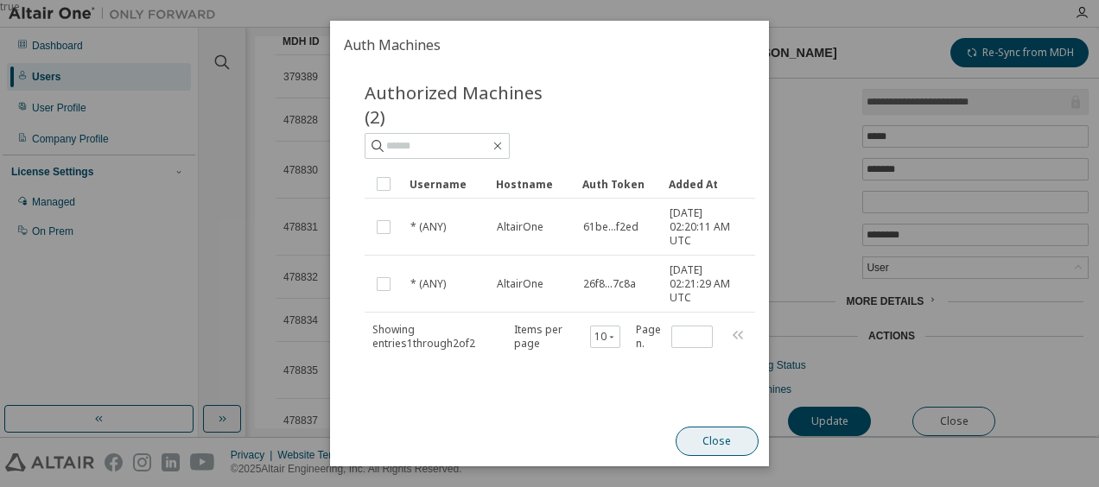
click at [717, 437] on button "Close" at bounding box center [717, 441] width 83 height 29
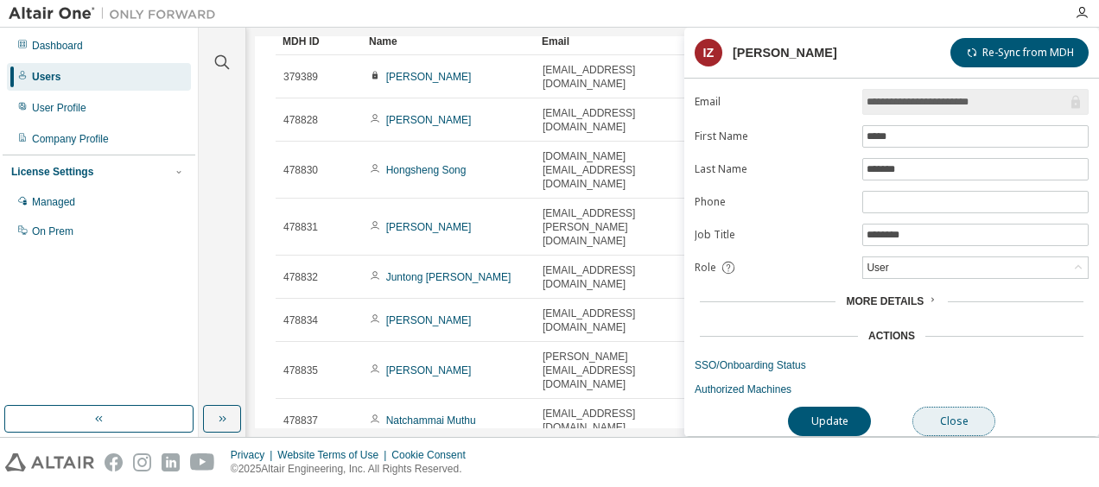
click at [951, 415] on button "Close" at bounding box center [954, 421] width 83 height 29
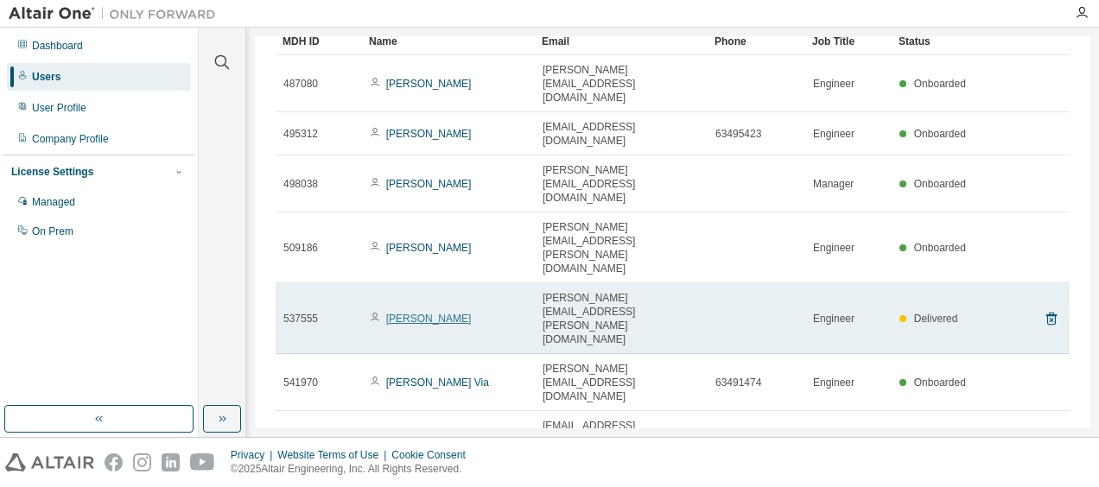
click at [415, 313] on link "Jay Lam" at bounding box center [429, 319] width 86 height 12
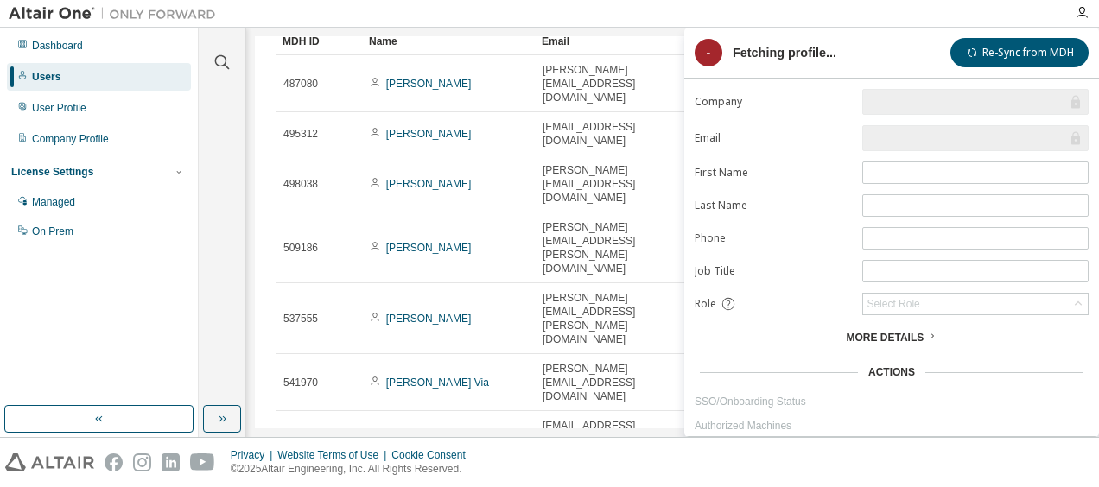
type input "*"
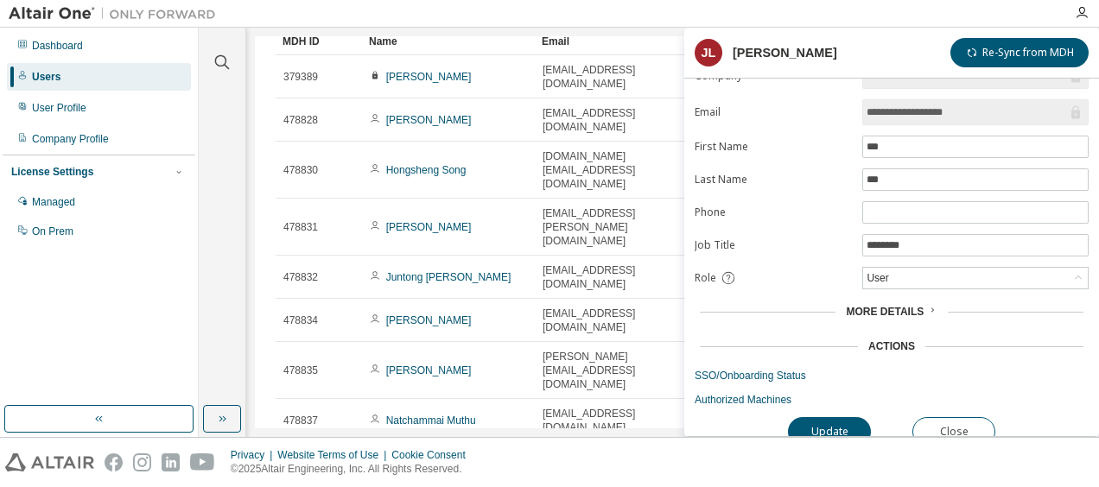
scroll to position [39, 0]
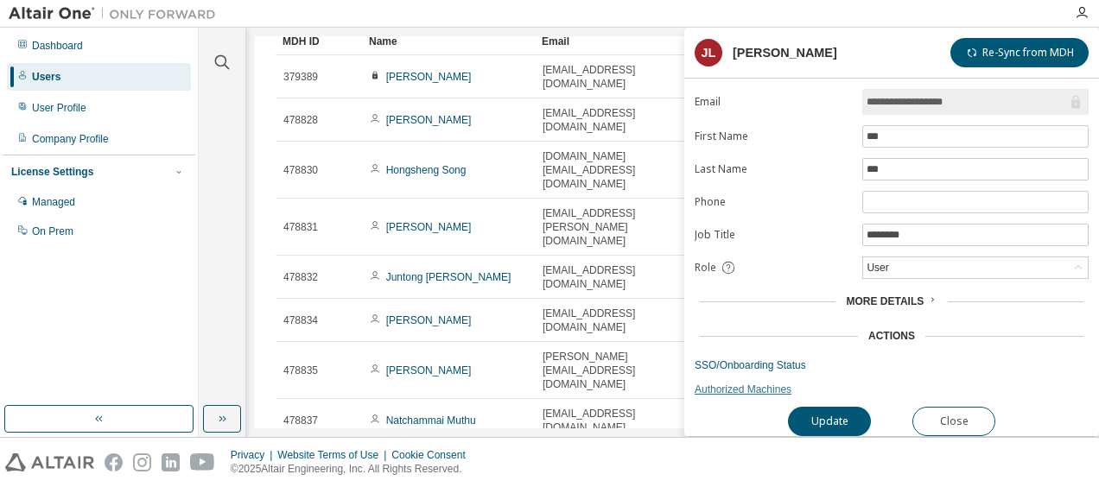
click at [720, 383] on link "Authorized Machines" at bounding box center [892, 390] width 394 height 14
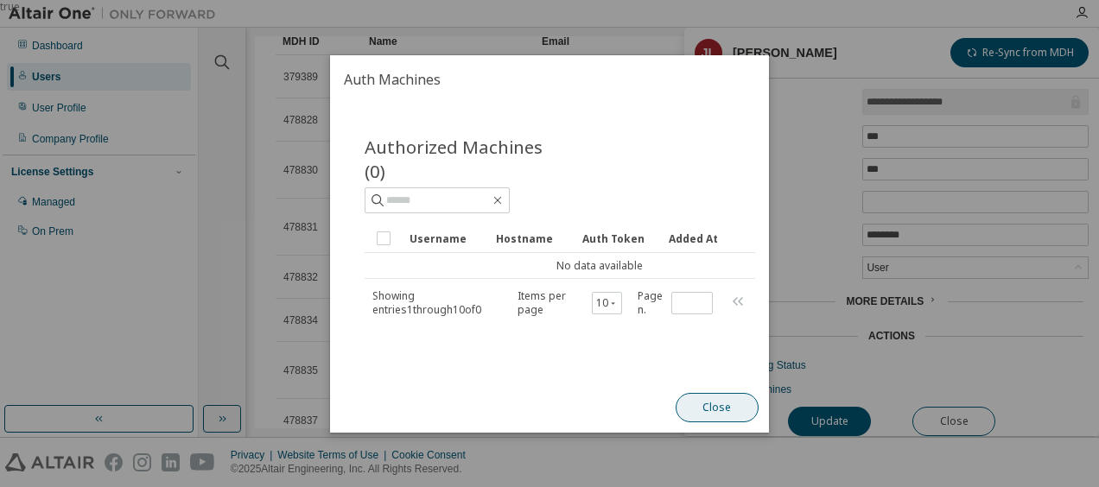
click at [716, 410] on button "Close" at bounding box center [717, 407] width 83 height 29
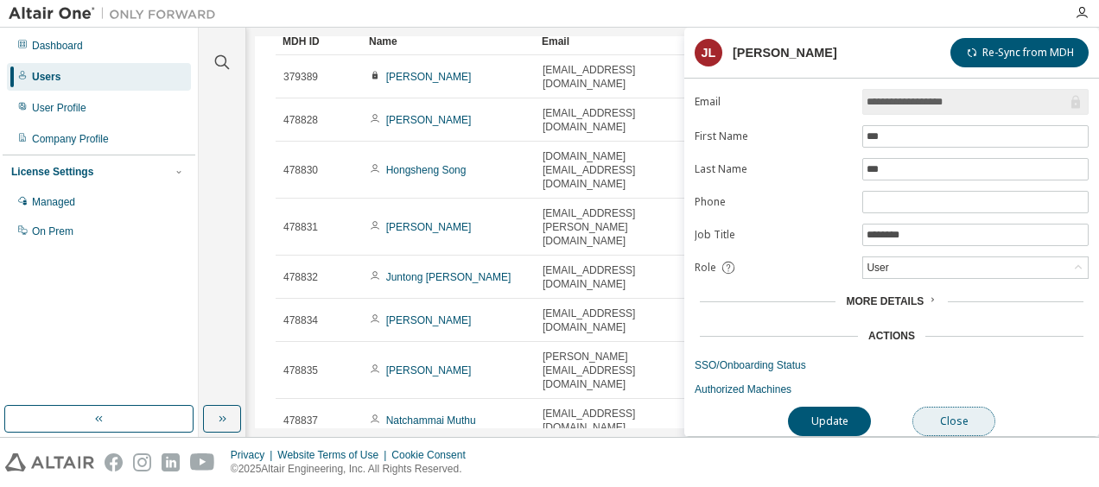
click at [964, 416] on button "Close" at bounding box center [954, 421] width 83 height 29
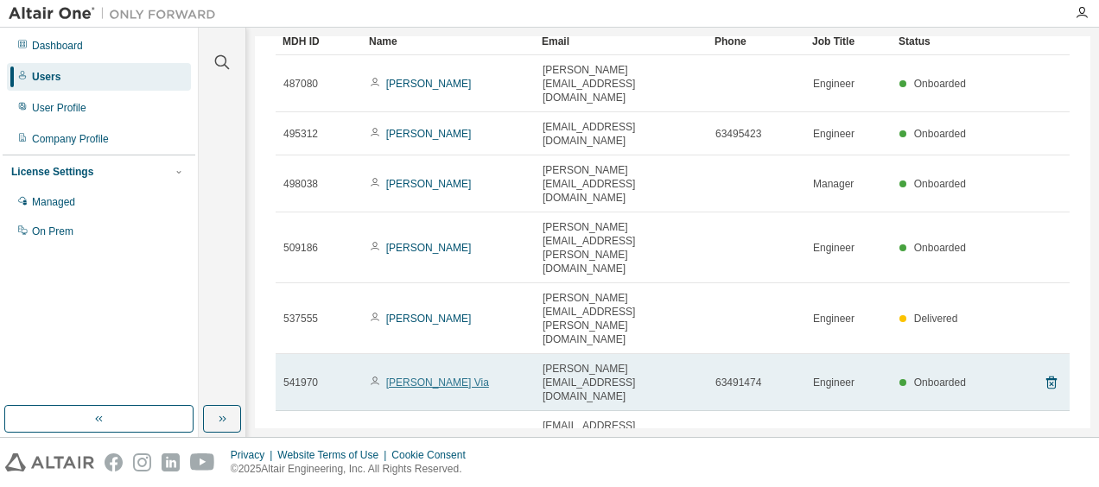
click at [428, 377] on link "Maricarl Via" at bounding box center [437, 383] width 103 height 12
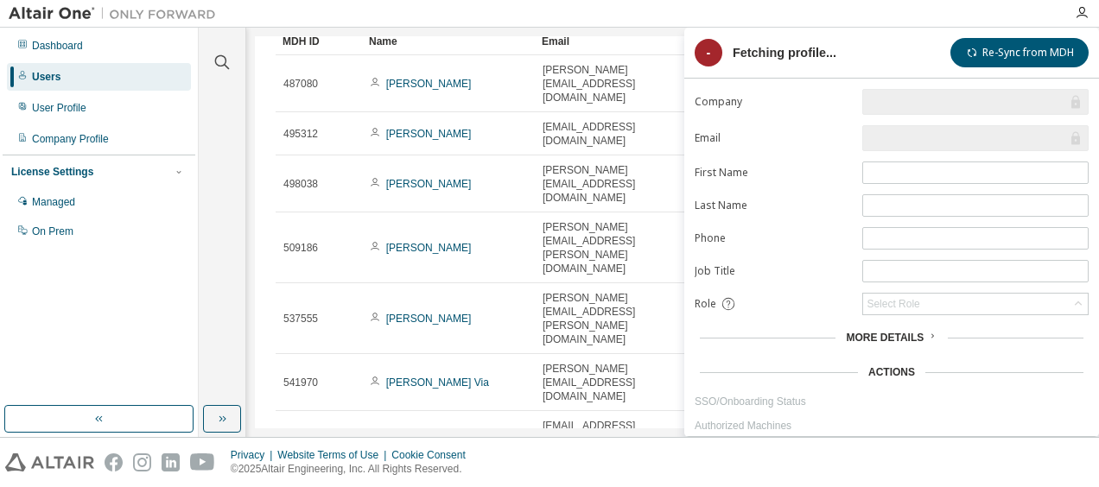
type input "*"
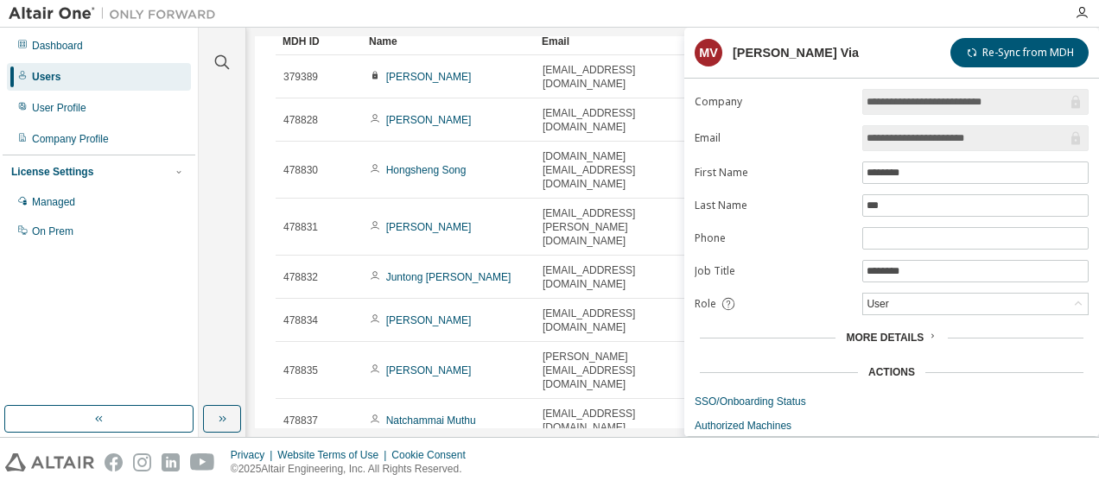
scroll to position [39, 0]
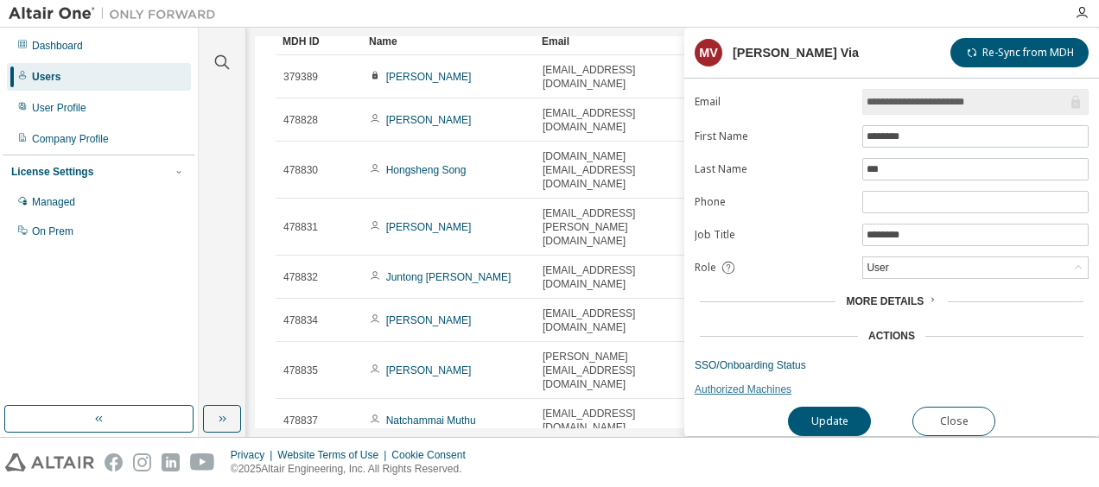
click at [750, 387] on link "Authorized Machines" at bounding box center [892, 390] width 394 height 14
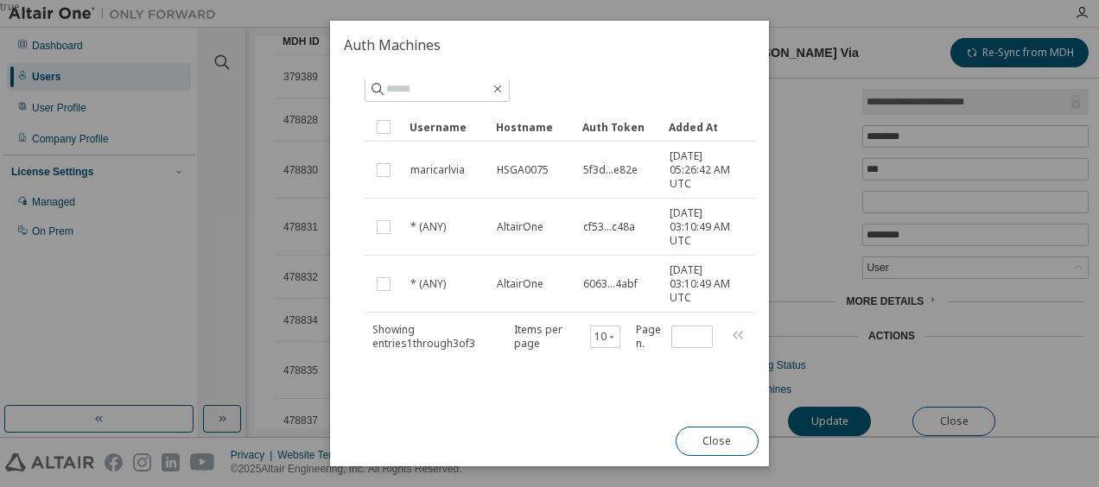
scroll to position [0, 0]
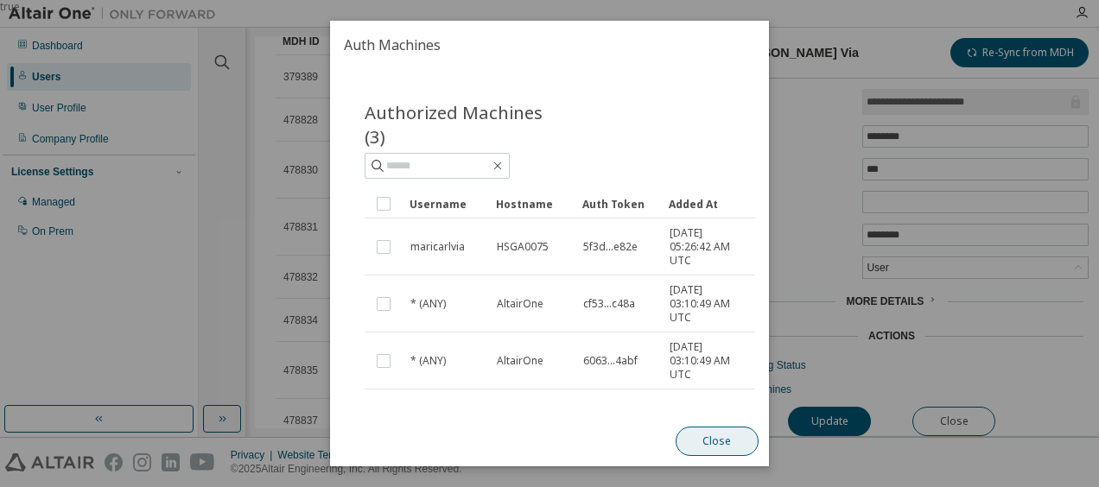
click at [726, 441] on button "Close" at bounding box center [717, 441] width 83 height 29
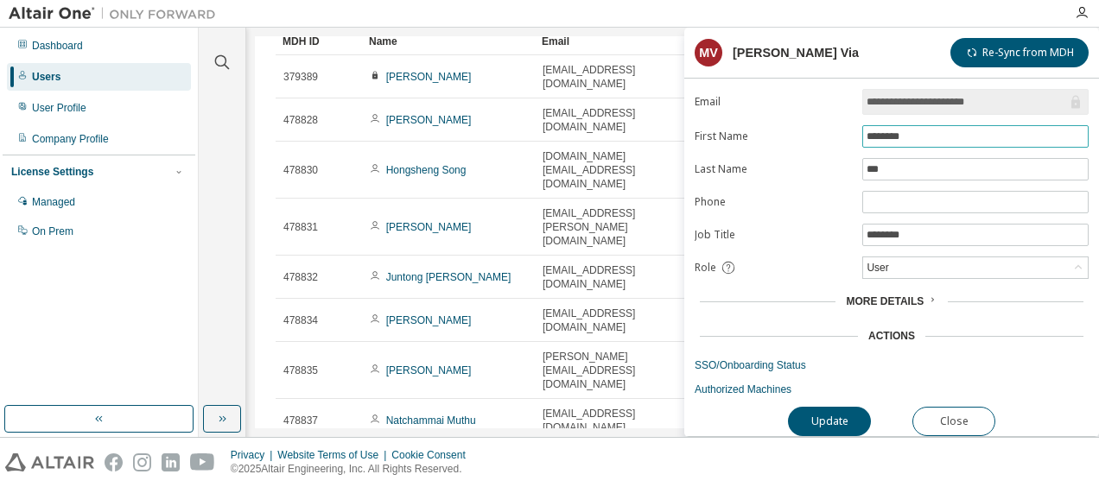
drag, startPoint x: 916, startPoint y: 135, endPoint x: 847, endPoint y: 126, distance: 69.7
click at [847, 126] on form "**********" at bounding box center [892, 225] width 394 height 344
click at [976, 414] on button "Close" at bounding box center [954, 421] width 83 height 29
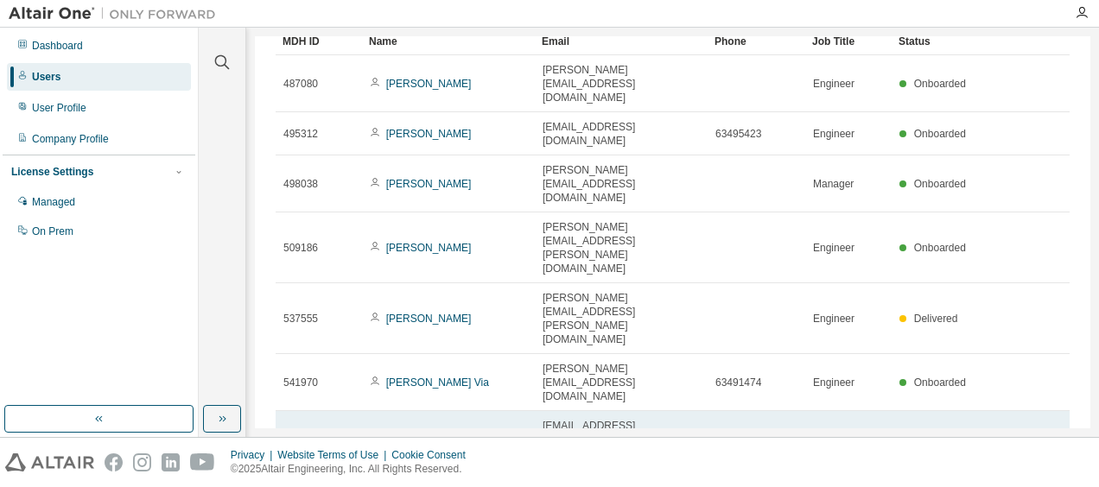
click at [436, 434] on link "Van Dao Phan" at bounding box center [429, 440] width 86 height 12
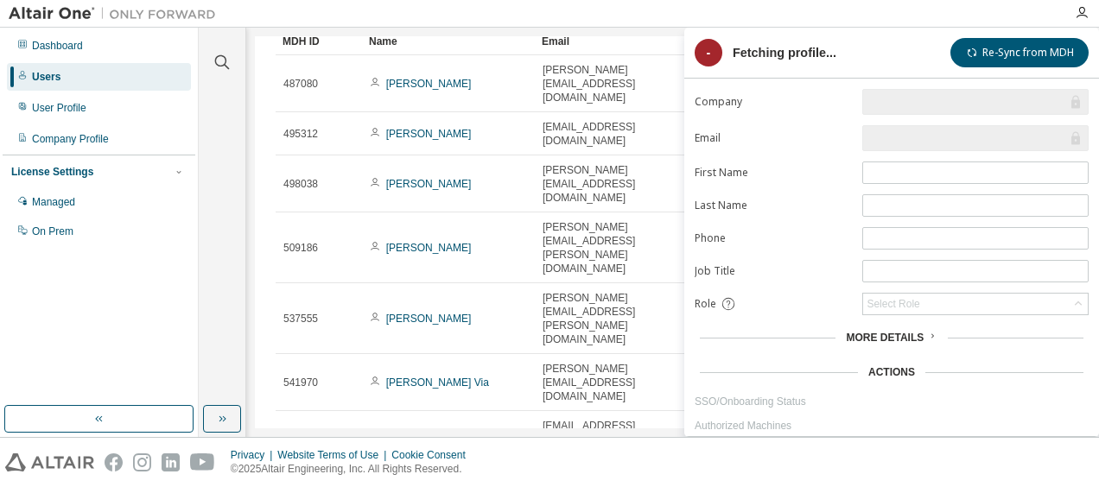
type input "*"
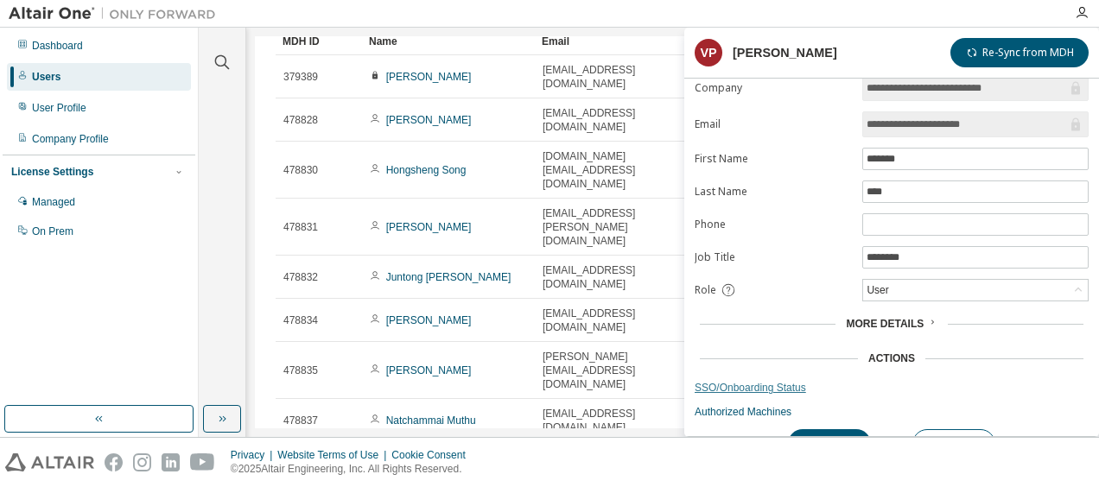
scroll to position [39, 0]
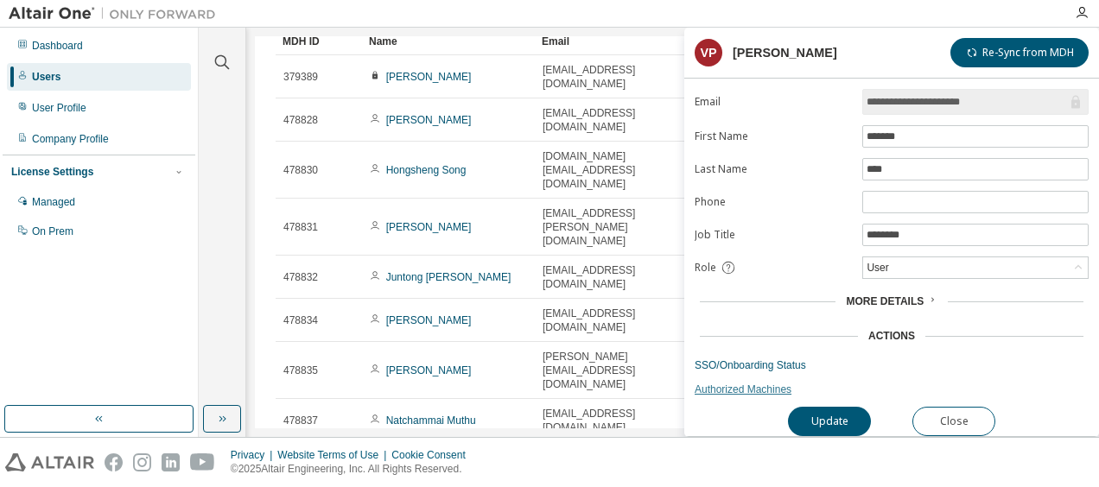
click at [746, 384] on link "Authorized Machines" at bounding box center [892, 390] width 394 height 14
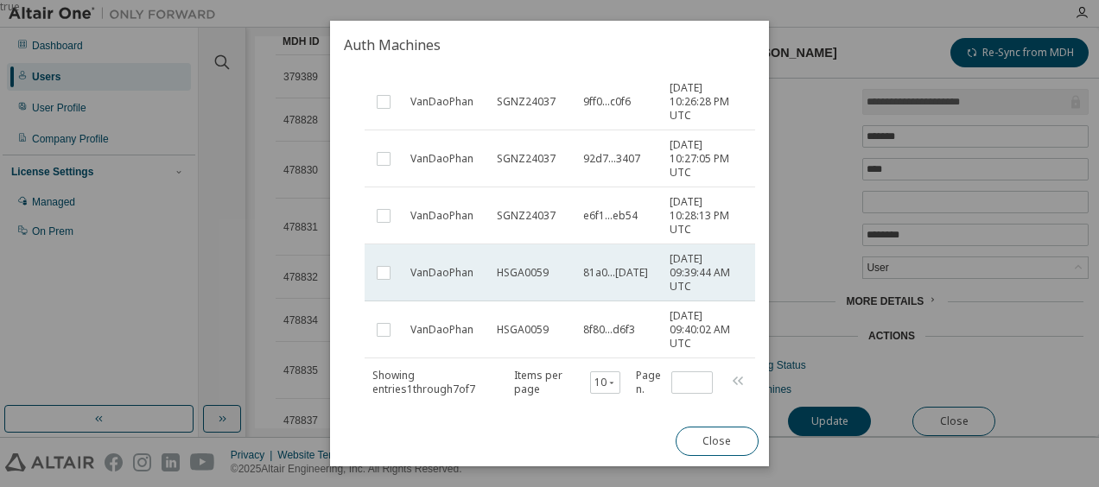
scroll to position [173, 0]
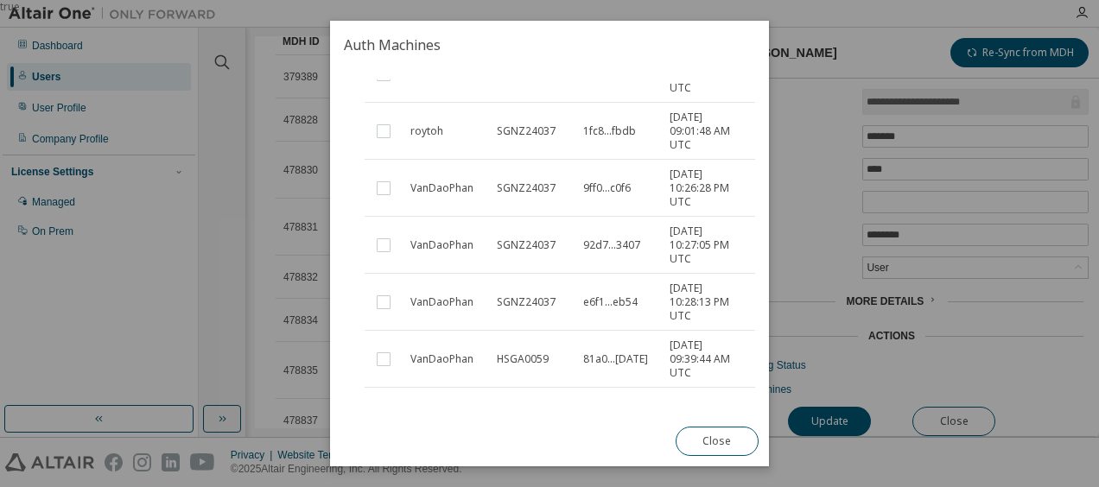
click at [919, 131] on div "true" at bounding box center [549, 243] width 1099 height 487
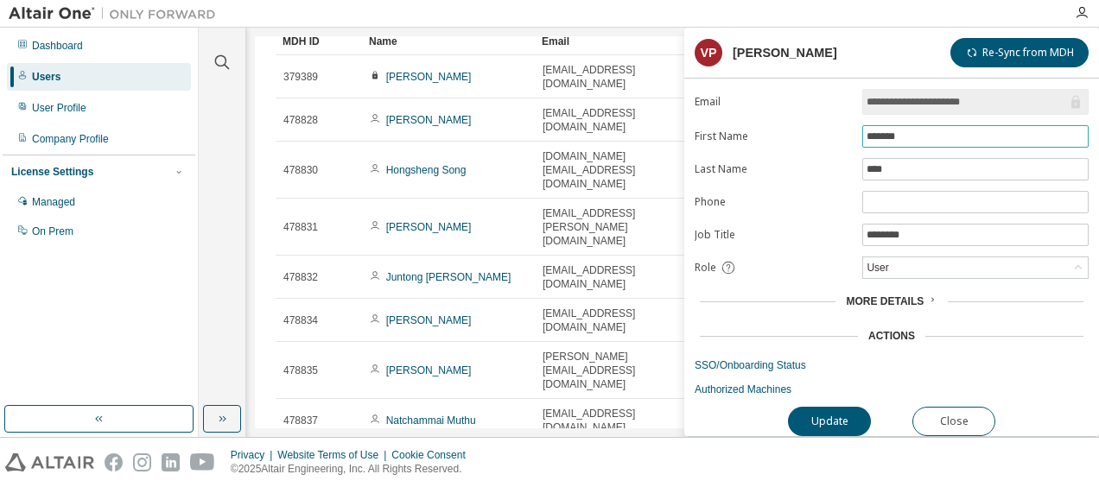
drag, startPoint x: 919, startPoint y: 131, endPoint x: 858, endPoint y: 126, distance: 60.7
click at [858, 126] on form "**********" at bounding box center [892, 225] width 394 height 344
drag, startPoint x: 987, startPoint y: 406, endPoint x: 956, endPoint y: 406, distance: 31.1
click at [986, 407] on button "Close" at bounding box center [954, 421] width 83 height 29
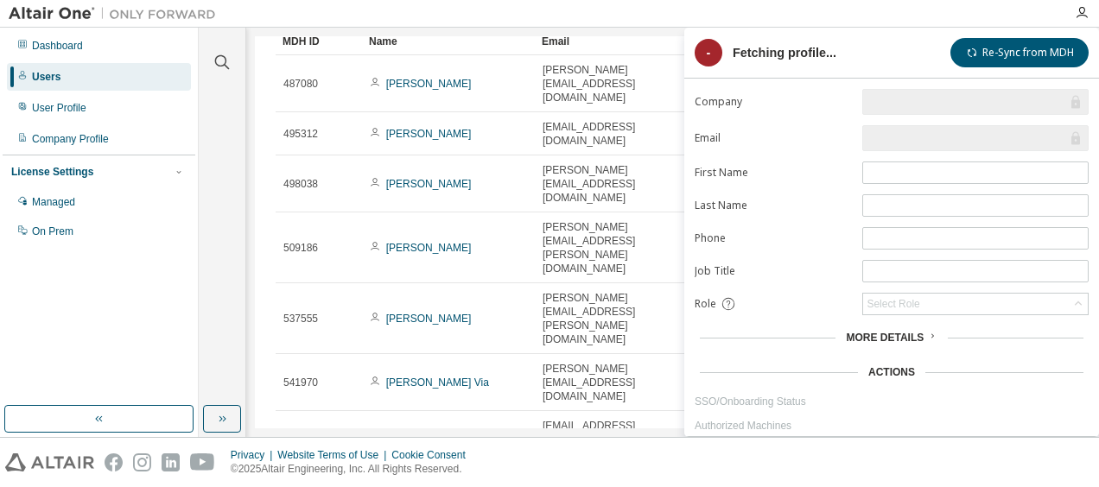
type input "*"
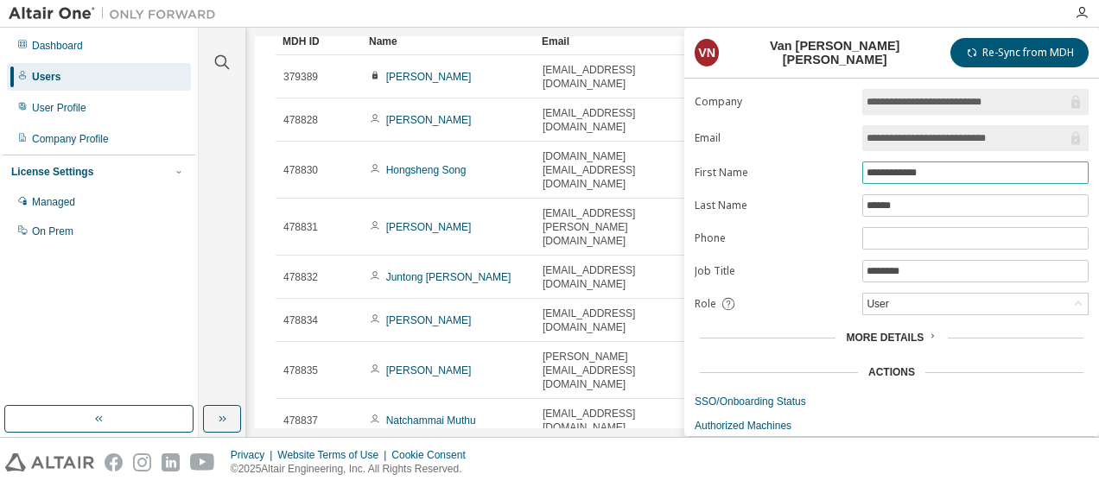
drag, startPoint x: 940, startPoint y: 173, endPoint x: 857, endPoint y: 173, distance: 83.0
click at [857, 173] on form "**********" at bounding box center [892, 261] width 394 height 344
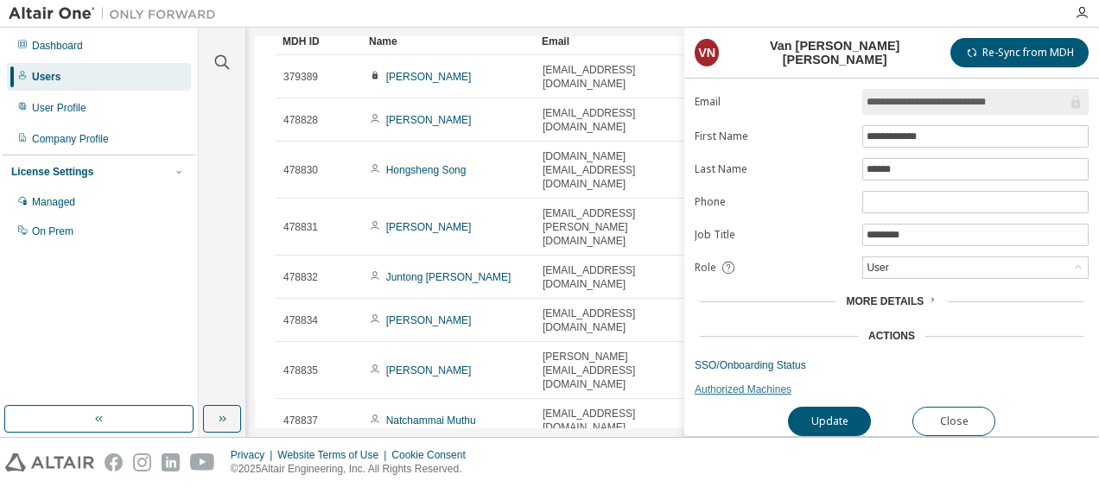
click at [778, 383] on link "Authorized Machines" at bounding box center [892, 390] width 394 height 14
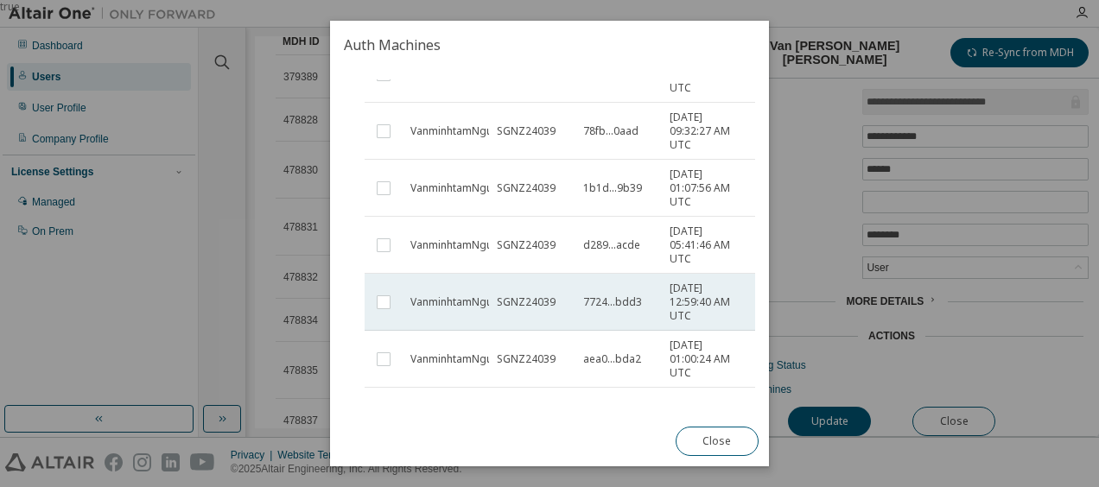
scroll to position [432, 0]
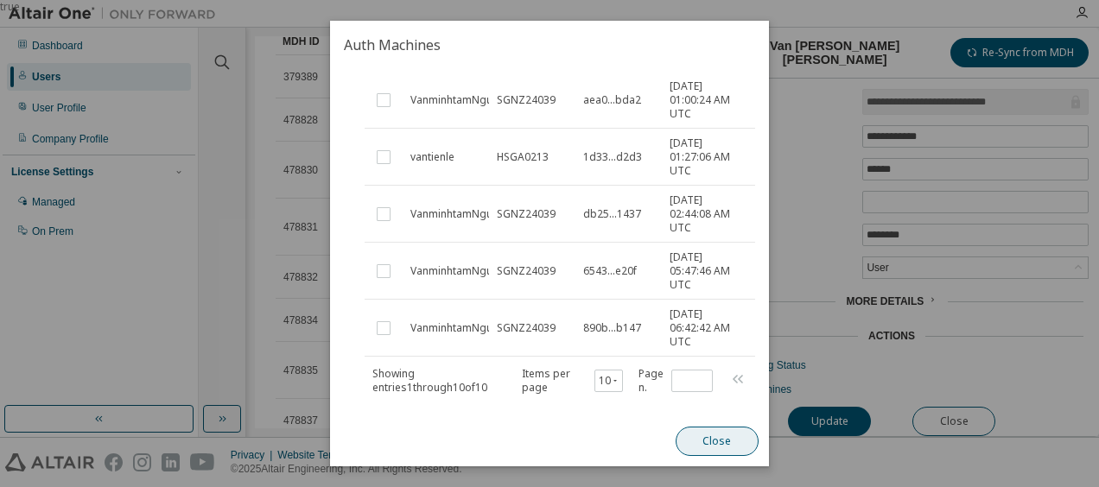
click at [704, 435] on button "Close" at bounding box center [717, 441] width 83 height 29
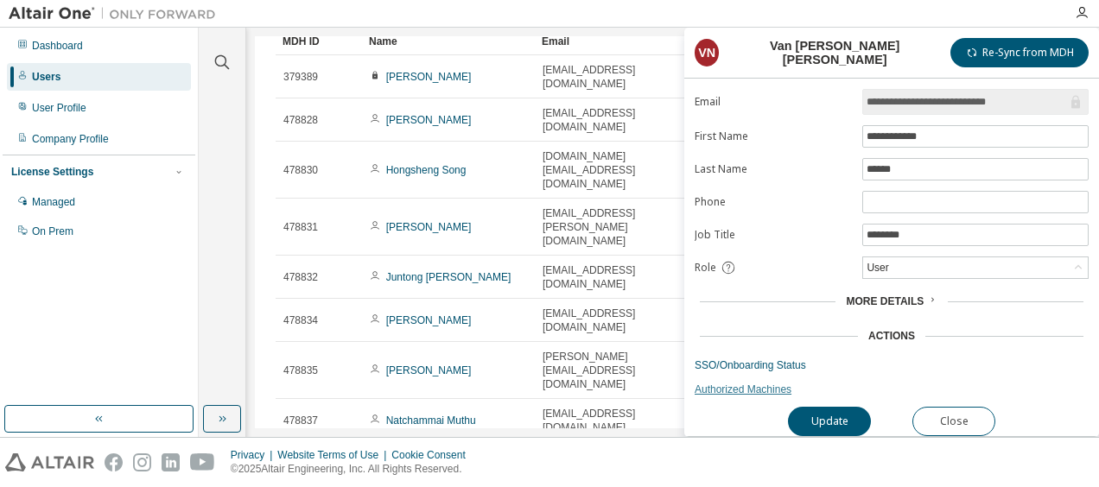
click at [743, 383] on link "Authorized Machines" at bounding box center [892, 390] width 394 height 14
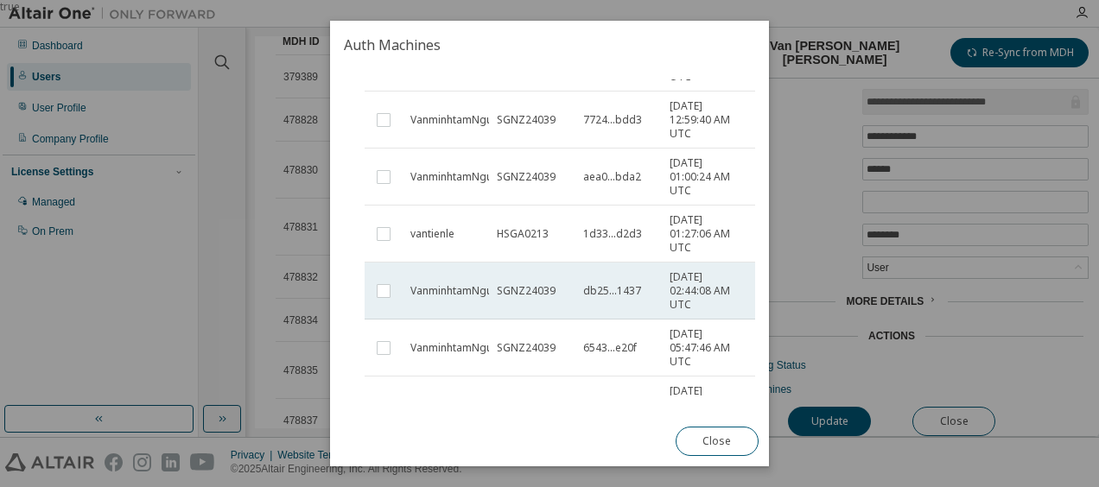
scroll to position [482, 0]
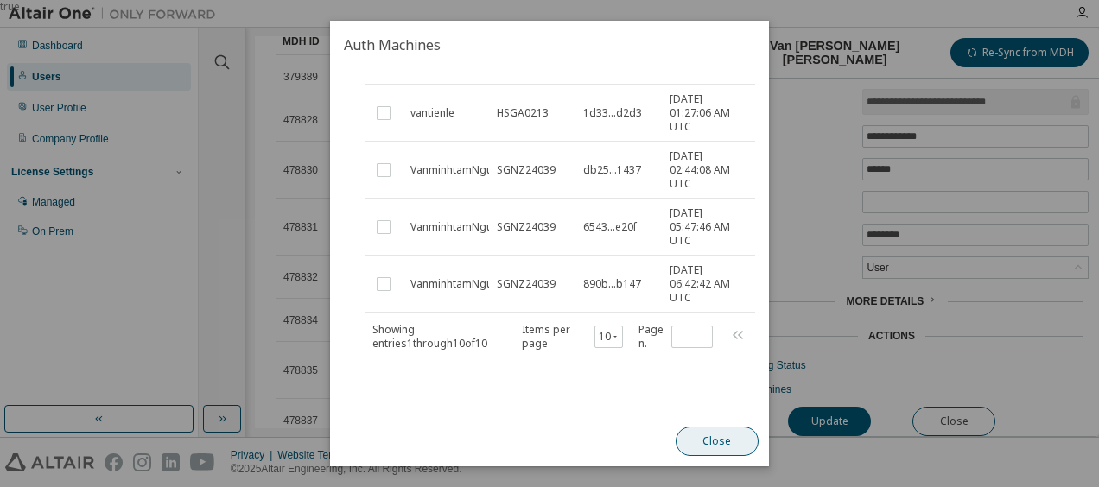
click at [714, 442] on button "Close" at bounding box center [717, 441] width 83 height 29
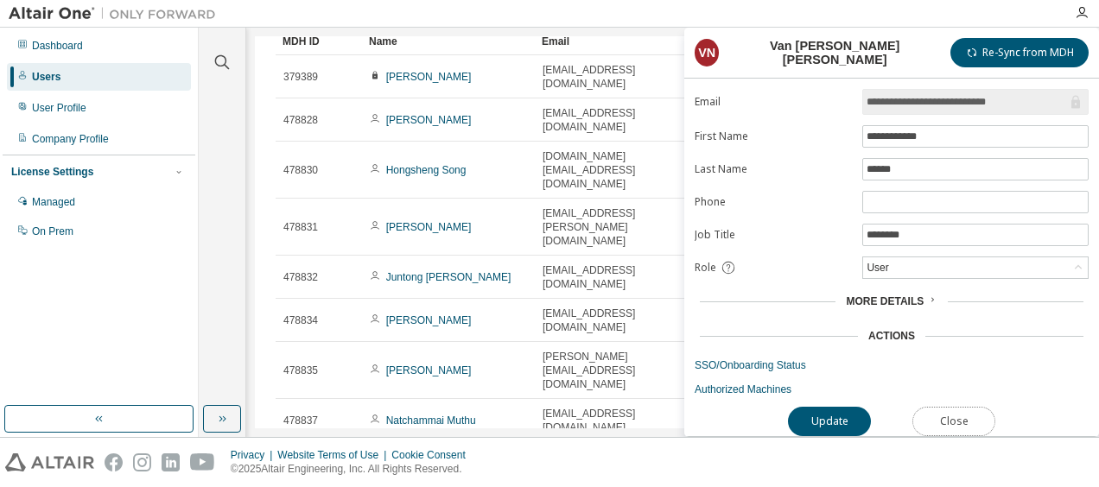
drag, startPoint x: 932, startPoint y: 411, endPoint x: 693, endPoint y: 358, distance: 244.5
click at [932, 410] on button "Close" at bounding box center [954, 421] width 83 height 29
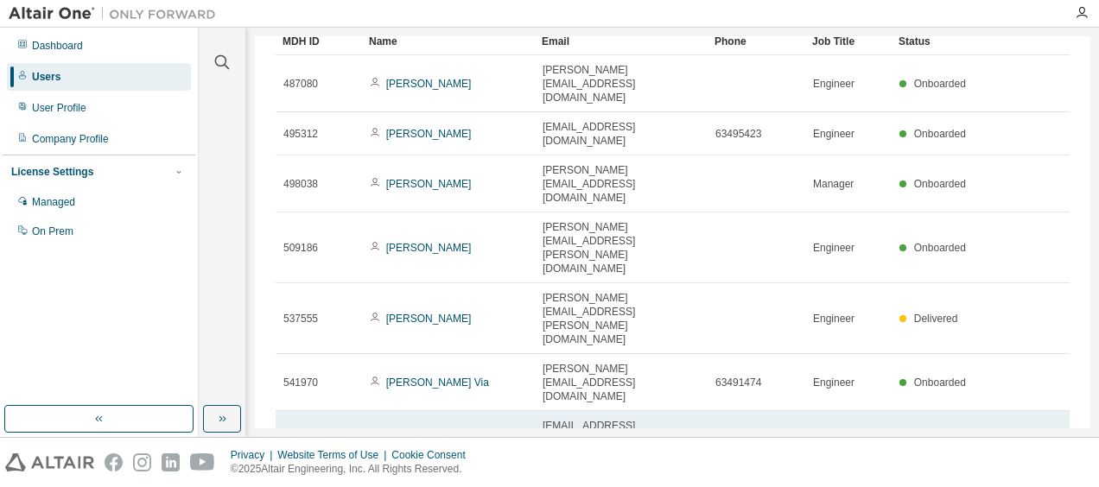
click at [434, 434] on link "Van Dao Phan" at bounding box center [429, 440] width 86 height 12
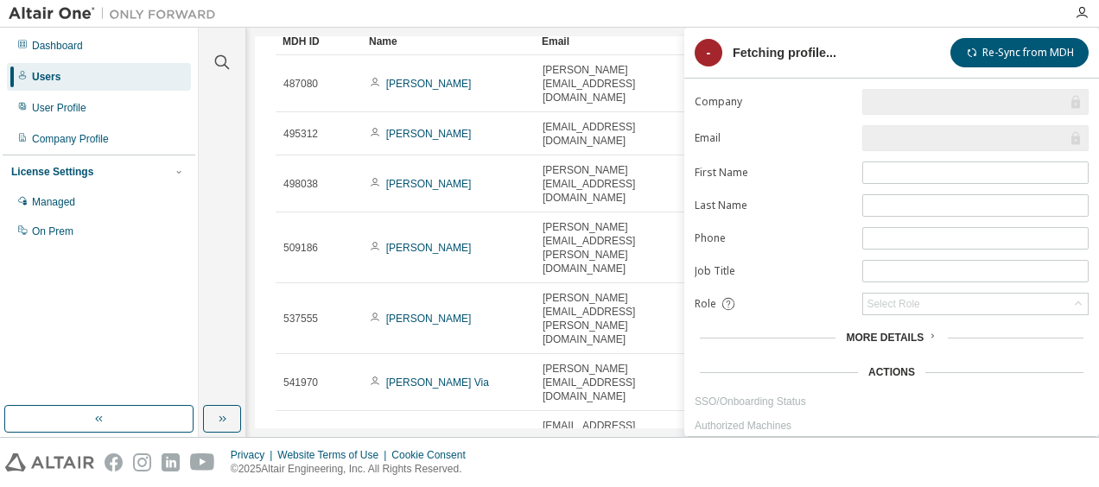
type input "*"
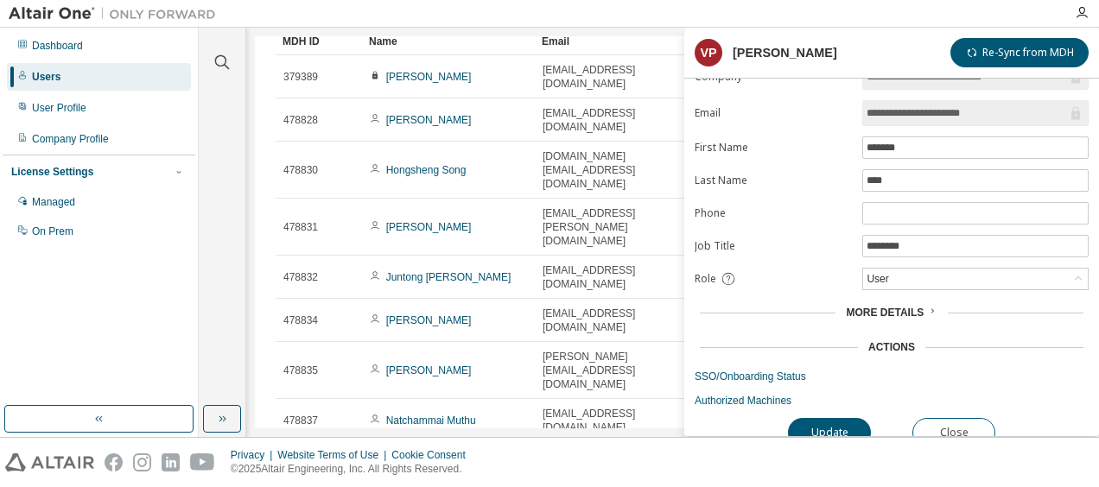
scroll to position [39, 0]
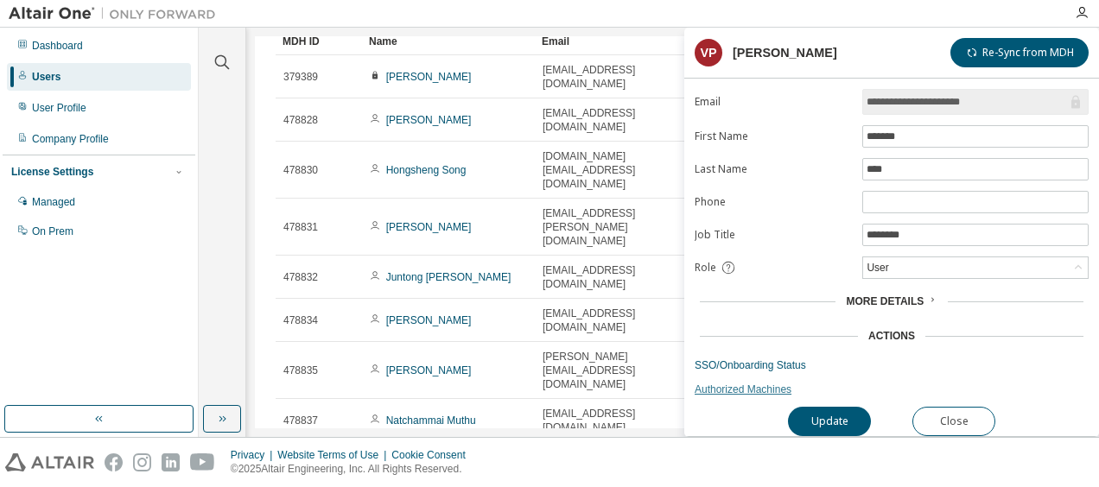
click at [726, 383] on link "Authorized Machines" at bounding box center [892, 390] width 394 height 14
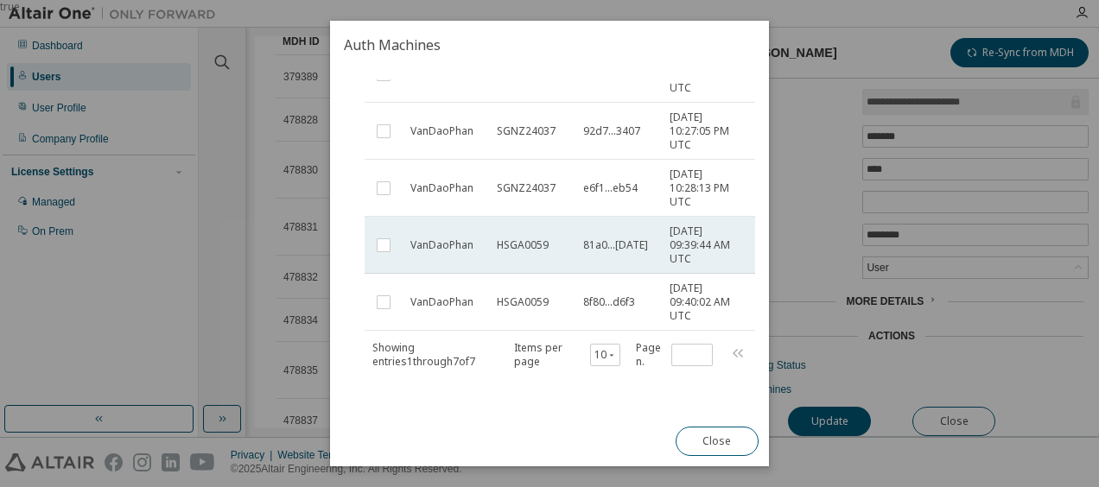
scroll to position [311, 0]
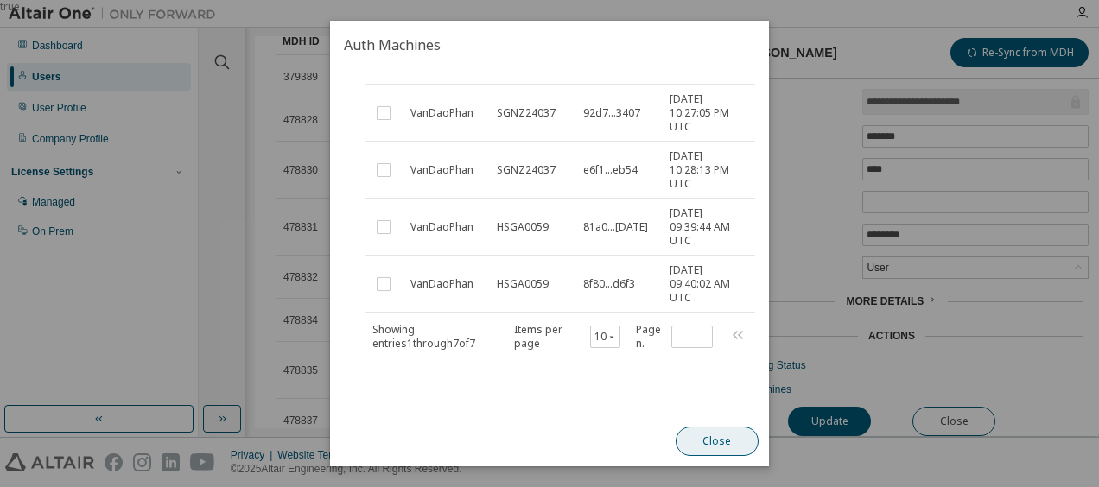
click at [707, 435] on button "Close" at bounding box center [717, 441] width 83 height 29
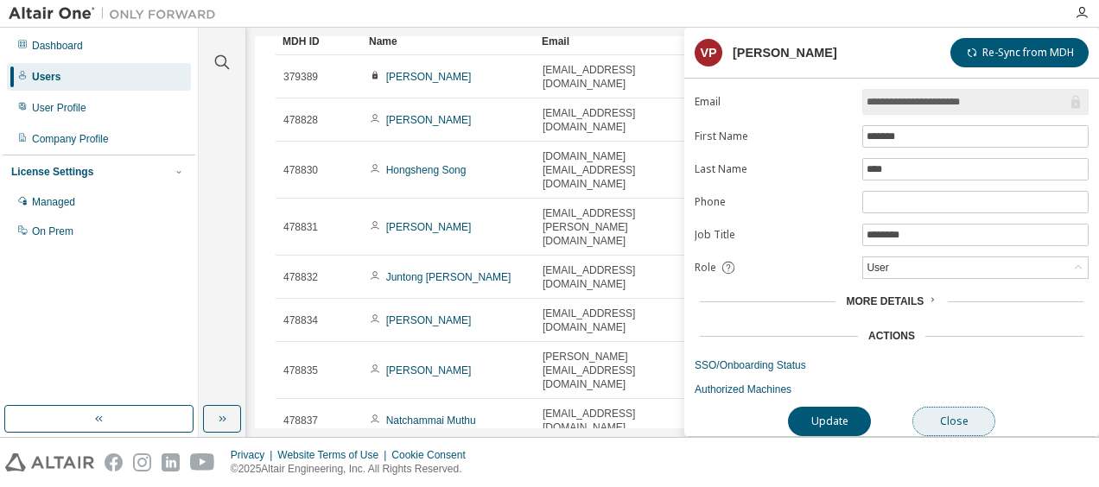
click at [952, 413] on button "Close" at bounding box center [954, 421] width 83 height 29
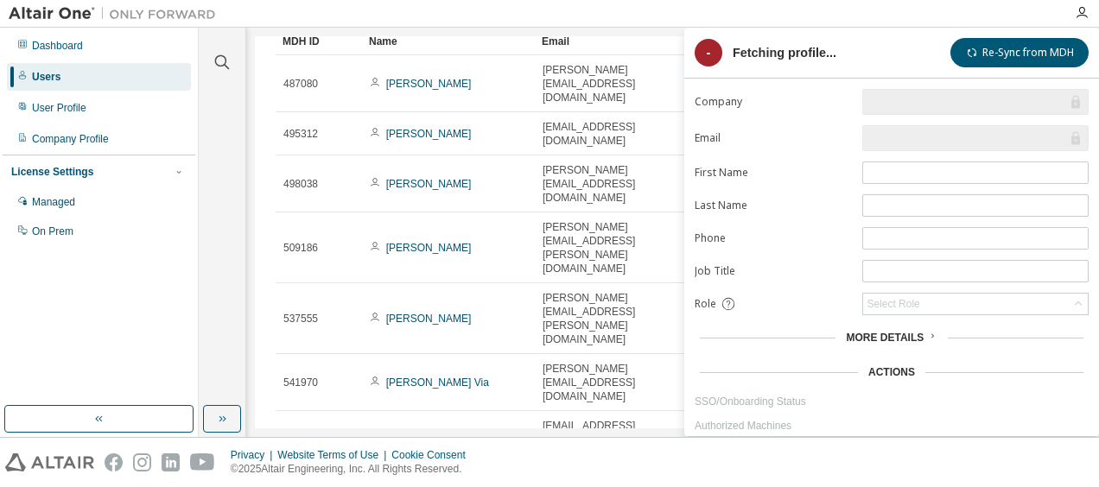
type input "*"
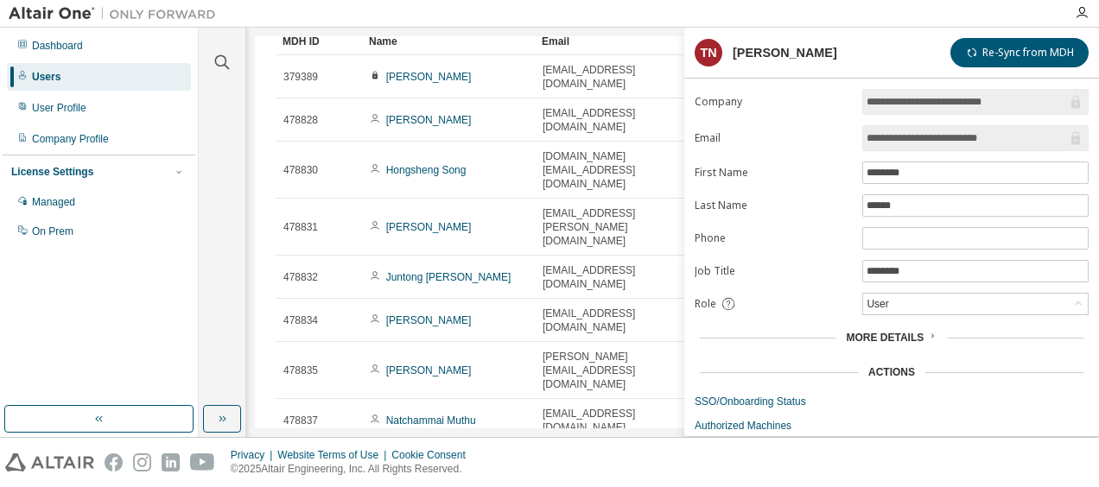
scroll to position [39, 0]
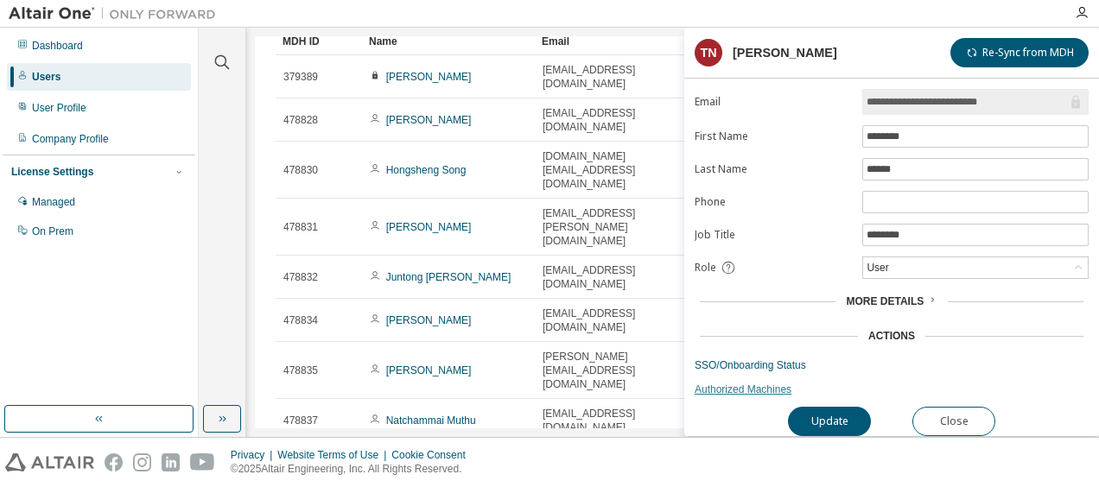
click at [719, 385] on link "Authorized Machines" at bounding box center [892, 390] width 394 height 14
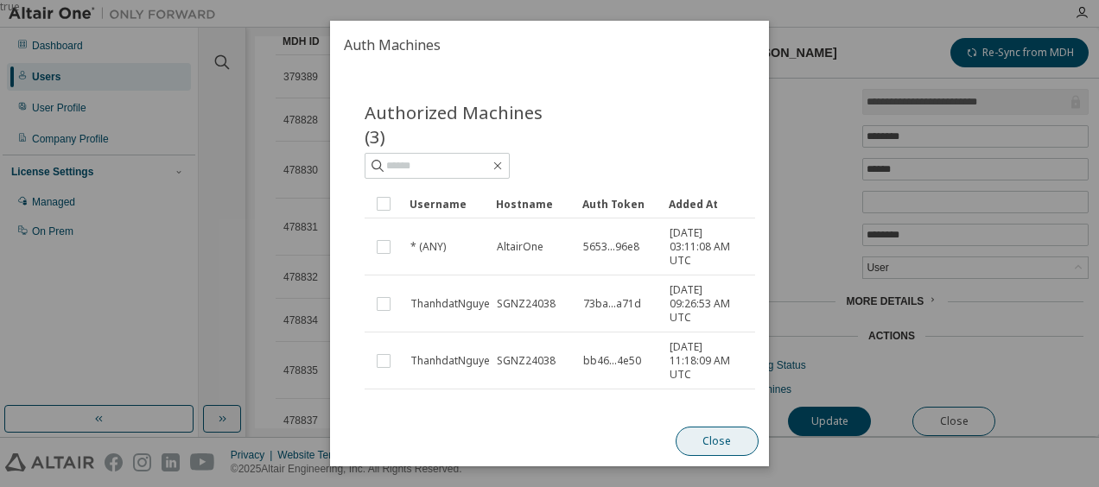
click at [692, 436] on button "Close" at bounding box center [717, 441] width 83 height 29
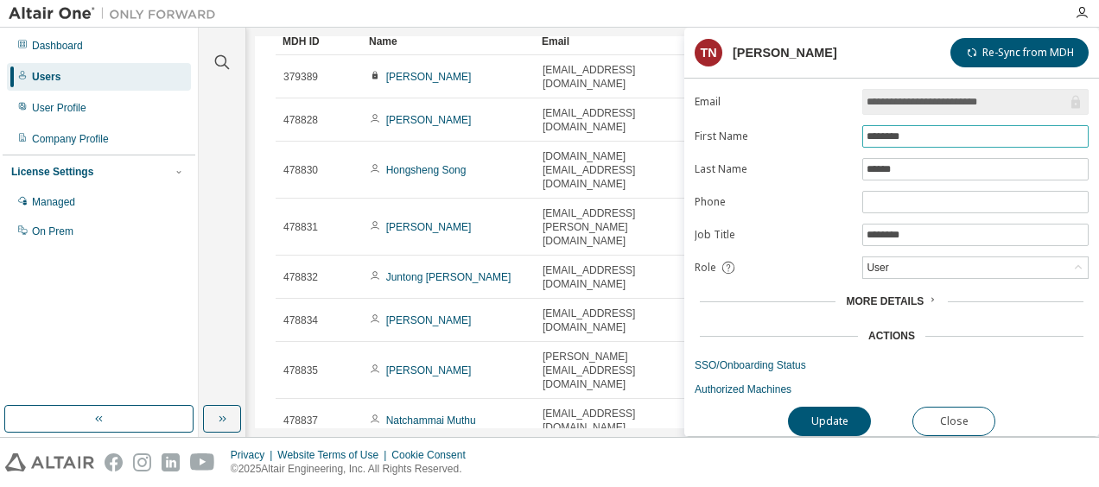
drag, startPoint x: 931, startPoint y: 133, endPoint x: 865, endPoint y: 130, distance: 65.7
click at [865, 130] on span "********" at bounding box center [975, 136] width 226 height 22
click at [960, 408] on button "Close" at bounding box center [954, 421] width 83 height 29
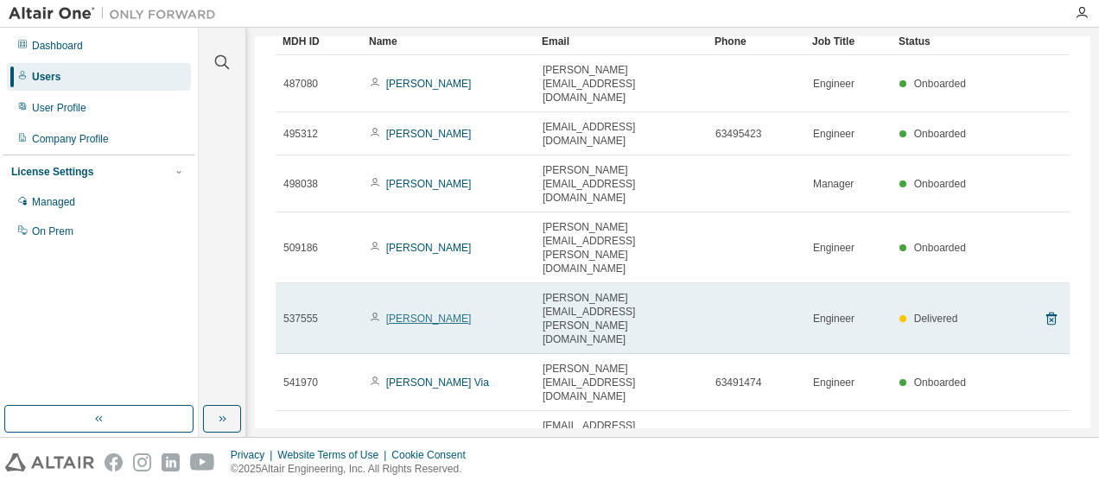
click at [410, 313] on link "Jay Lam" at bounding box center [429, 319] width 86 height 12
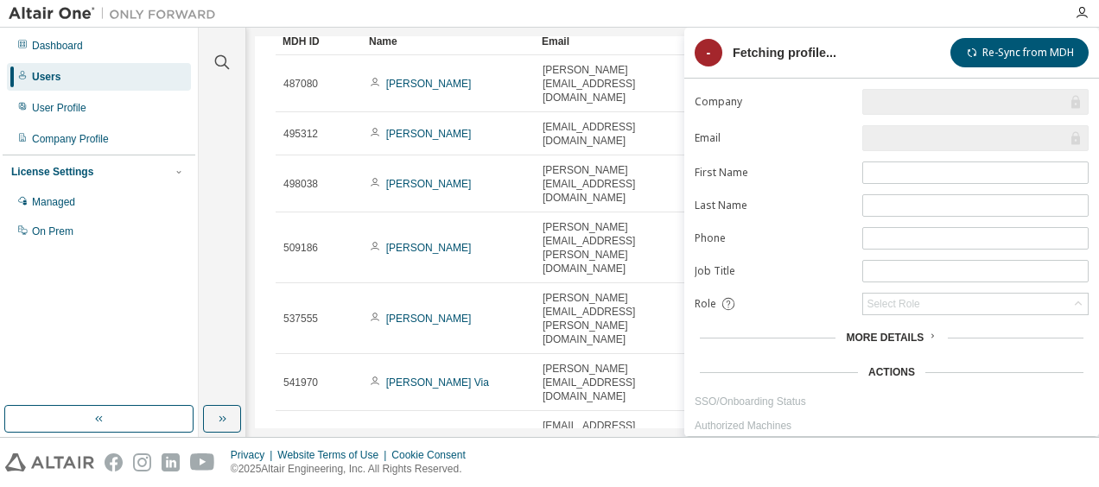
type input "*"
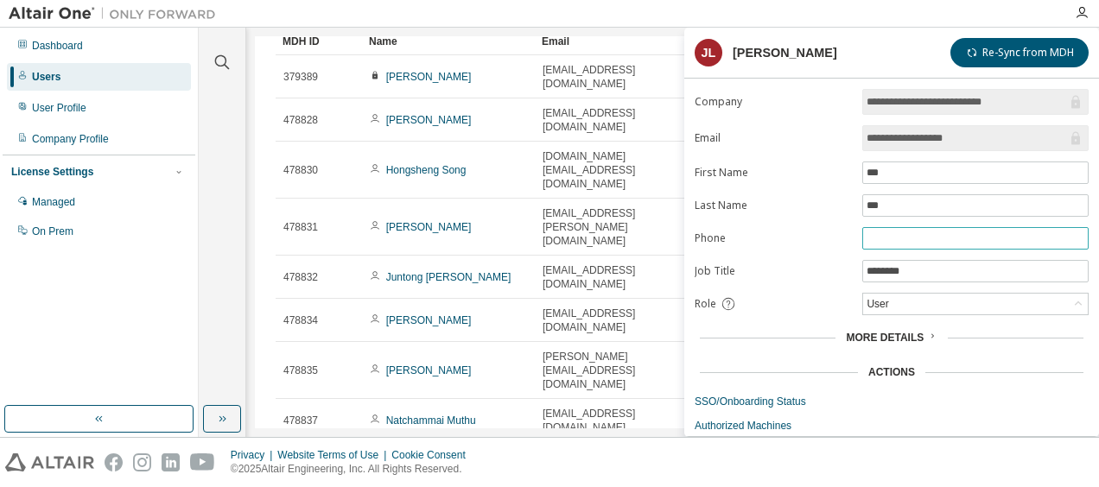
scroll to position [39, 0]
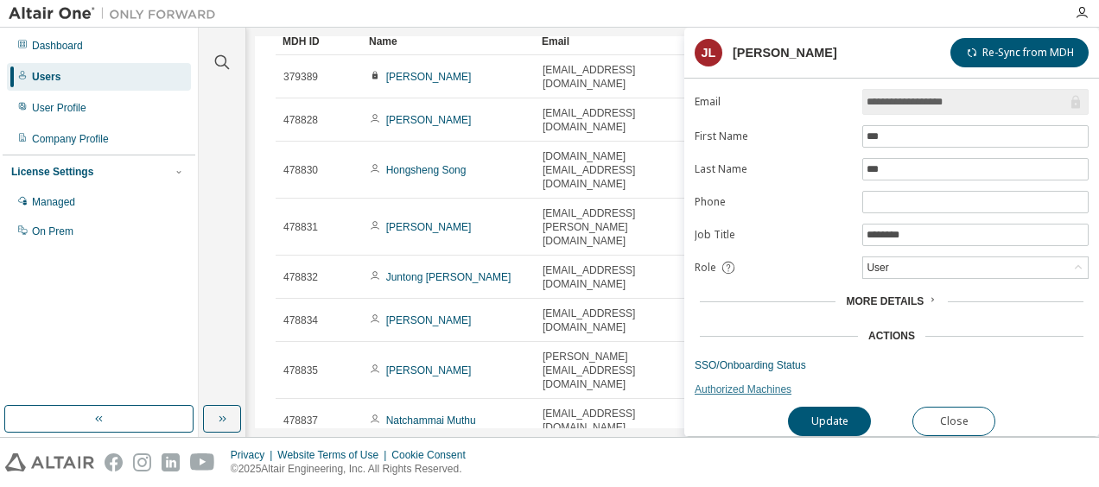
click at [716, 383] on link "Authorized Machines" at bounding box center [892, 390] width 394 height 14
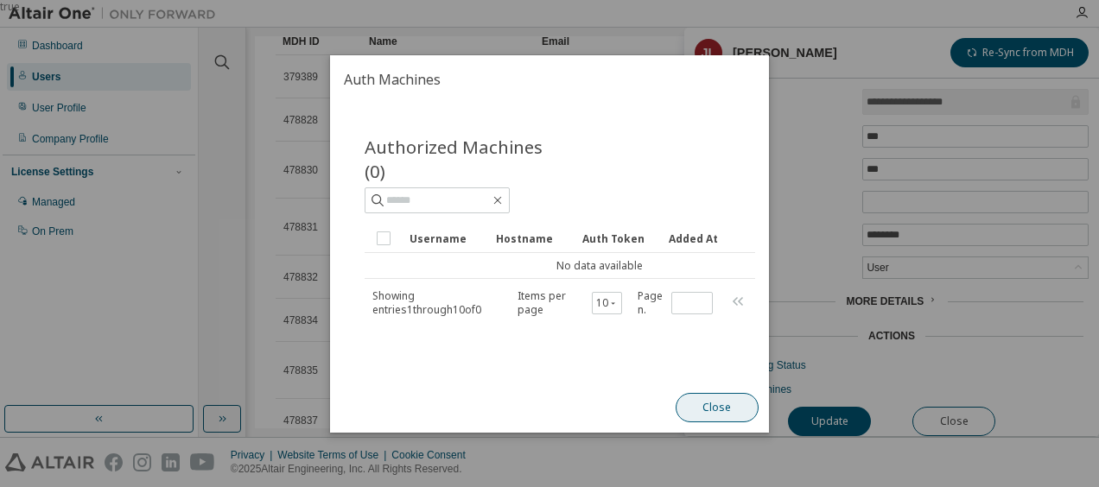
click at [709, 404] on button "Close" at bounding box center [717, 407] width 83 height 29
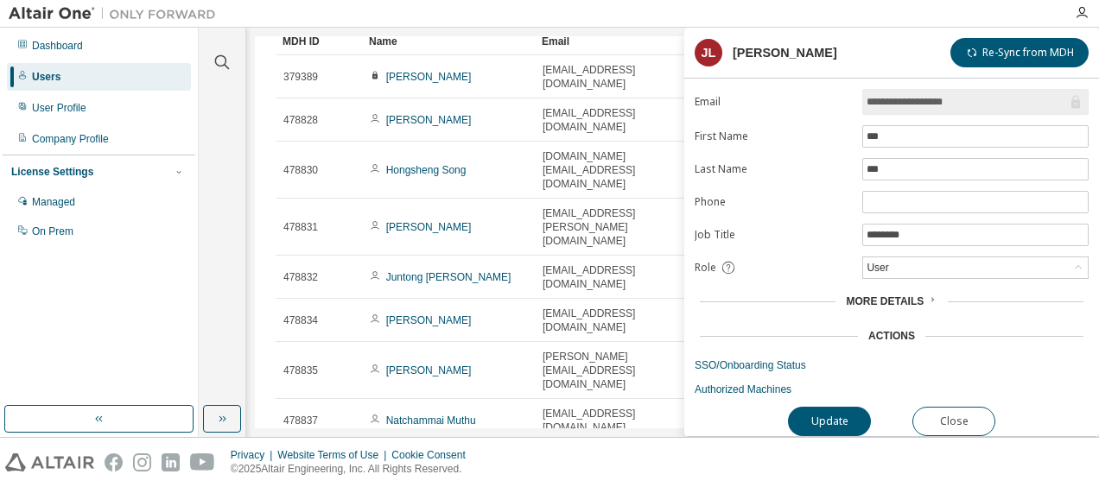
click at [433, 458] on link "Ho Cheong Kock" at bounding box center [436, 464] width 101 height 12
click at [954, 409] on button "Close" at bounding box center [954, 421] width 83 height 29
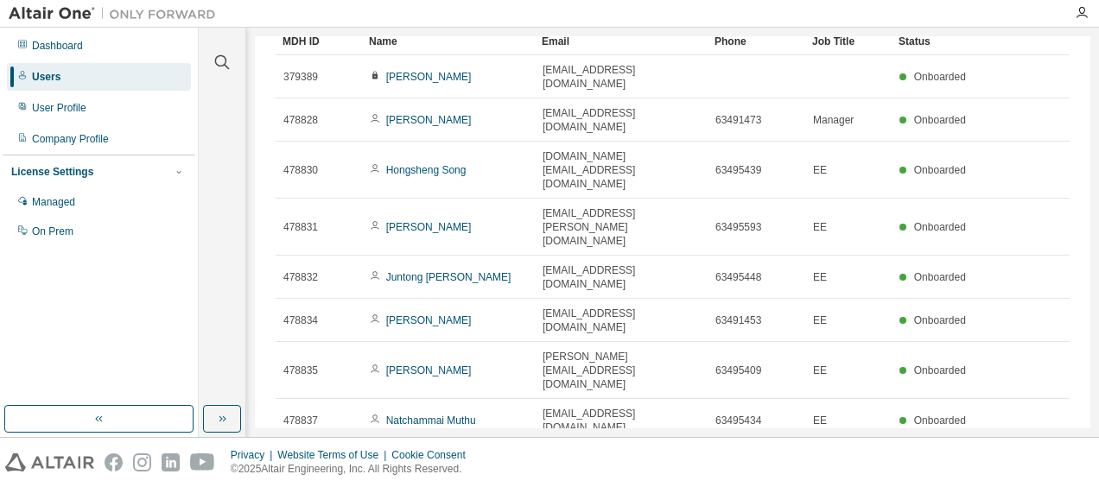
click at [441, 458] on link "Ho Cheong Kock" at bounding box center [436, 464] width 101 height 12
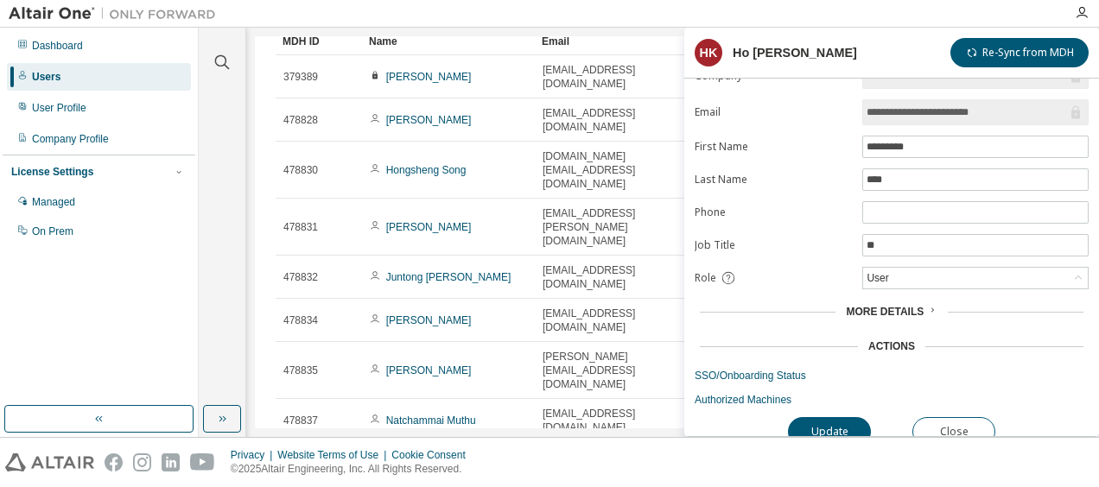
scroll to position [39, 0]
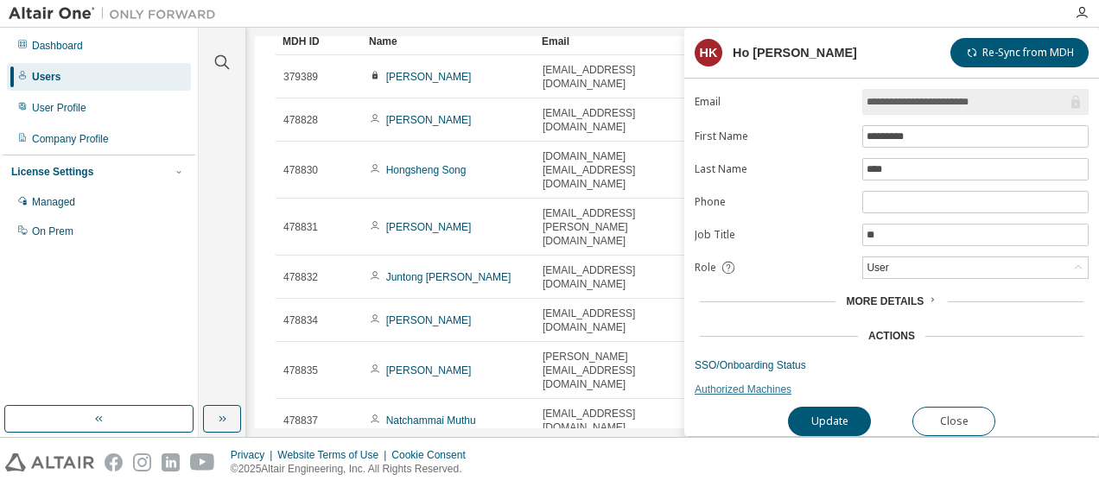
click at [731, 383] on link "Authorized Machines" at bounding box center [892, 390] width 394 height 14
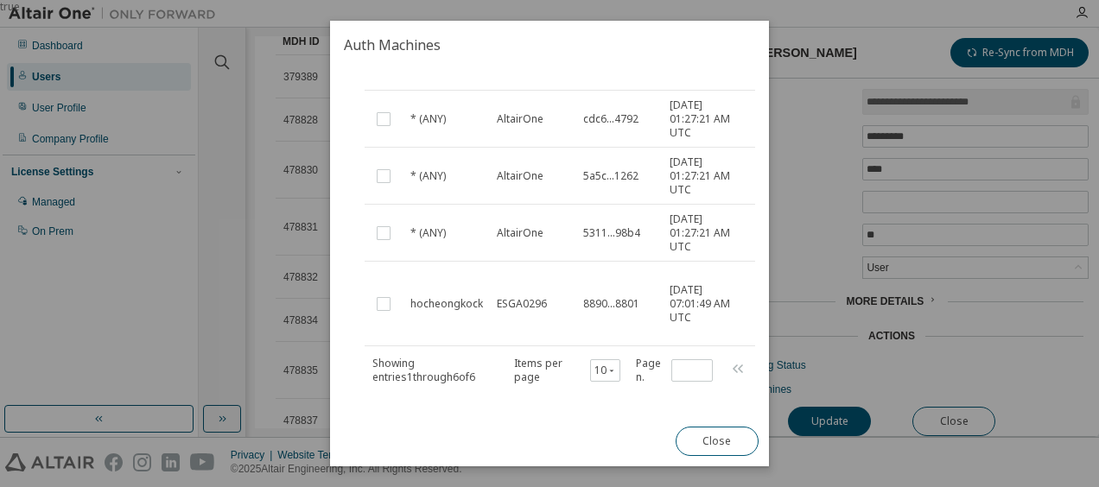
scroll to position [268, 0]
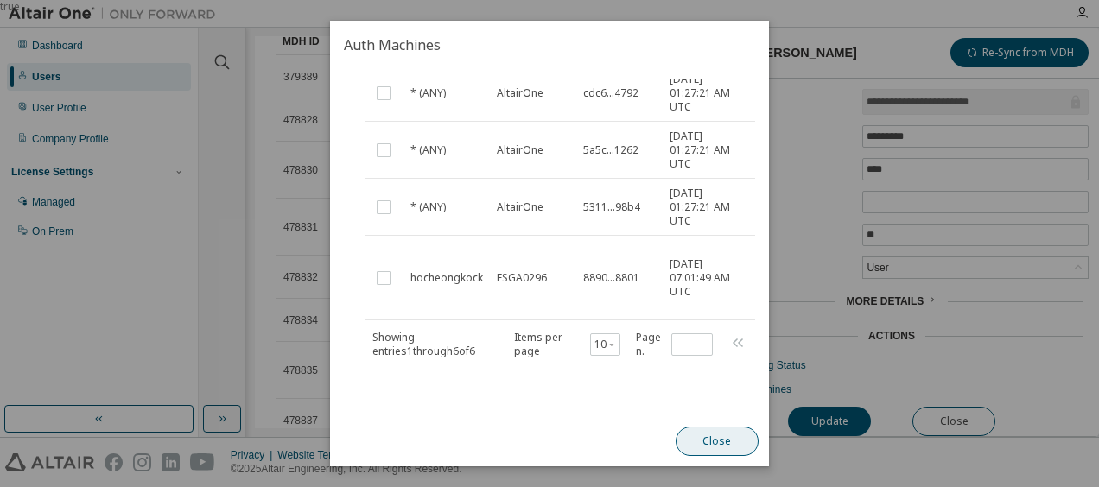
click at [690, 440] on button "Close" at bounding box center [717, 441] width 83 height 29
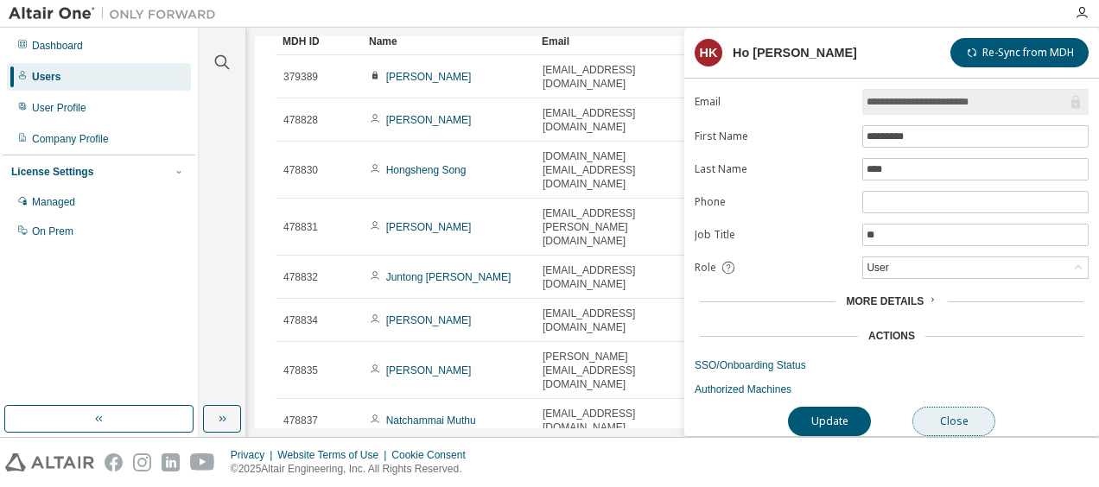
click at [942, 410] on button "Close" at bounding box center [954, 421] width 83 height 29
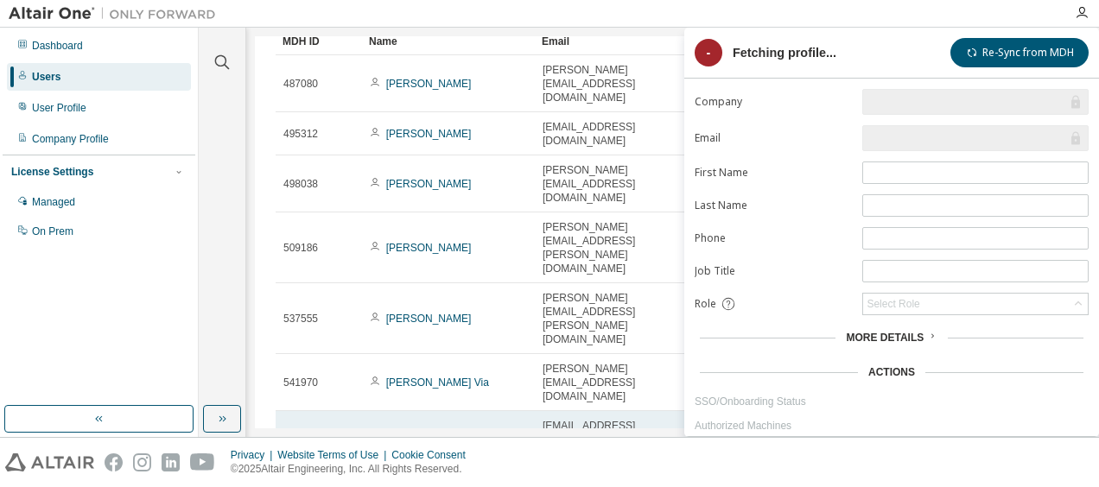
type input "*"
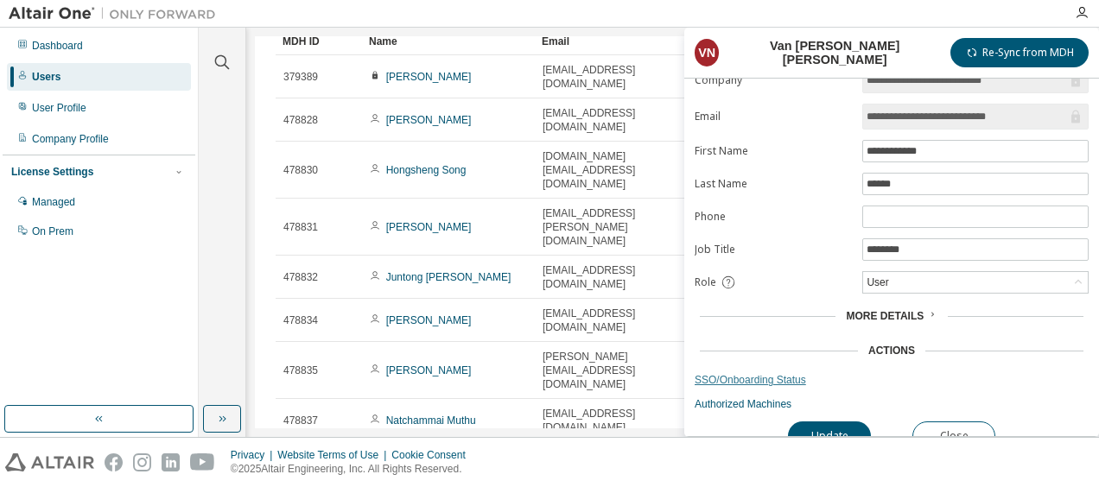
scroll to position [39, 0]
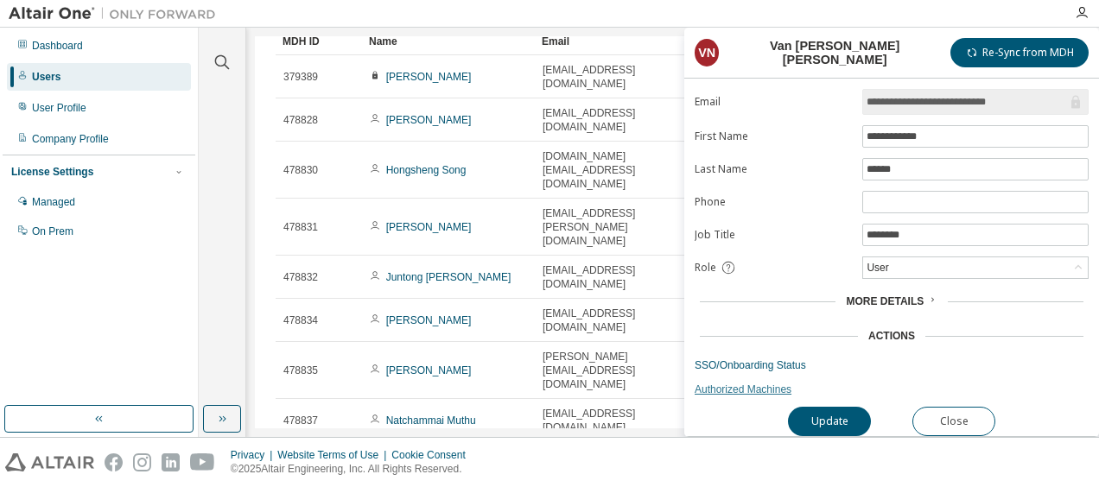
click at [753, 383] on link "Authorized Machines" at bounding box center [892, 390] width 394 height 14
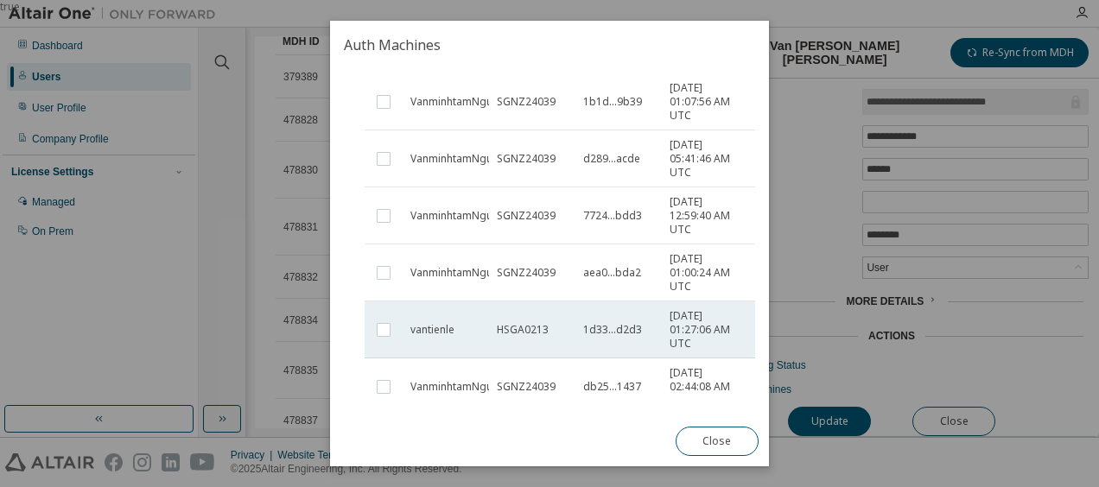
scroll to position [346, 0]
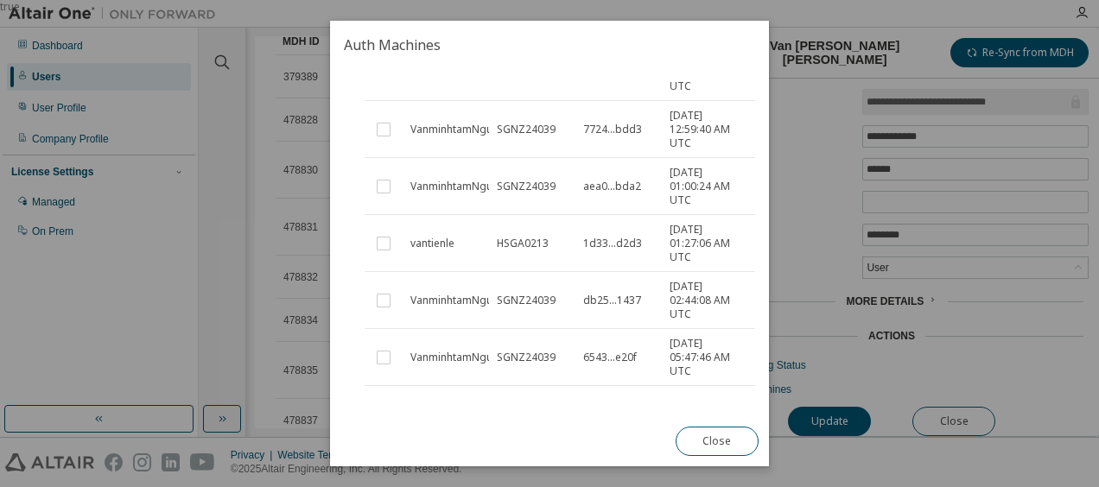
click at [712, 441] on button "Close" at bounding box center [717, 441] width 83 height 29
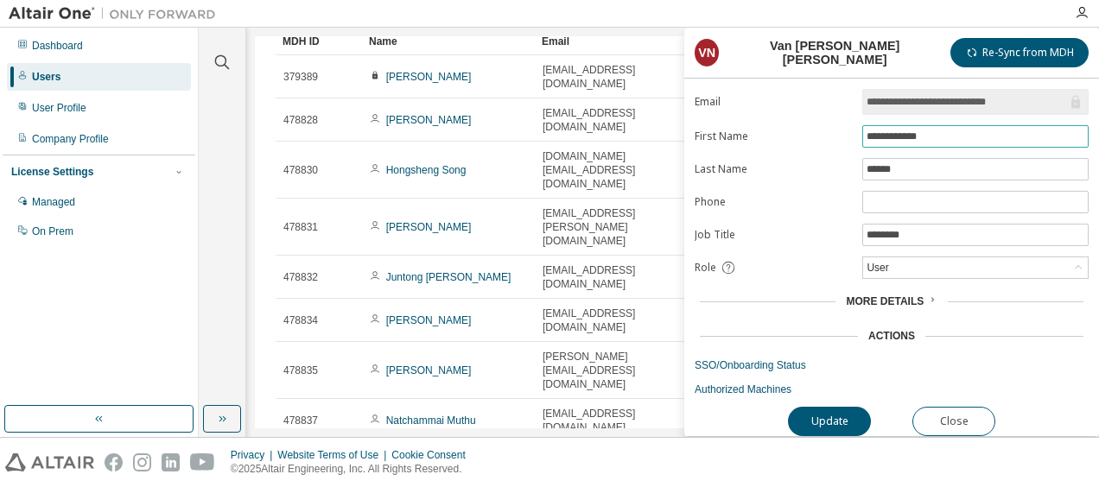
drag, startPoint x: 945, startPoint y: 130, endPoint x: 850, endPoint y: 130, distance: 95.1
click at [850, 130] on form "**********" at bounding box center [892, 225] width 394 height 344
click at [754, 385] on link "Authorized Machines" at bounding box center [892, 390] width 394 height 14
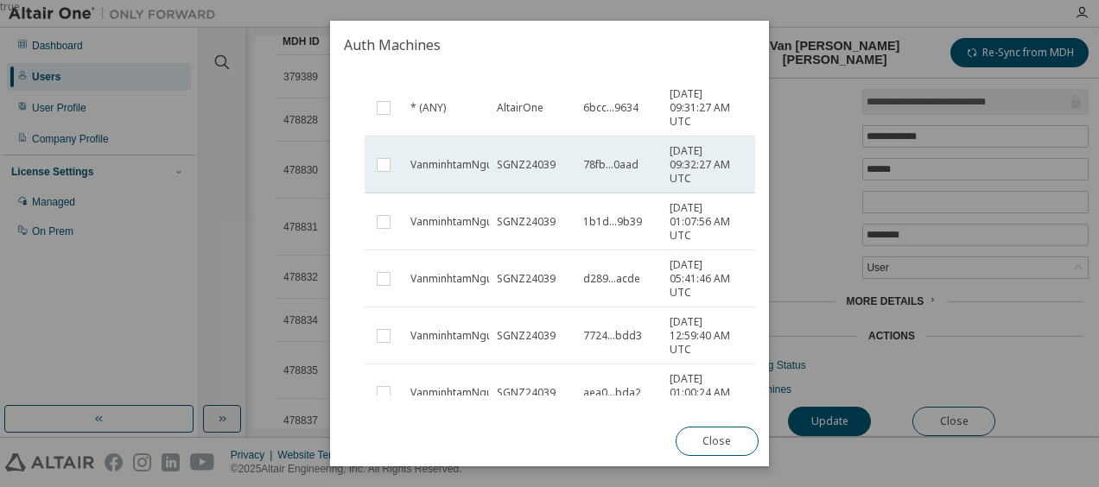
scroll to position [173, 0]
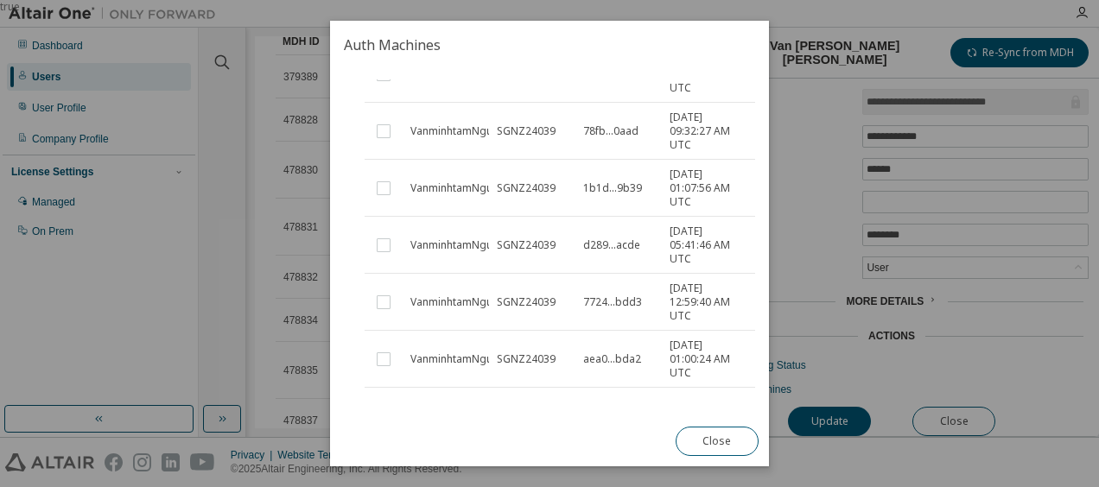
drag, startPoint x: 709, startPoint y: 442, endPoint x: 637, endPoint y: 461, distance: 74.2
click at [708, 442] on button "Close" at bounding box center [717, 441] width 83 height 29
